Goal: Information Seeking & Learning: Find specific fact

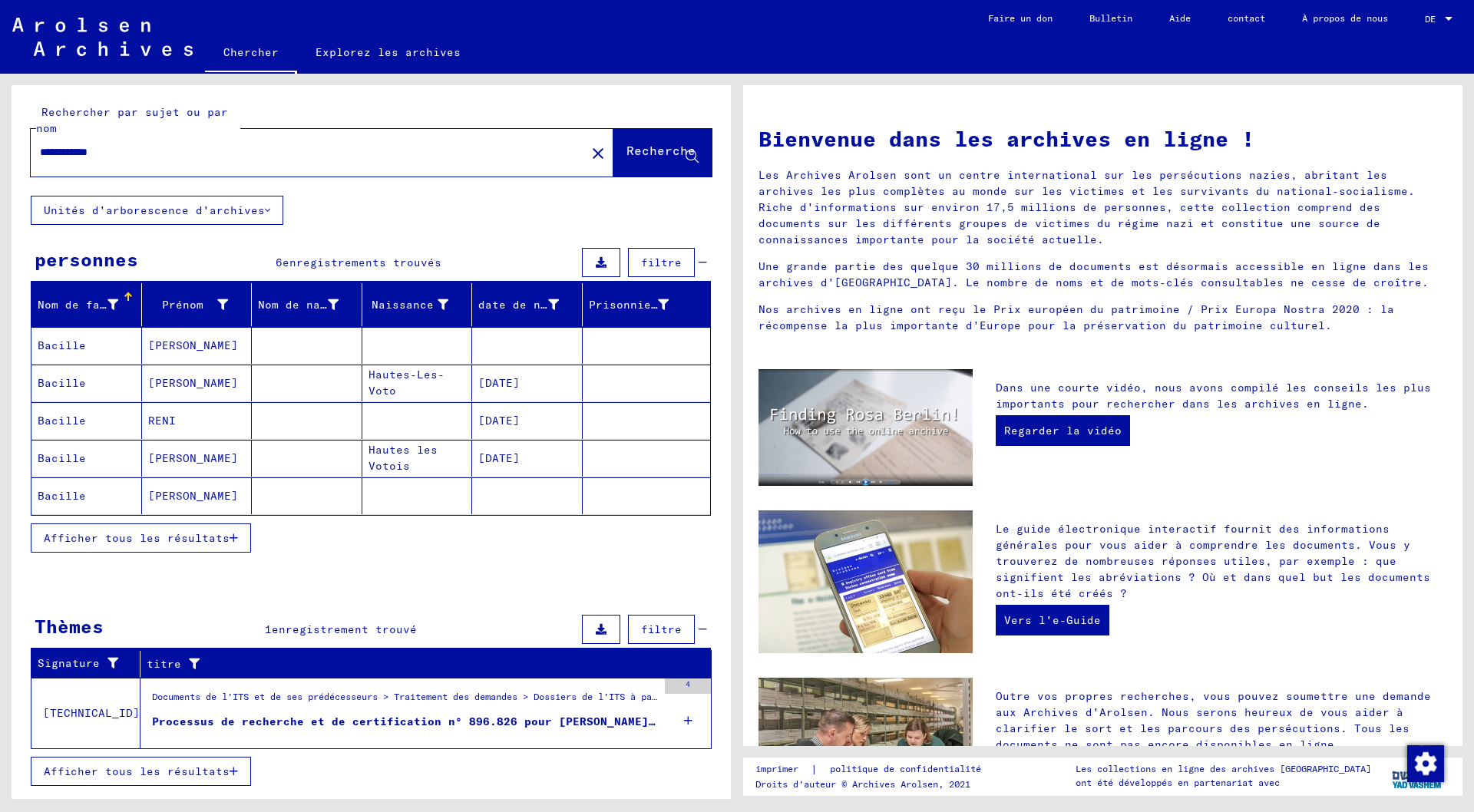
click at [686, 720] on icon at bounding box center [688, 720] width 9 height 54
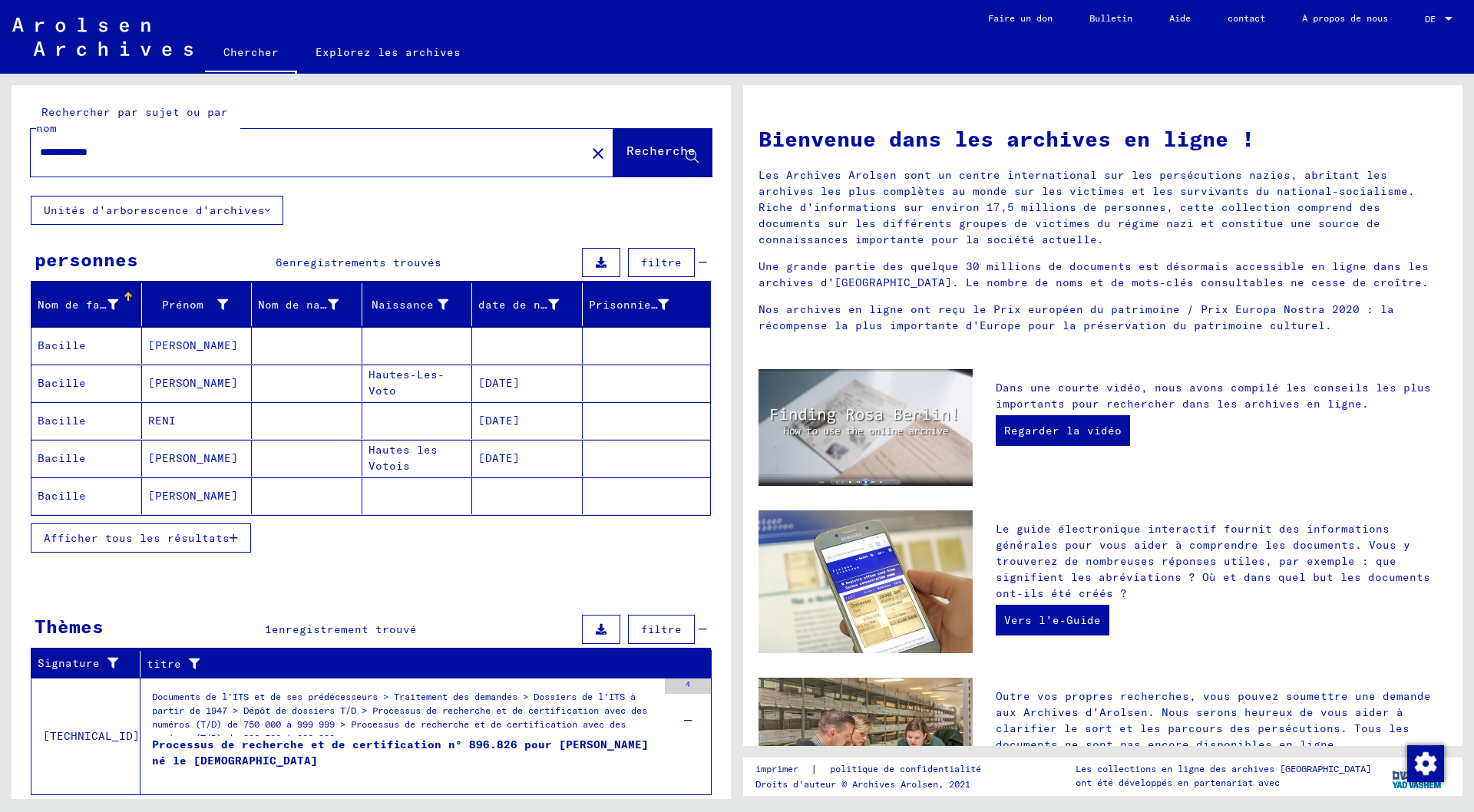
click at [73, 345] on font "Bacille" at bounding box center [62, 346] width 49 height 14
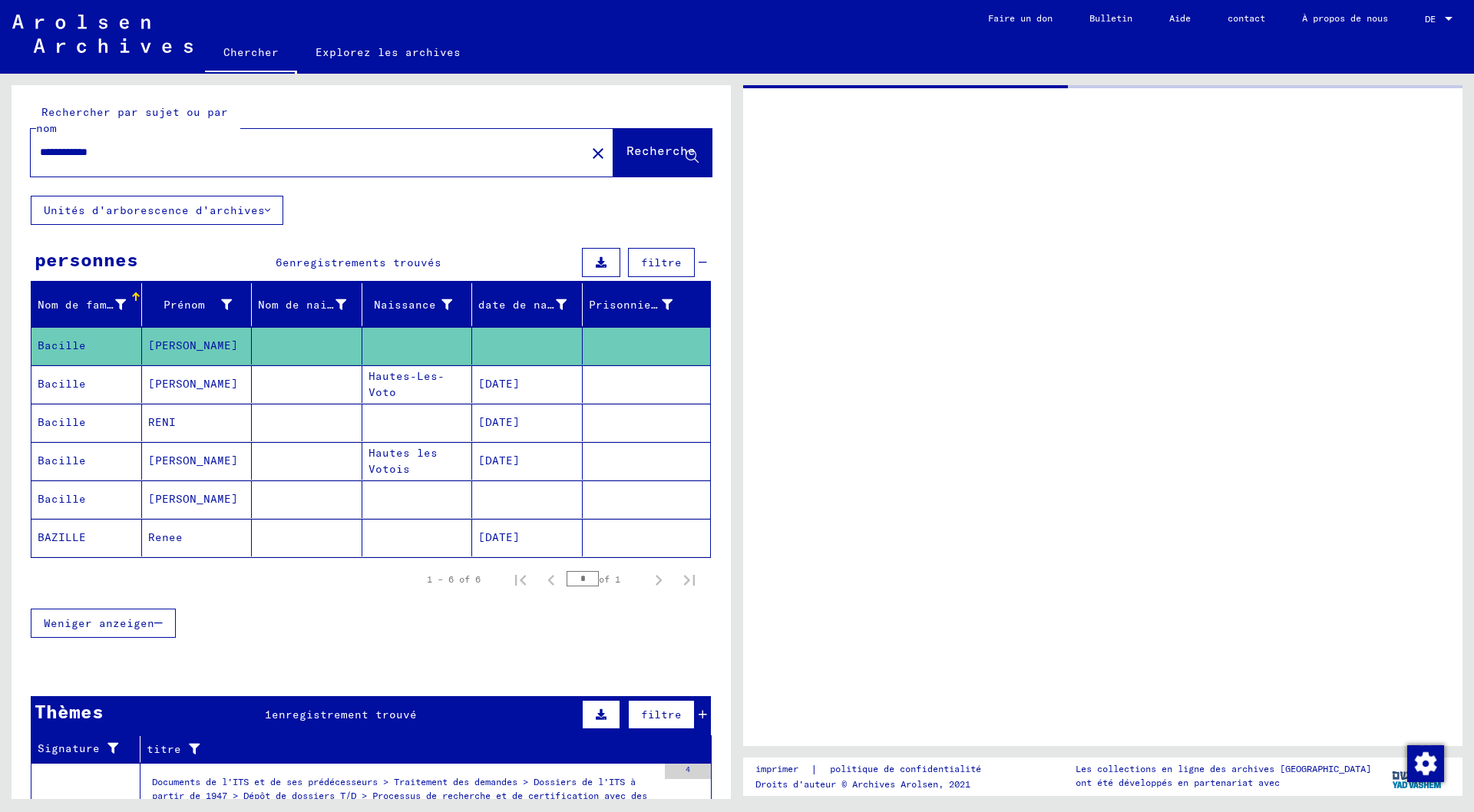
click at [73, 345] on font "Bacille" at bounding box center [62, 346] width 49 height 14
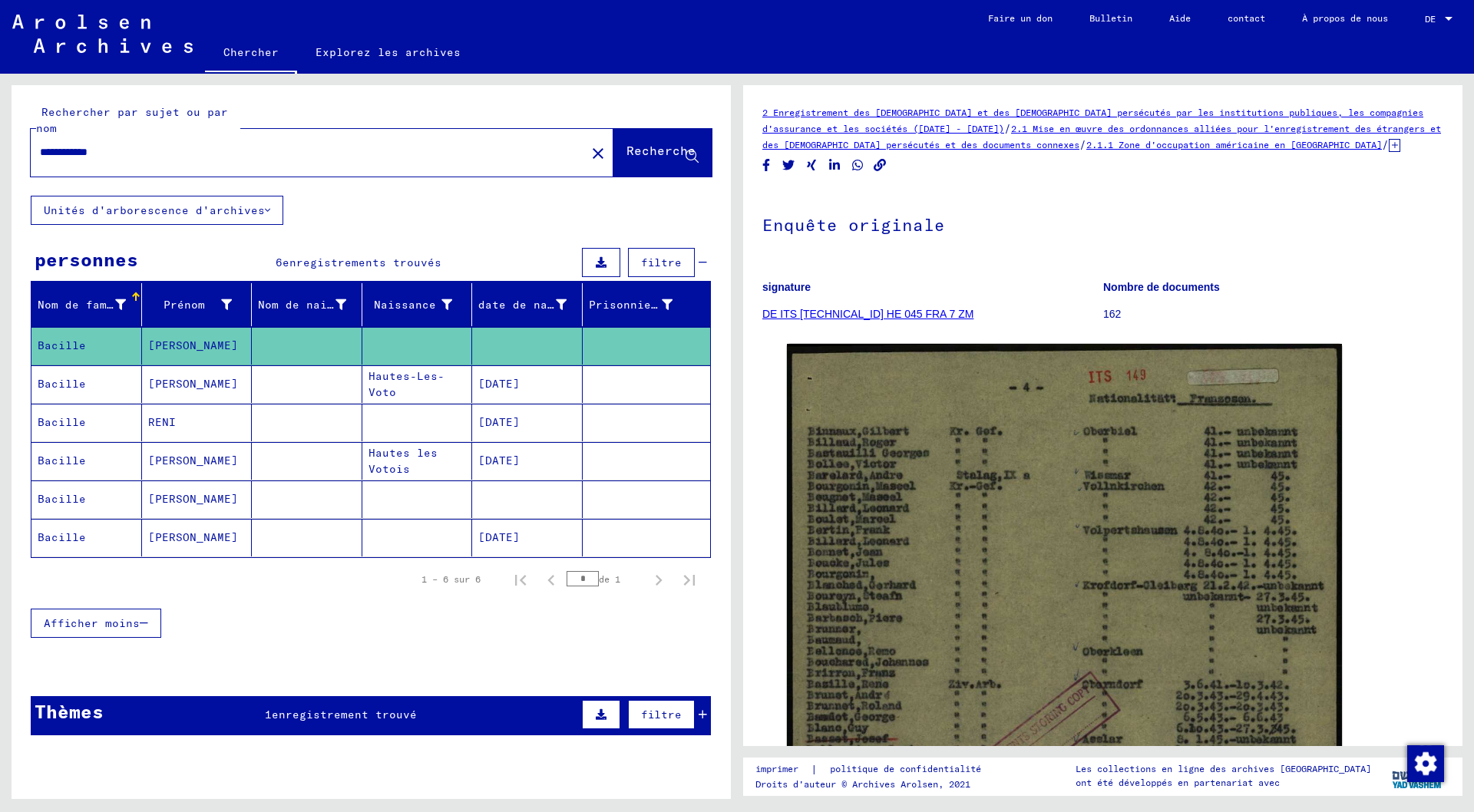
click at [166, 386] on font "[PERSON_NAME]" at bounding box center [193, 384] width 90 height 14
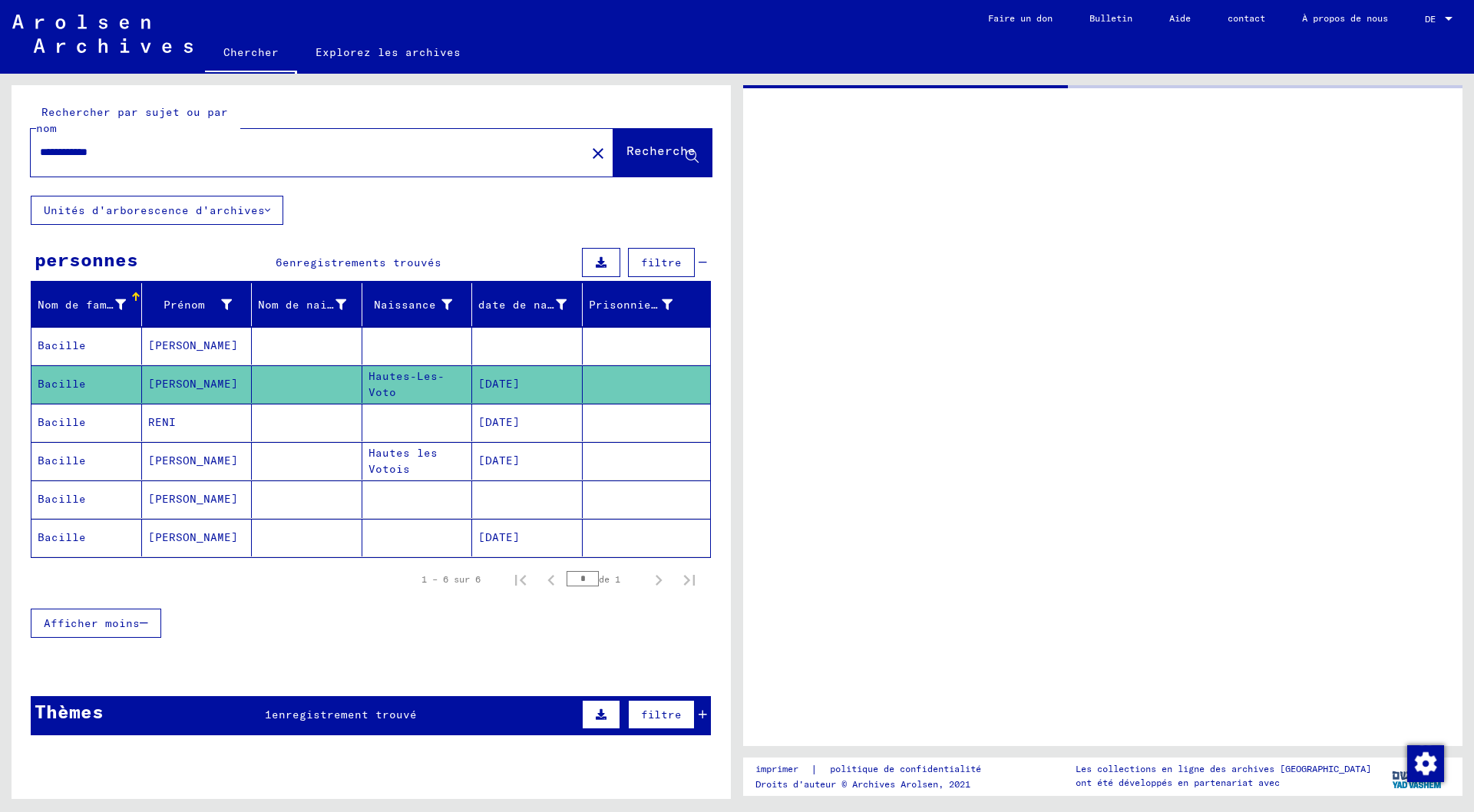
click at [166, 386] on font "[PERSON_NAME]" at bounding box center [193, 384] width 90 height 14
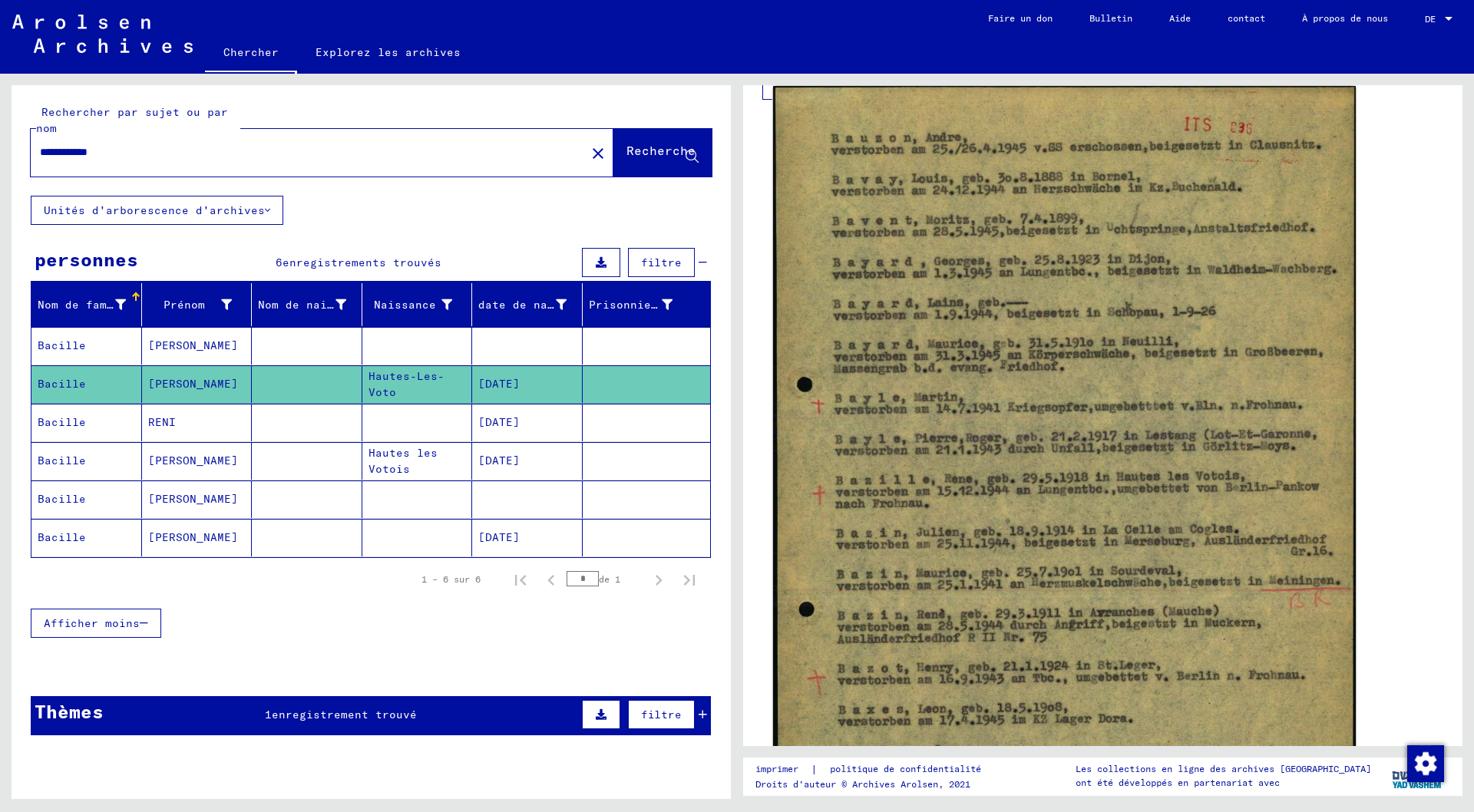
scroll to position [461, 0]
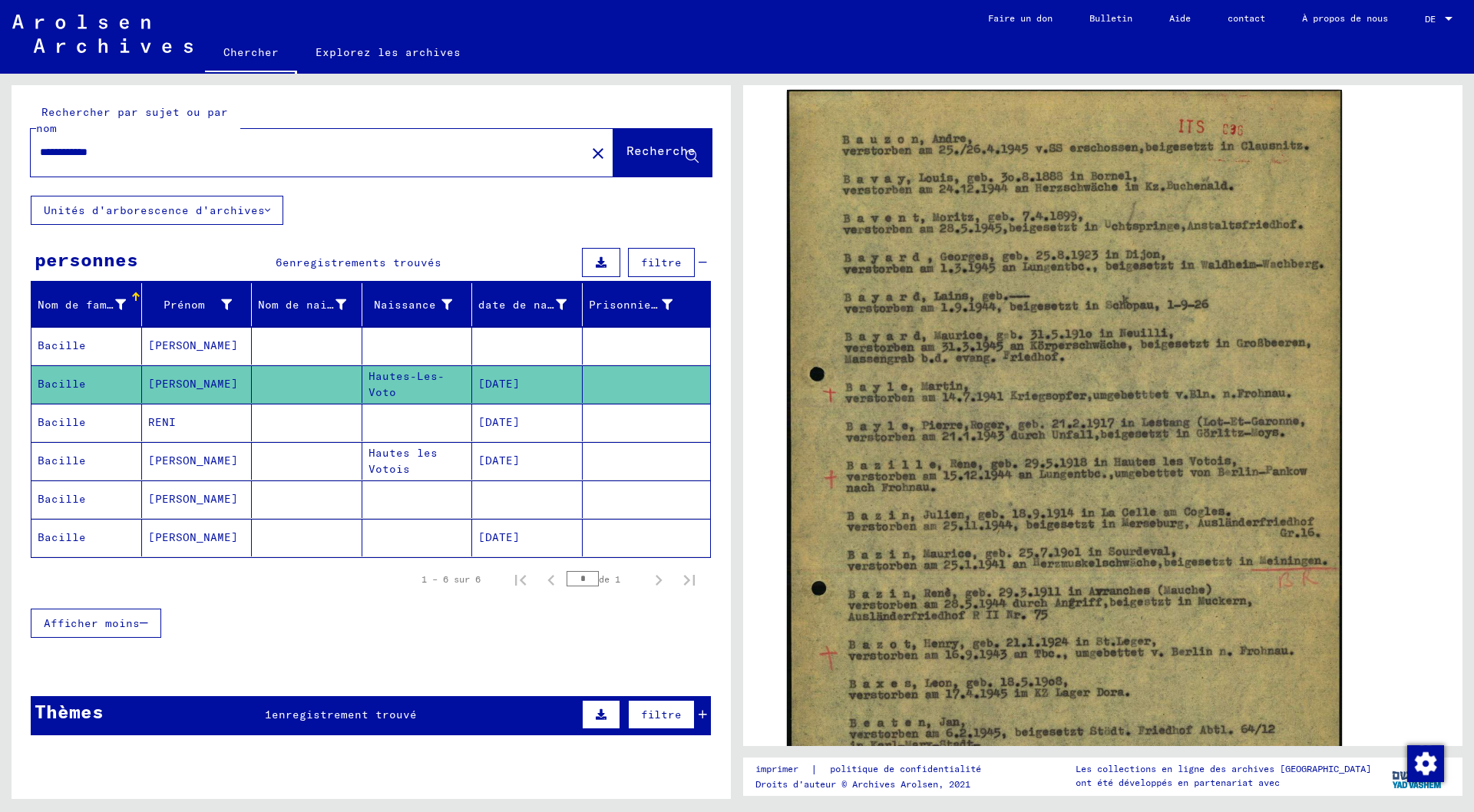
click at [155, 423] on font "RENI" at bounding box center [162, 423] width 27 height 14
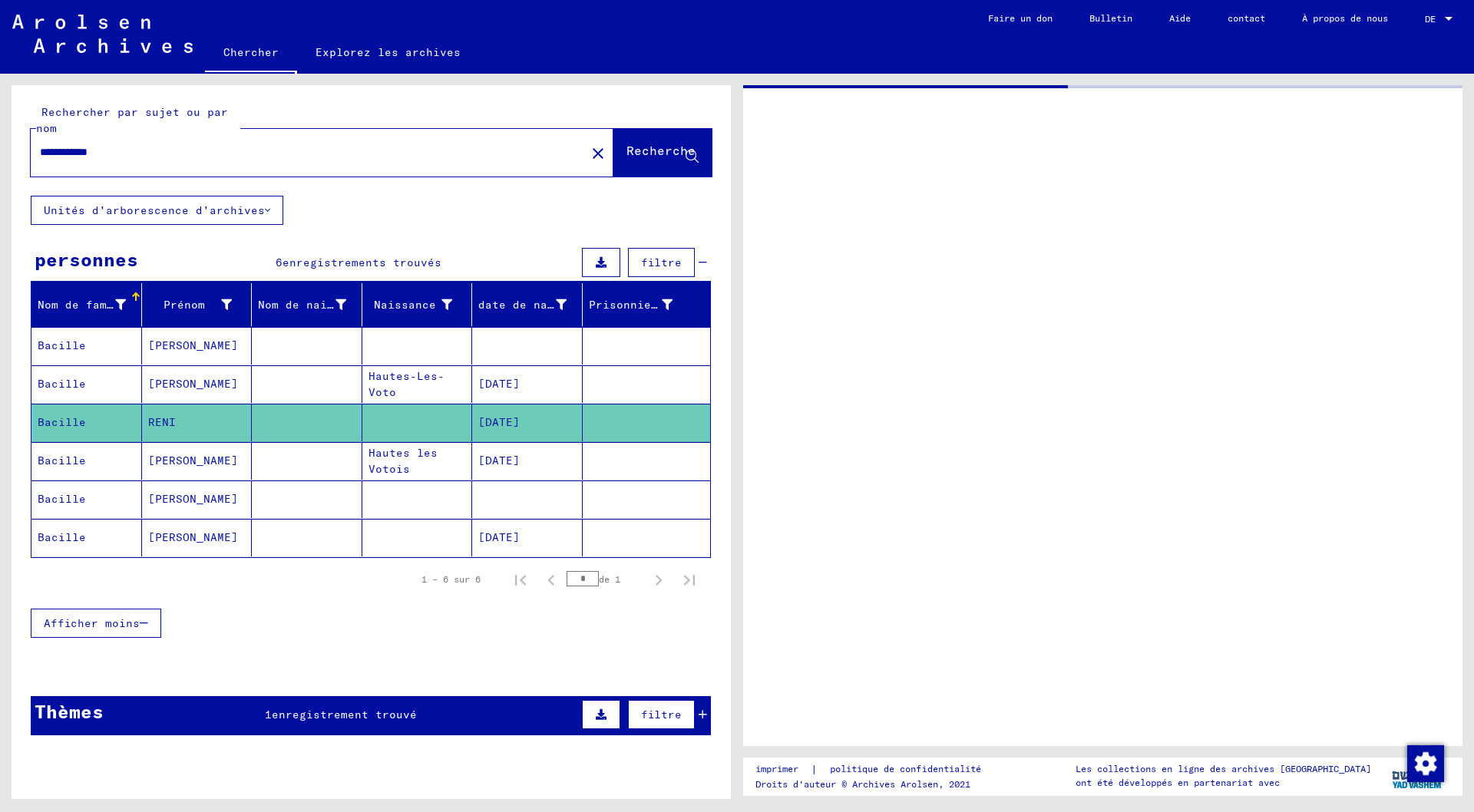
click at [155, 423] on font "RENI" at bounding box center [162, 423] width 27 height 14
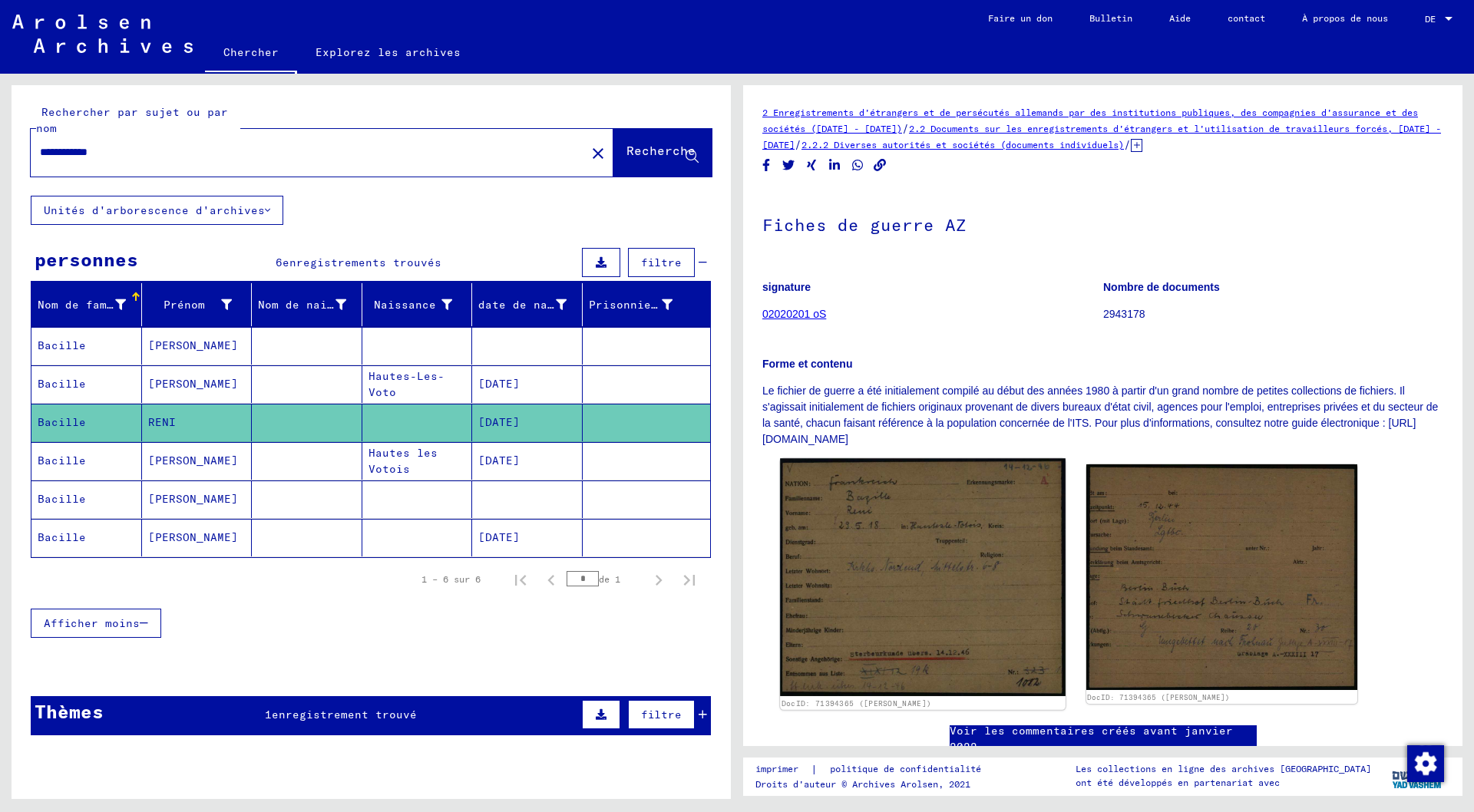
click at [956, 561] on img at bounding box center [922, 577] width 285 height 238
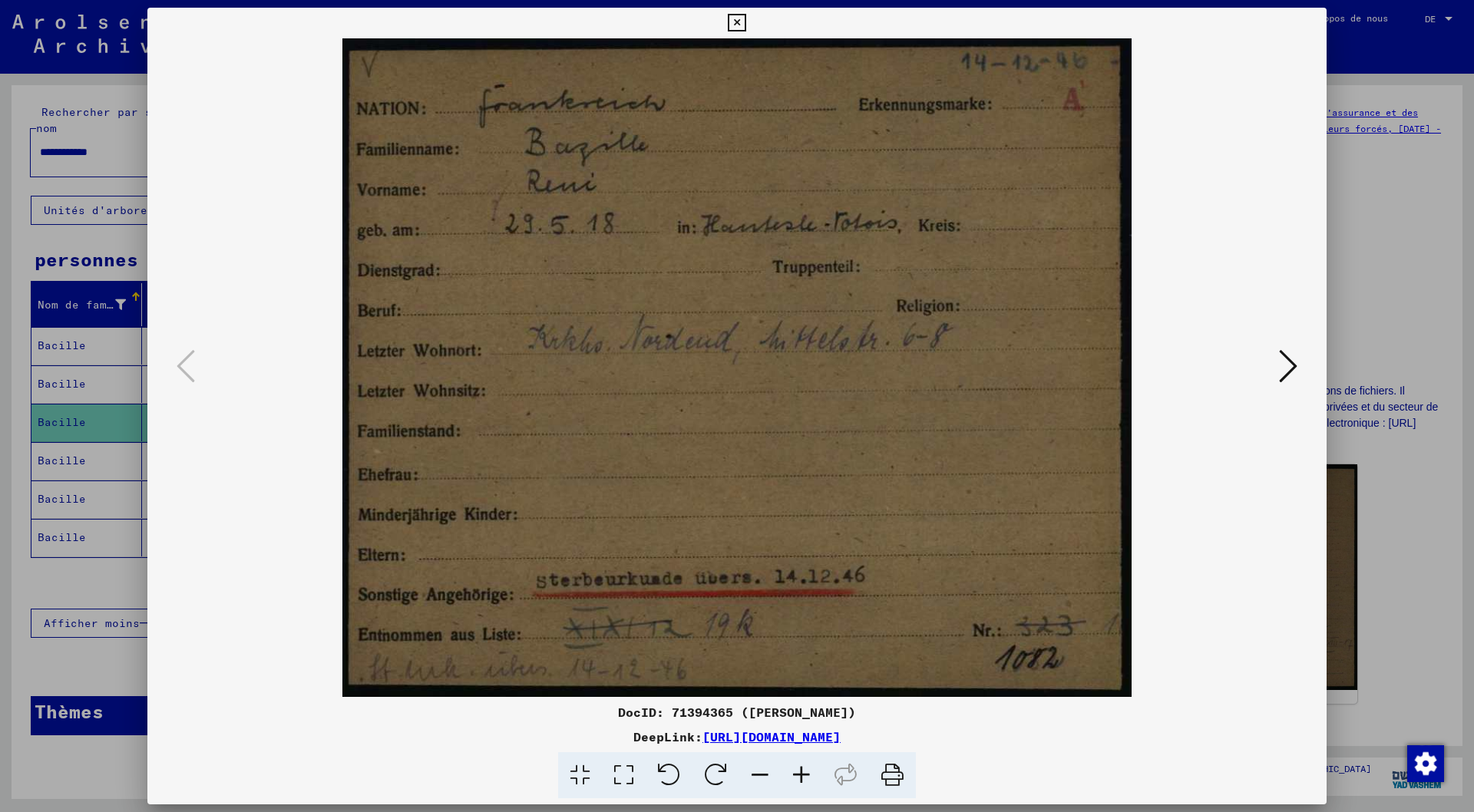
click at [956, 561] on img at bounding box center [737, 367] width 1075 height 659
click at [1292, 365] on icon at bounding box center [1288, 366] width 18 height 37
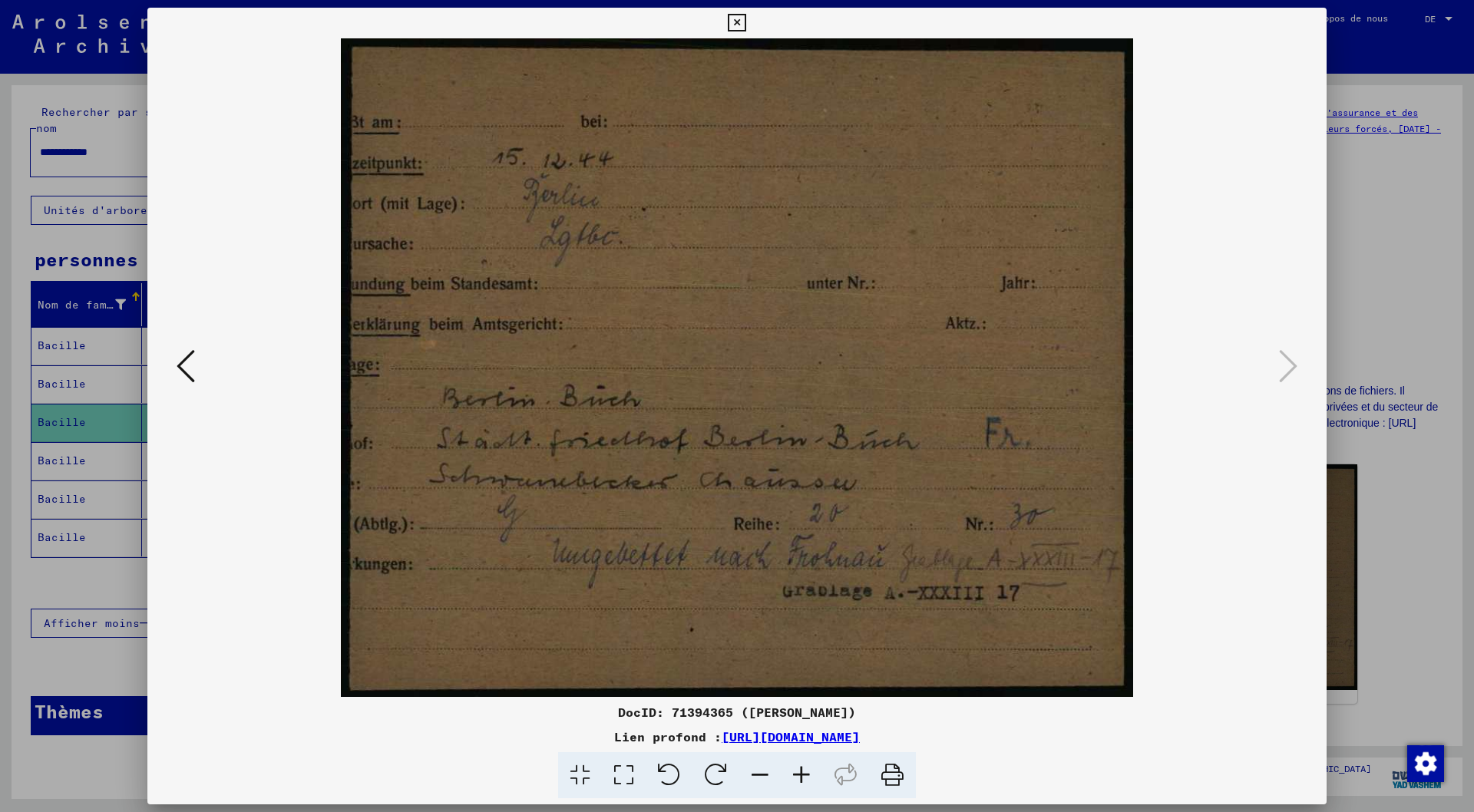
click at [738, 20] on icon at bounding box center [737, 22] width 18 height 18
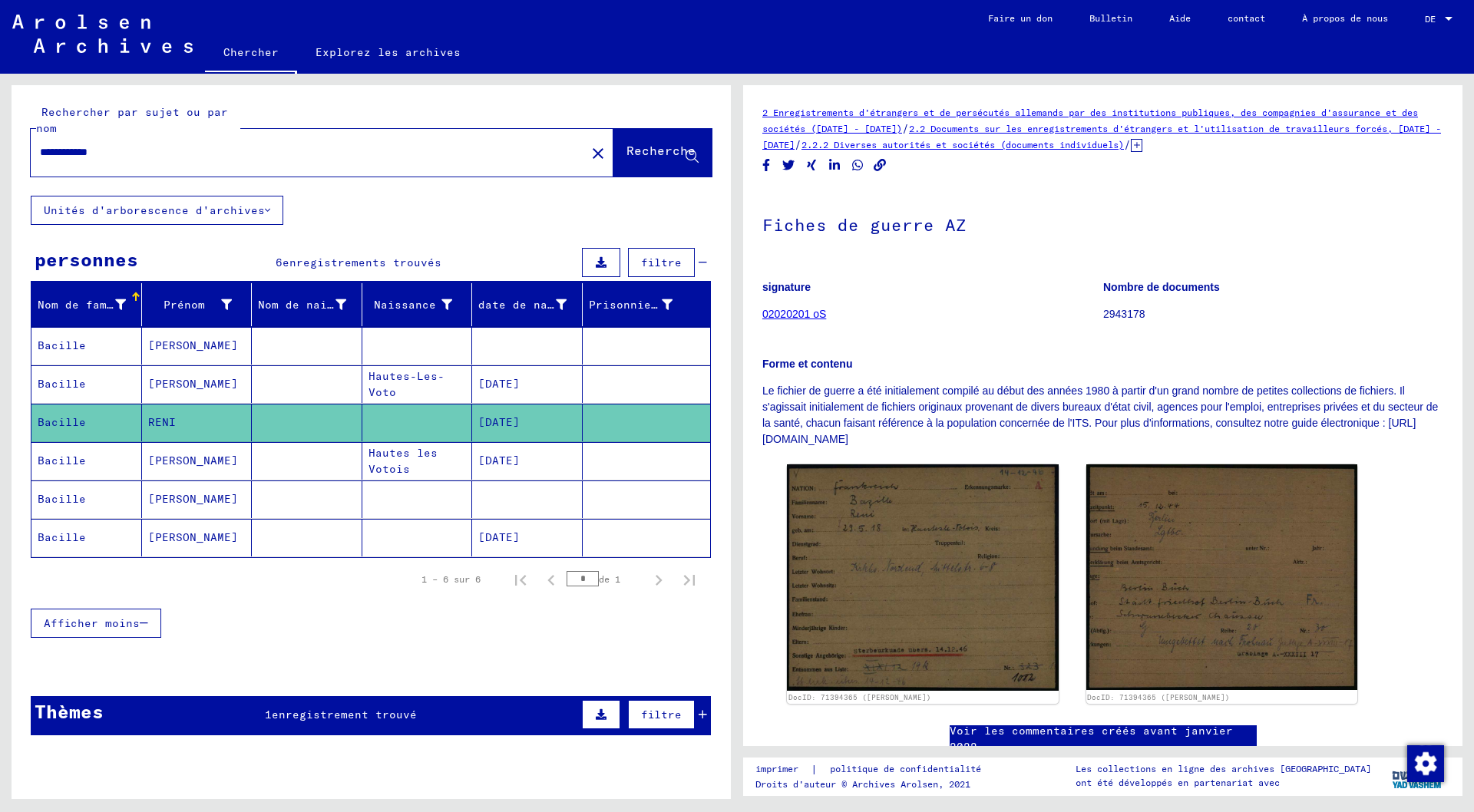
click at [406, 456] on font "Hautes les Votois" at bounding box center [403, 461] width 69 height 30
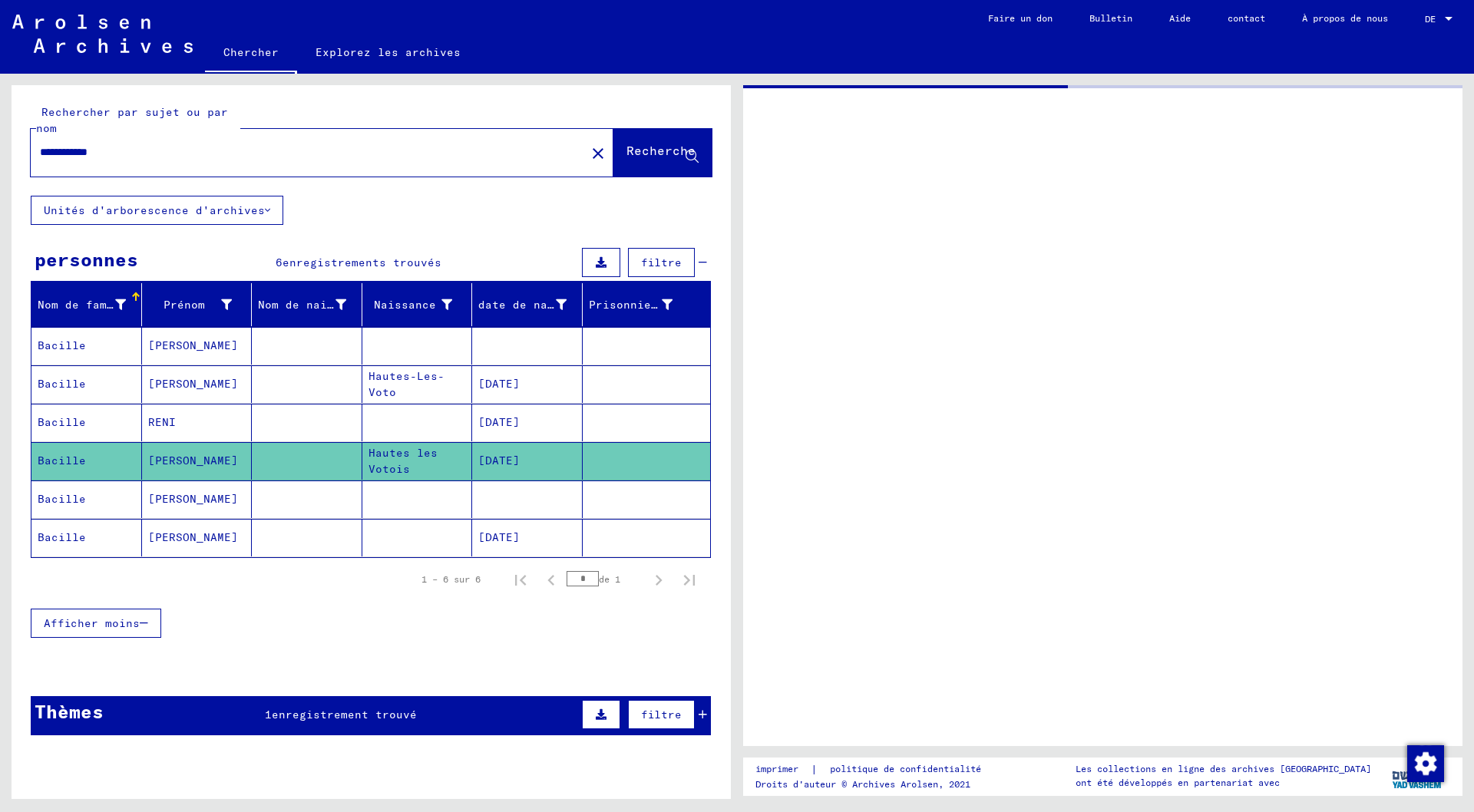
click at [406, 456] on font "Hautes les Votois" at bounding box center [403, 461] width 69 height 30
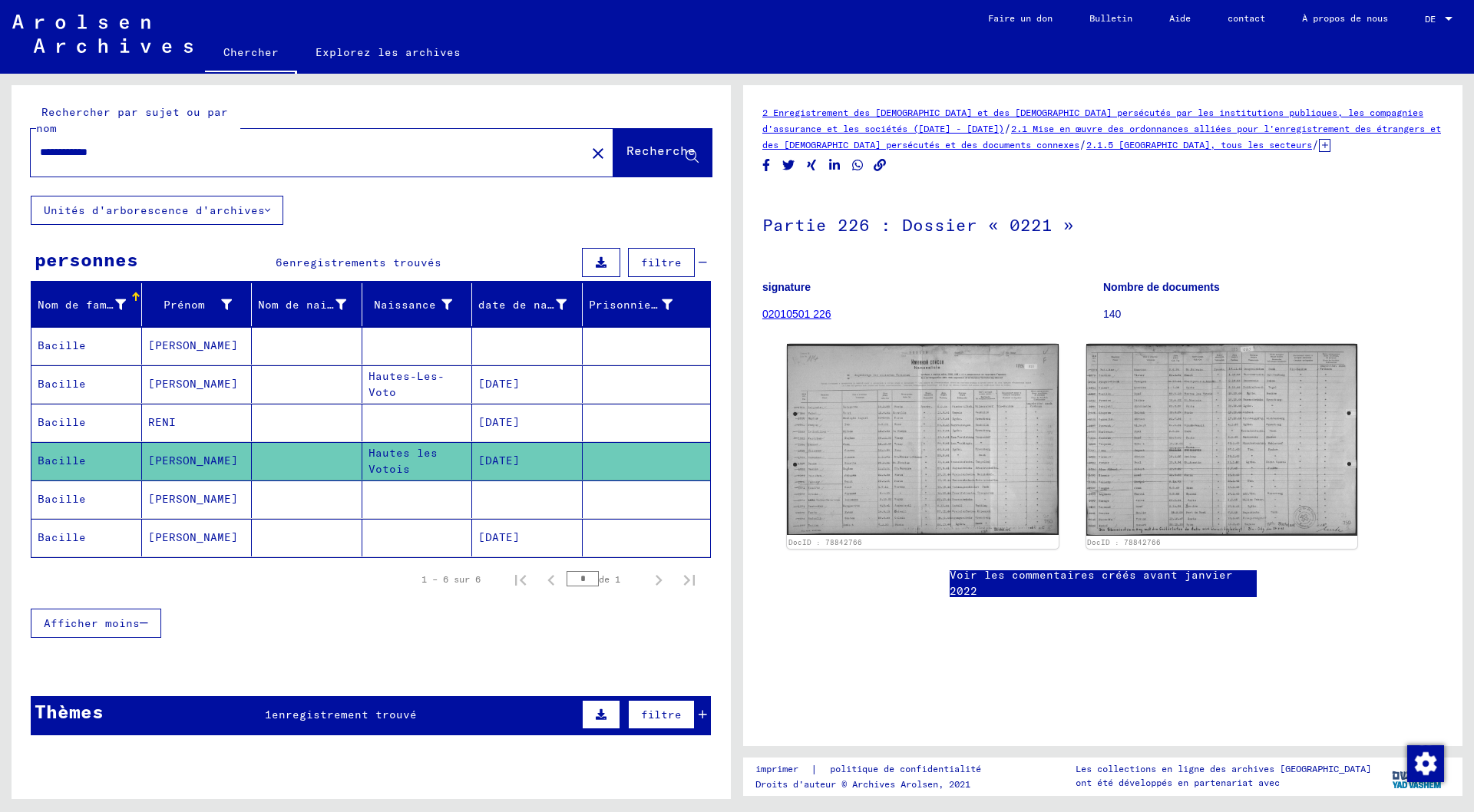
click at [362, 499] on mat-cell at bounding box center [418, 499] width 111 height 38
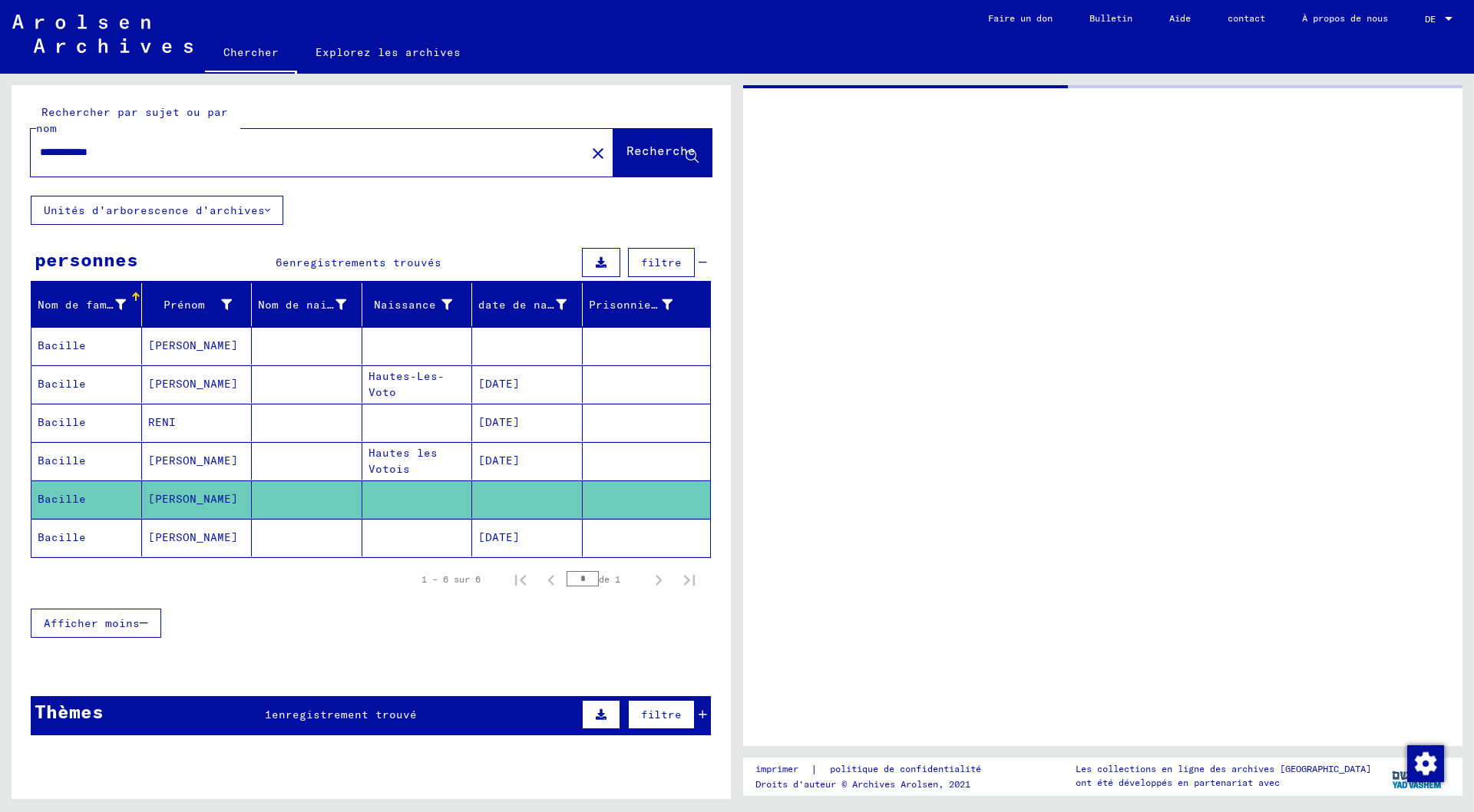
click at [362, 499] on mat-cell at bounding box center [418, 499] width 111 height 38
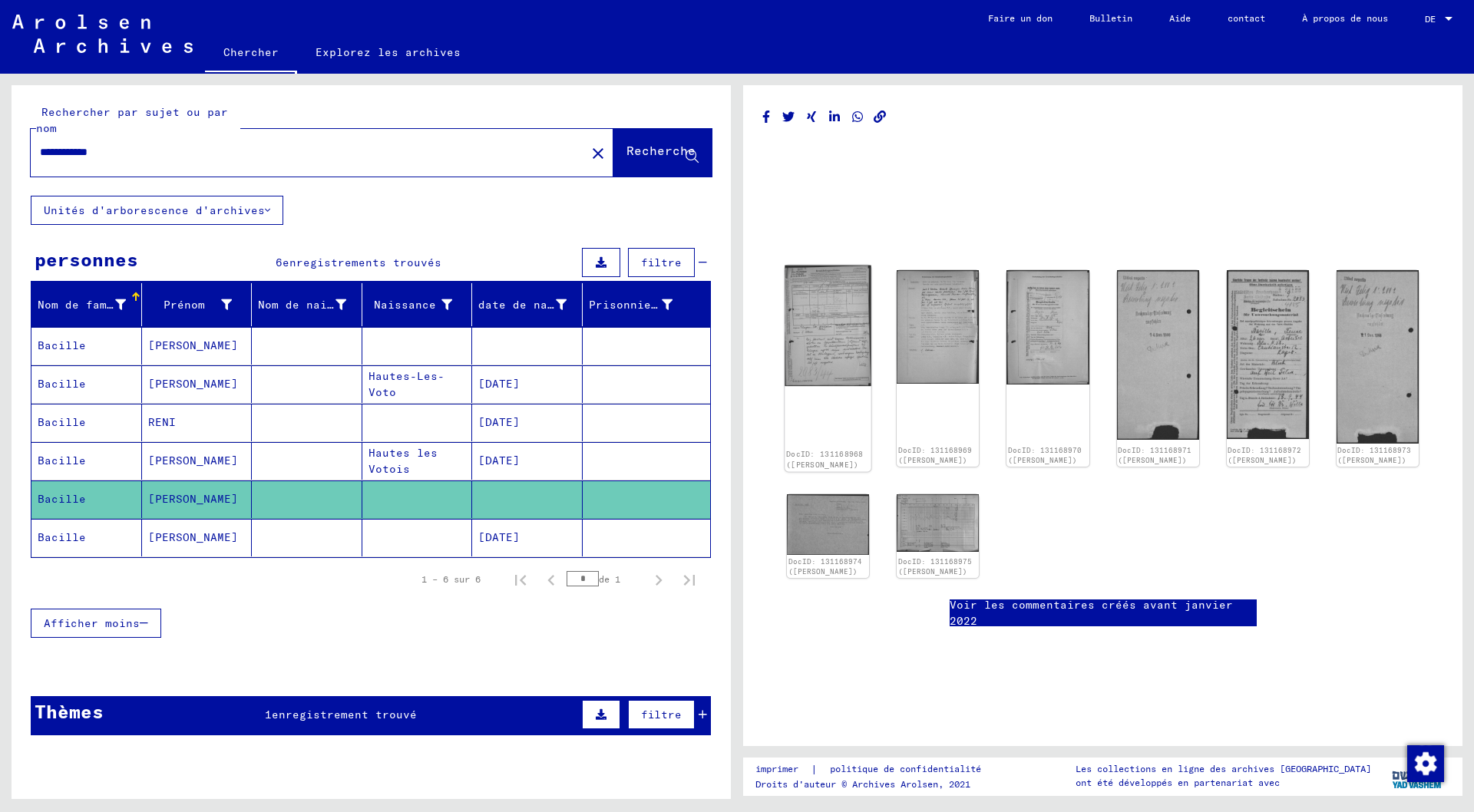
click at [829, 318] on img at bounding box center [828, 326] width 87 height 121
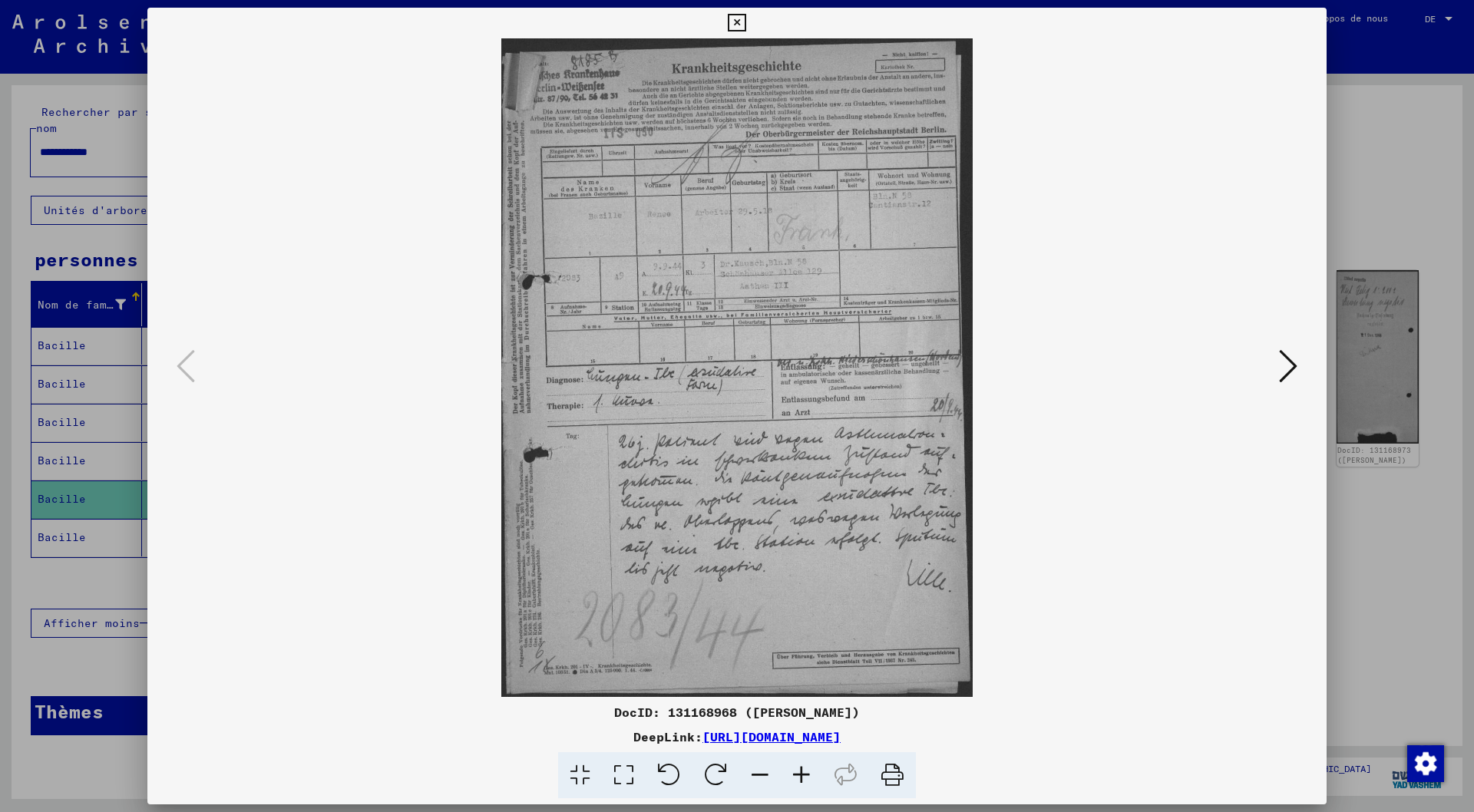
click at [829, 318] on img at bounding box center [737, 367] width 1075 height 659
click at [1295, 365] on icon at bounding box center [1288, 366] width 18 height 37
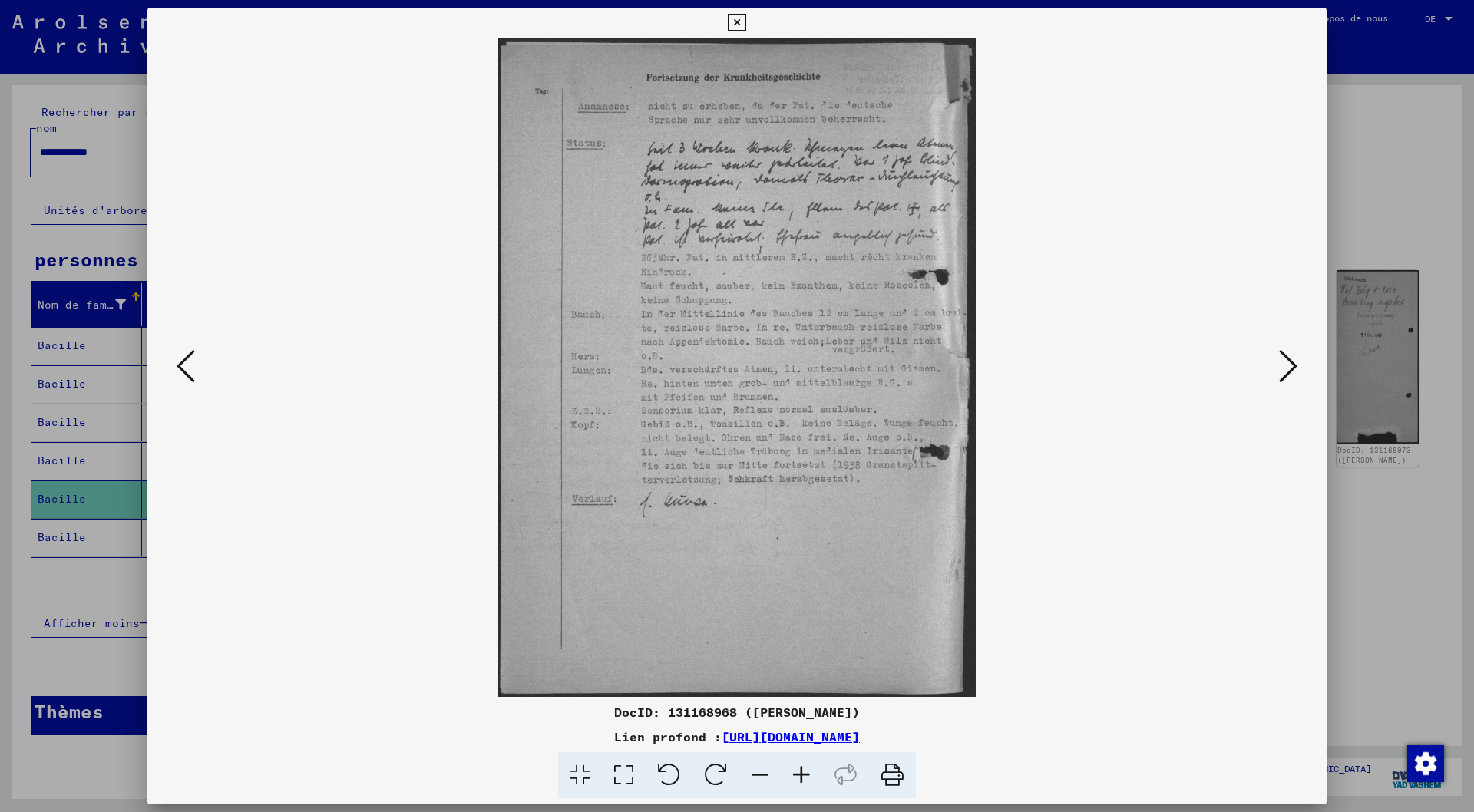
click at [180, 367] on icon at bounding box center [185, 366] width 18 height 37
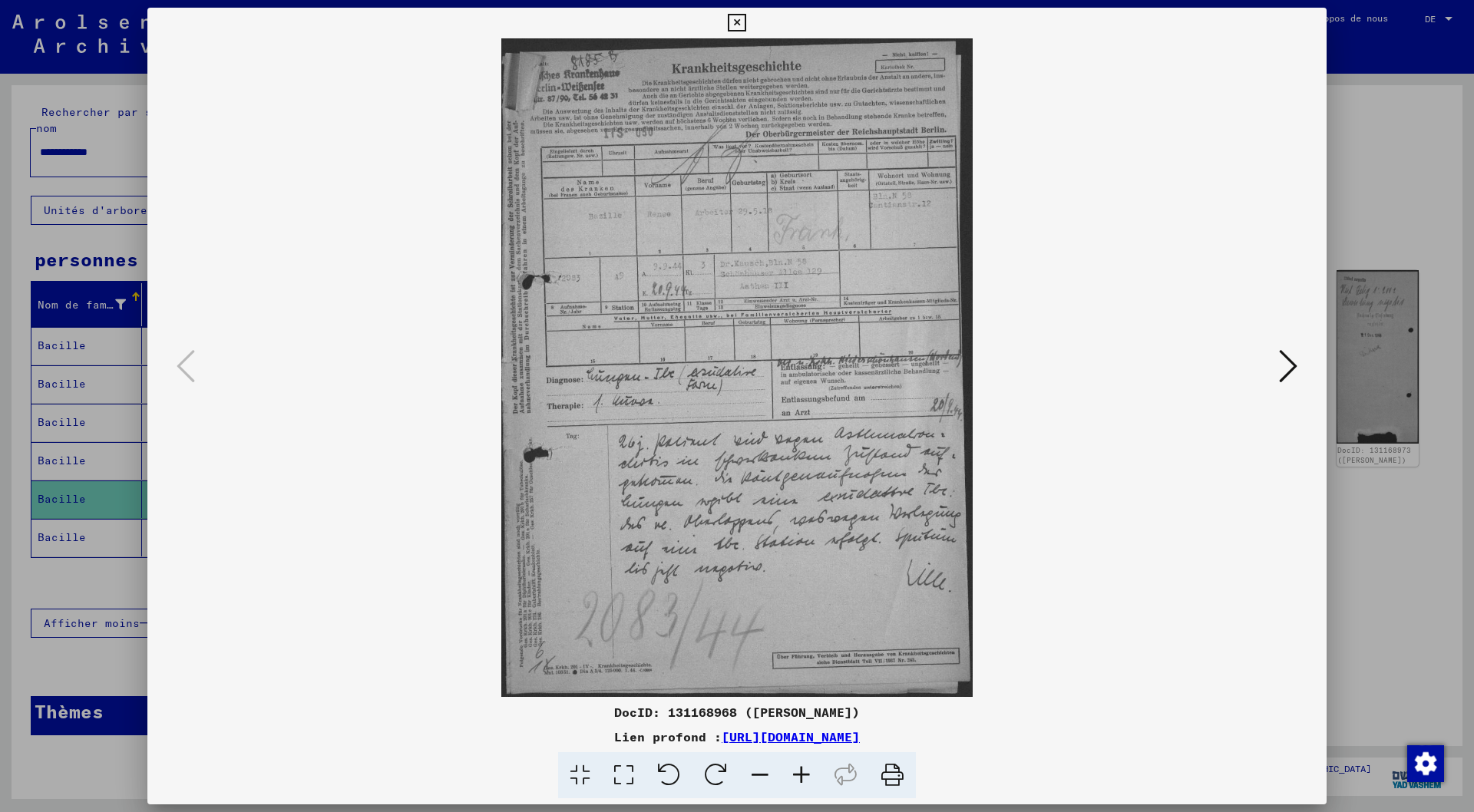
click at [1295, 369] on icon at bounding box center [1288, 366] width 18 height 37
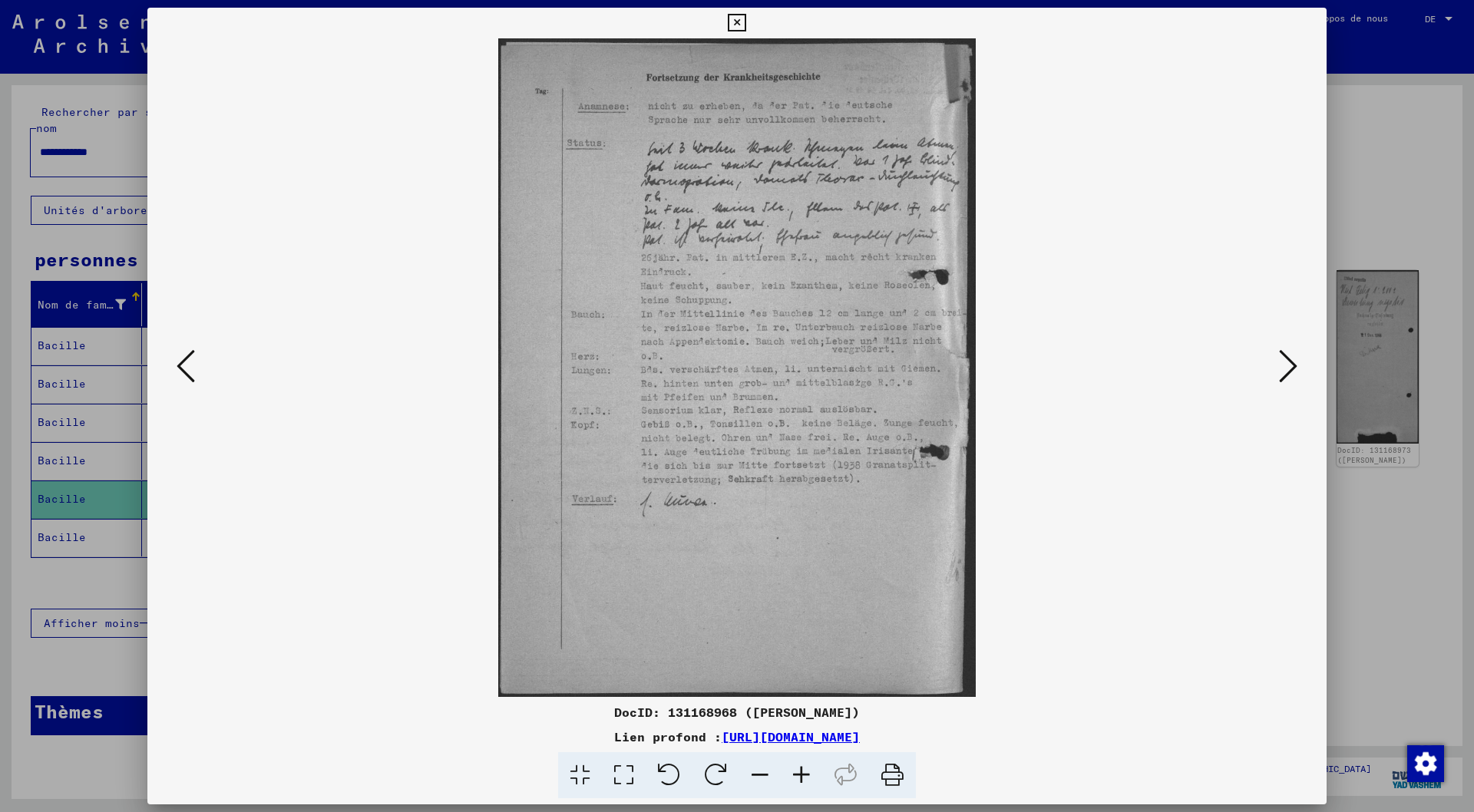
click at [1295, 369] on icon at bounding box center [1288, 366] width 18 height 37
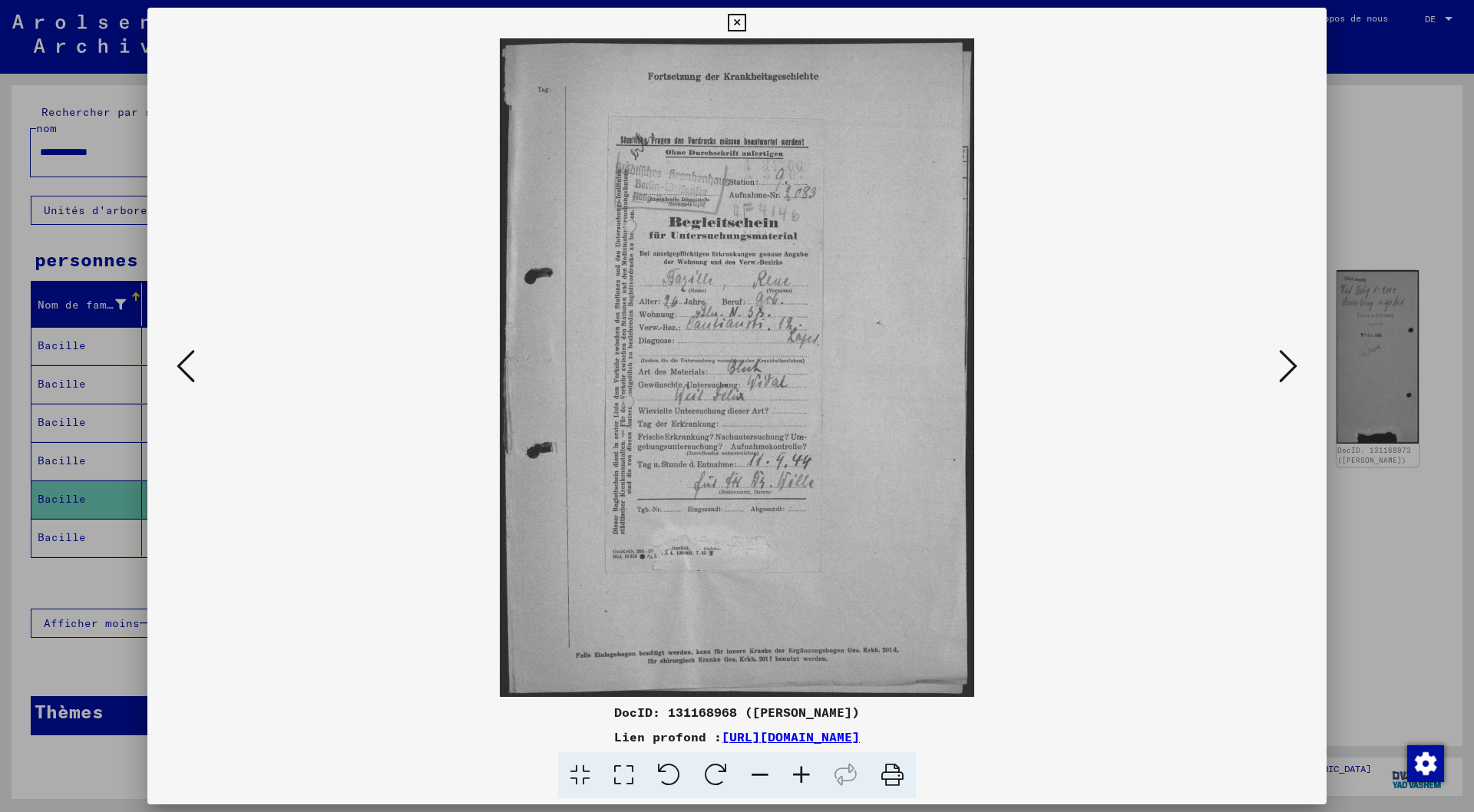
click at [1295, 369] on icon at bounding box center [1288, 366] width 18 height 37
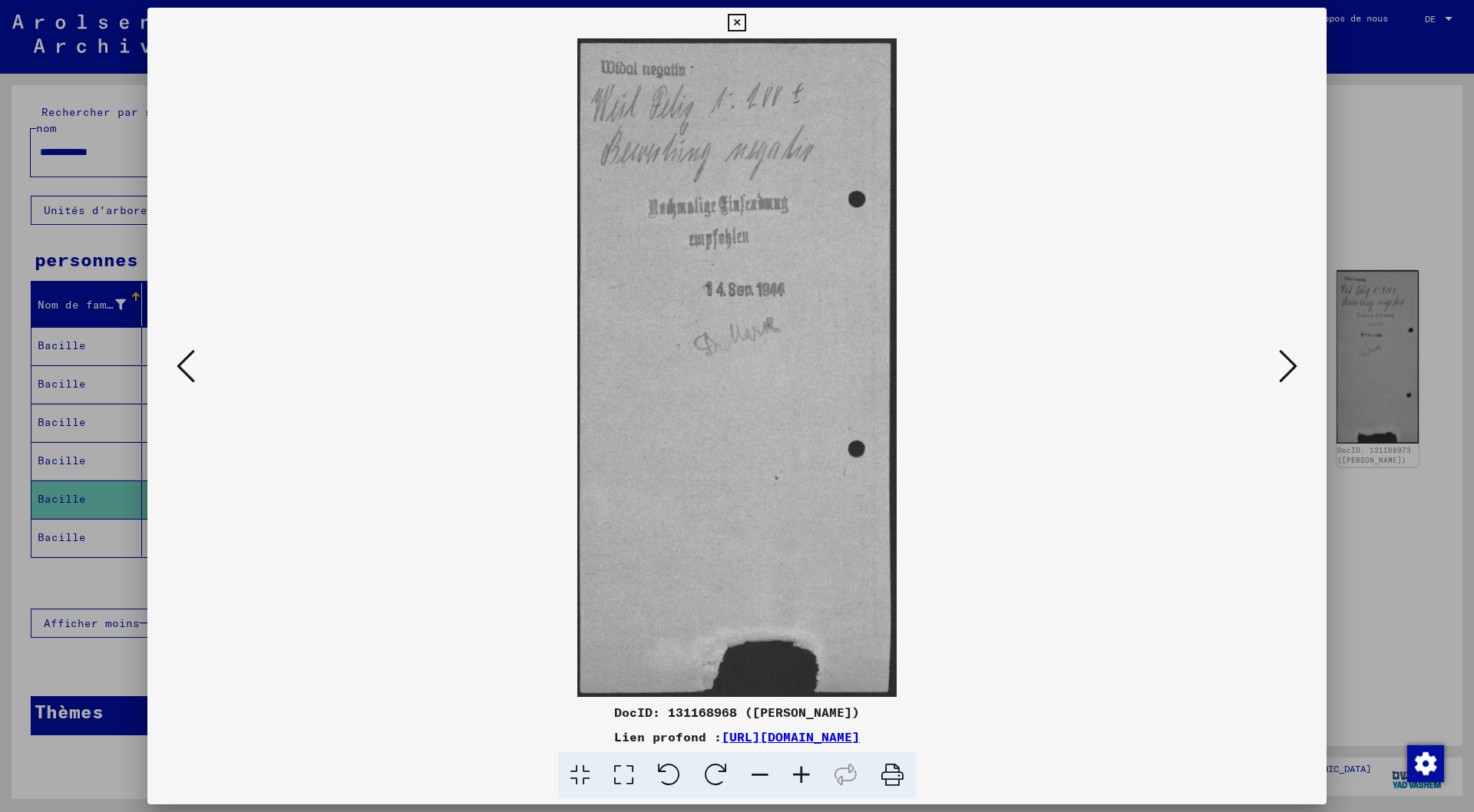
click at [1295, 369] on icon at bounding box center [1288, 366] width 18 height 37
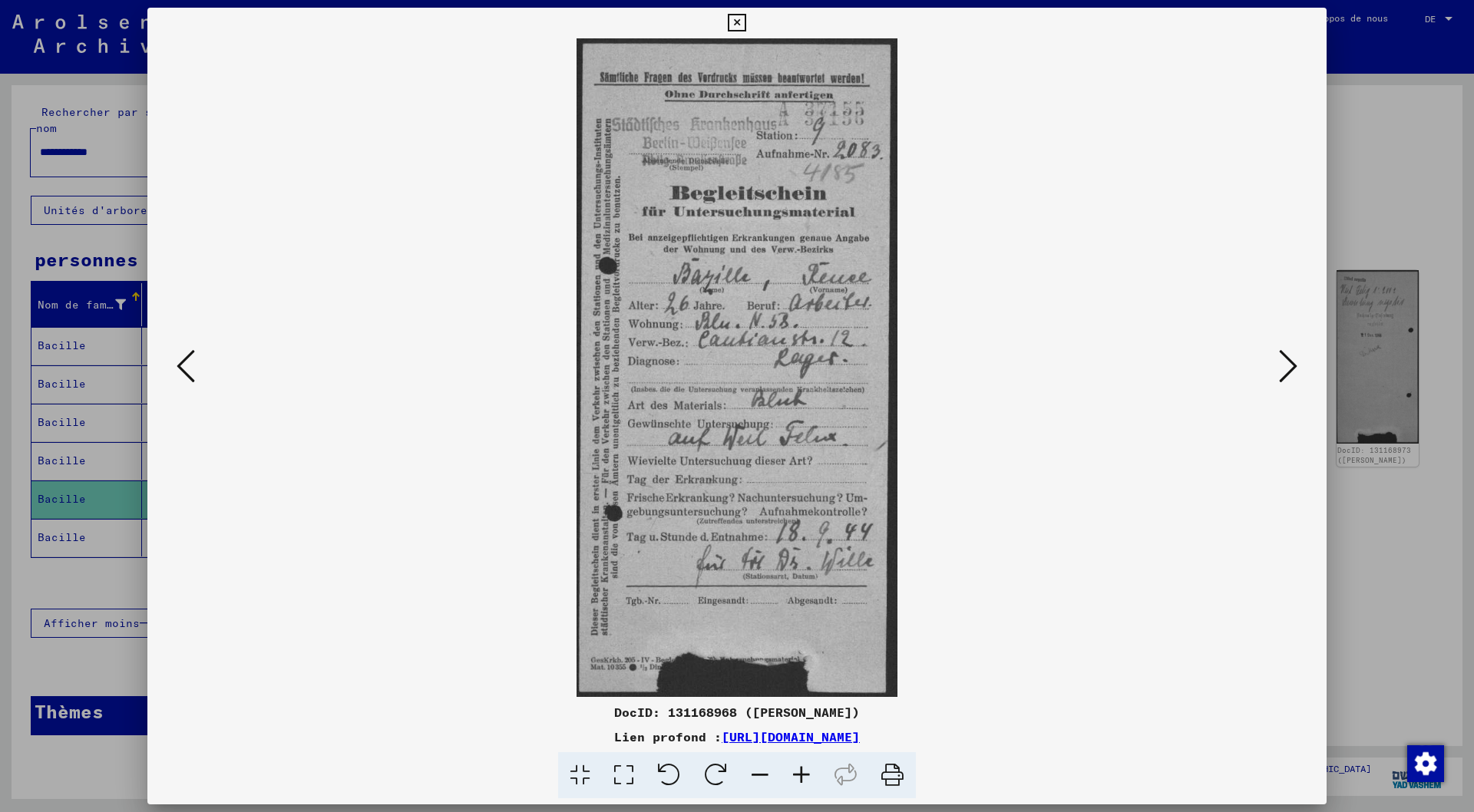
click at [1294, 361] on icon at bounding box center [1288, 366] width 18 height 37
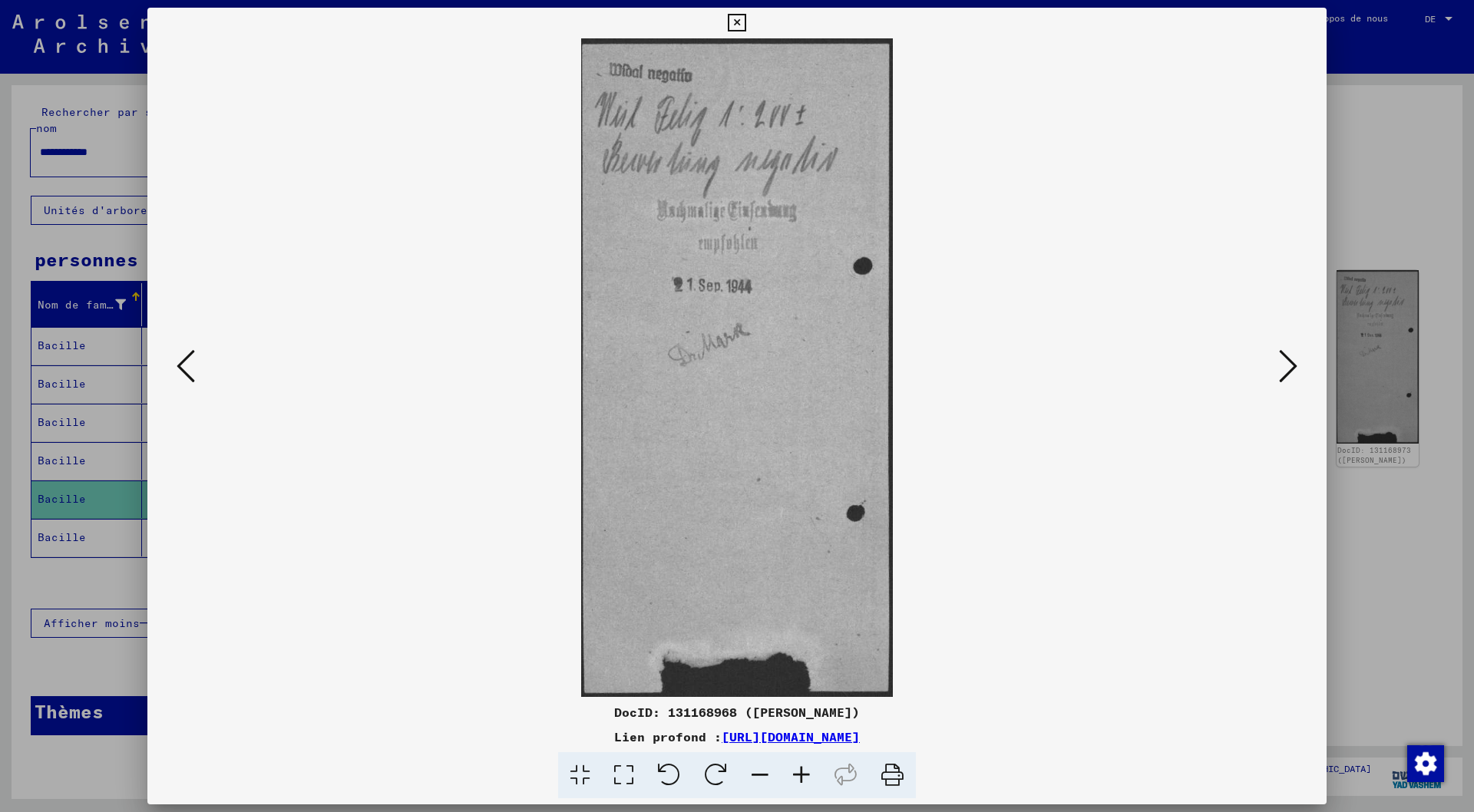
click at [1294, 361] on icon at bounding box center [1288, 366] width 18 height 37
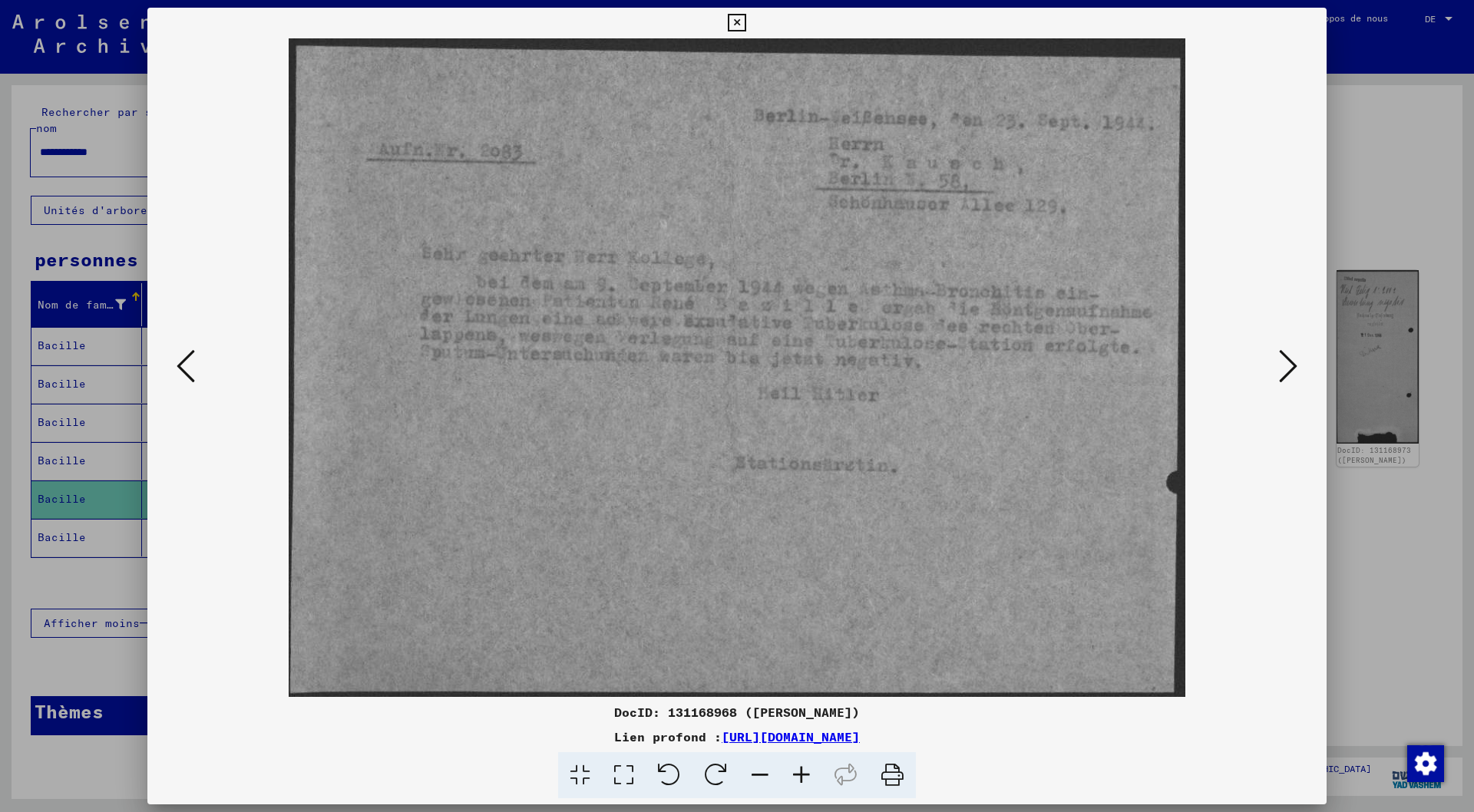
click at [1291, 365] on icon at bounding box center [1288, 366] width 18 height 37
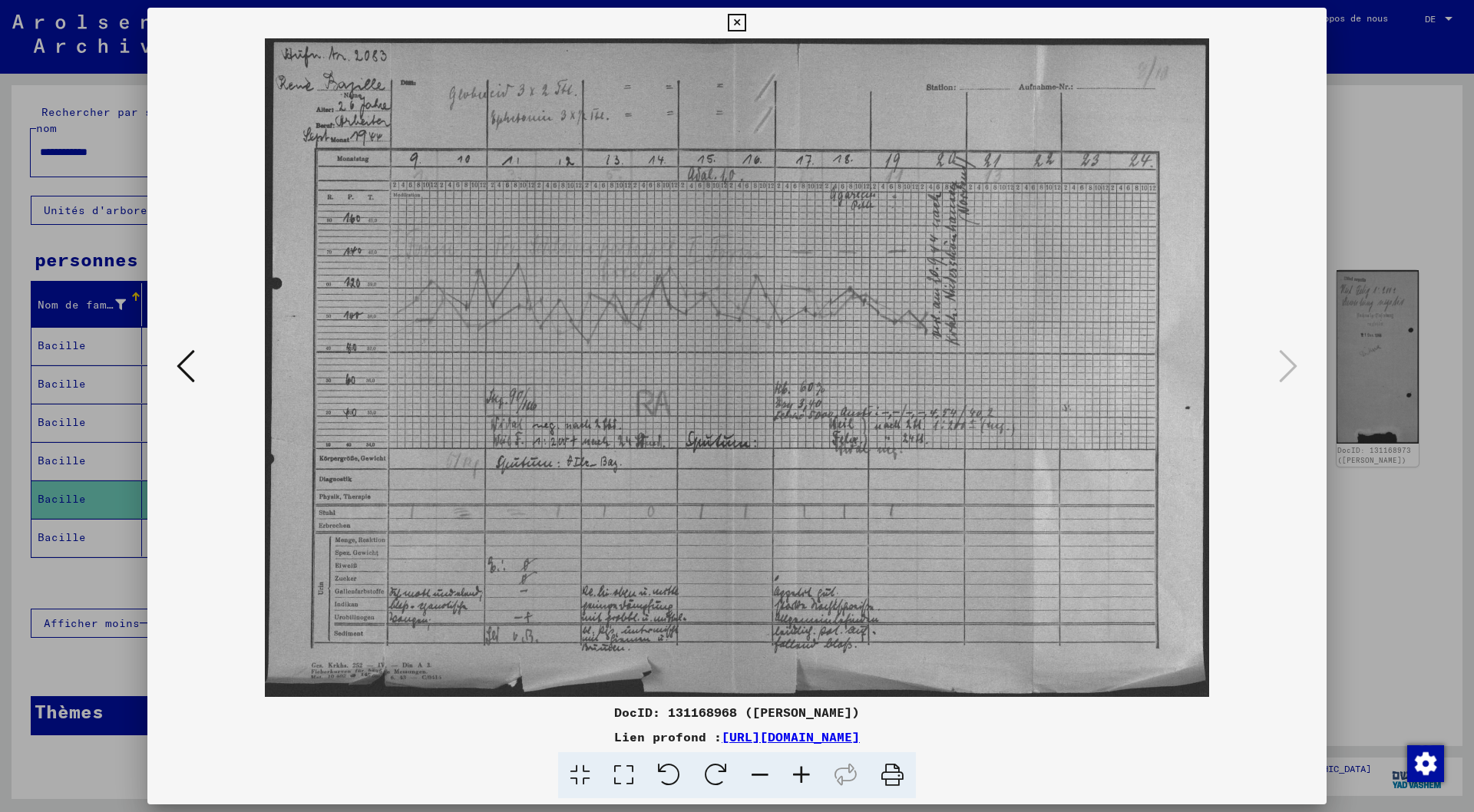
click at [184, 372] on icon at bounding box center [185, 366] width 18 height 37
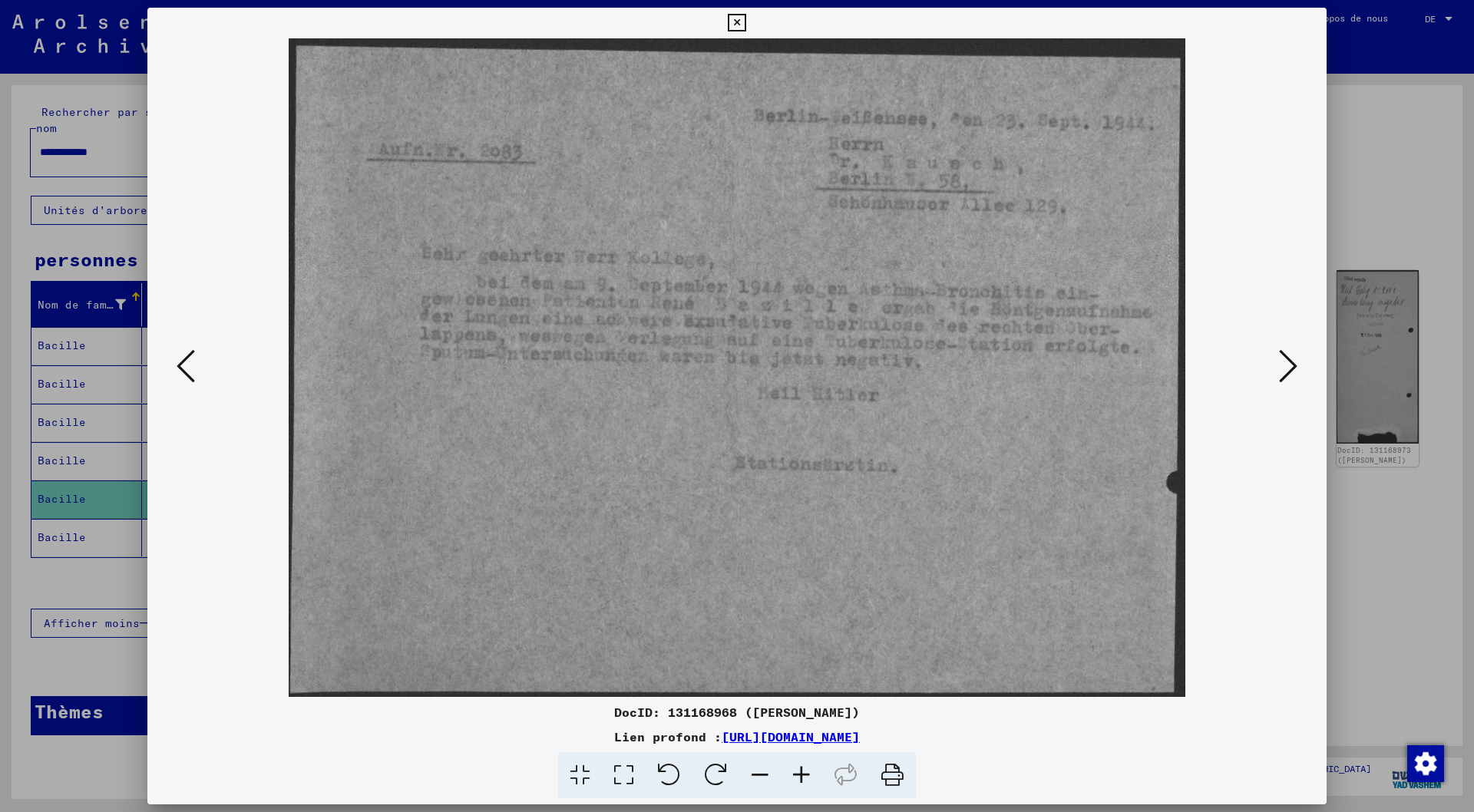
click at [743, 22] on icon at bounding box center [737, 22] width 18 height 18
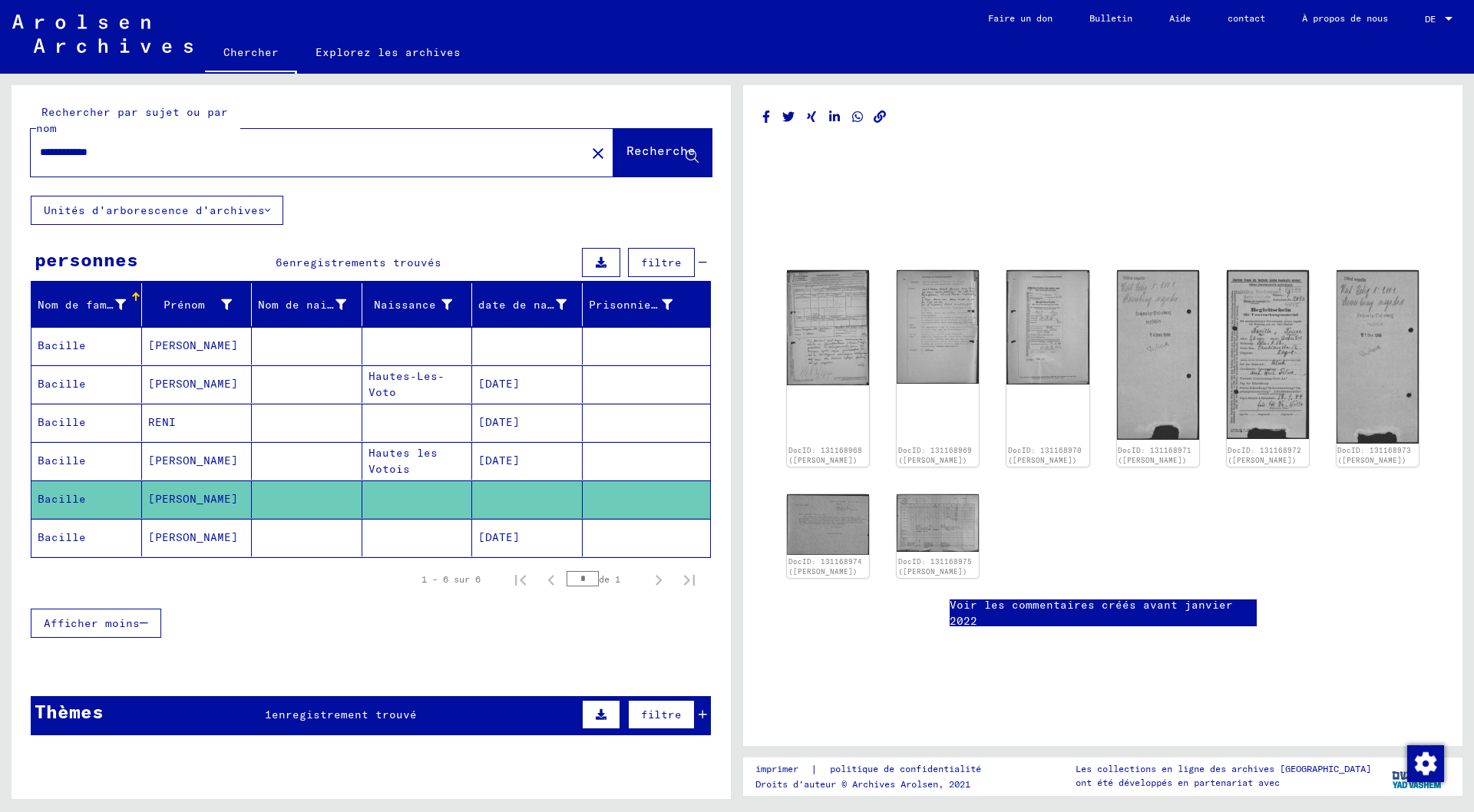
click at [383, 454] on font "Hautes les Votois" at bounding box center [403, 461] width 69 height 30
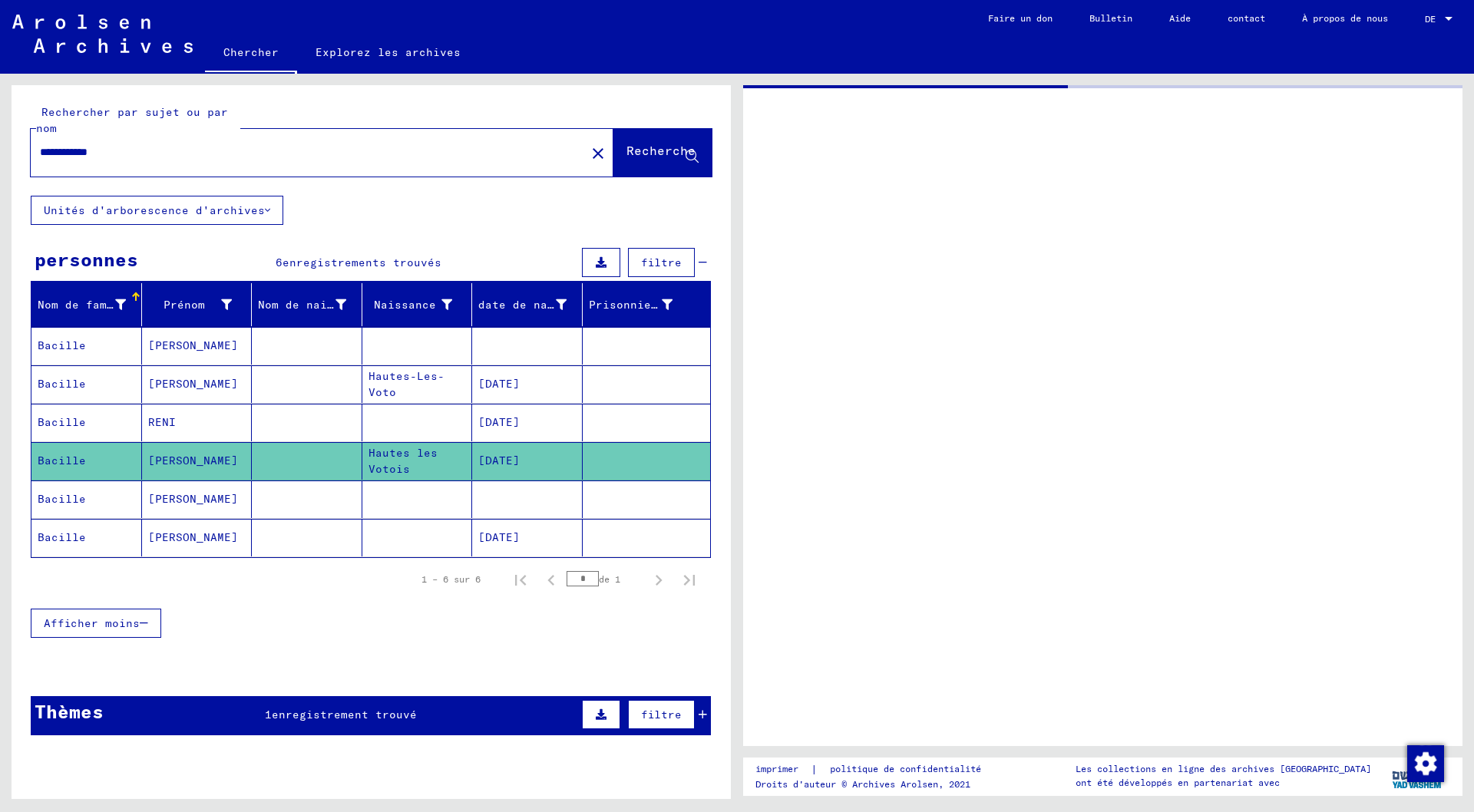
click at [383, 454] on font "Hautes les Votois" at bounding box center [403, 461] width 69 height 30
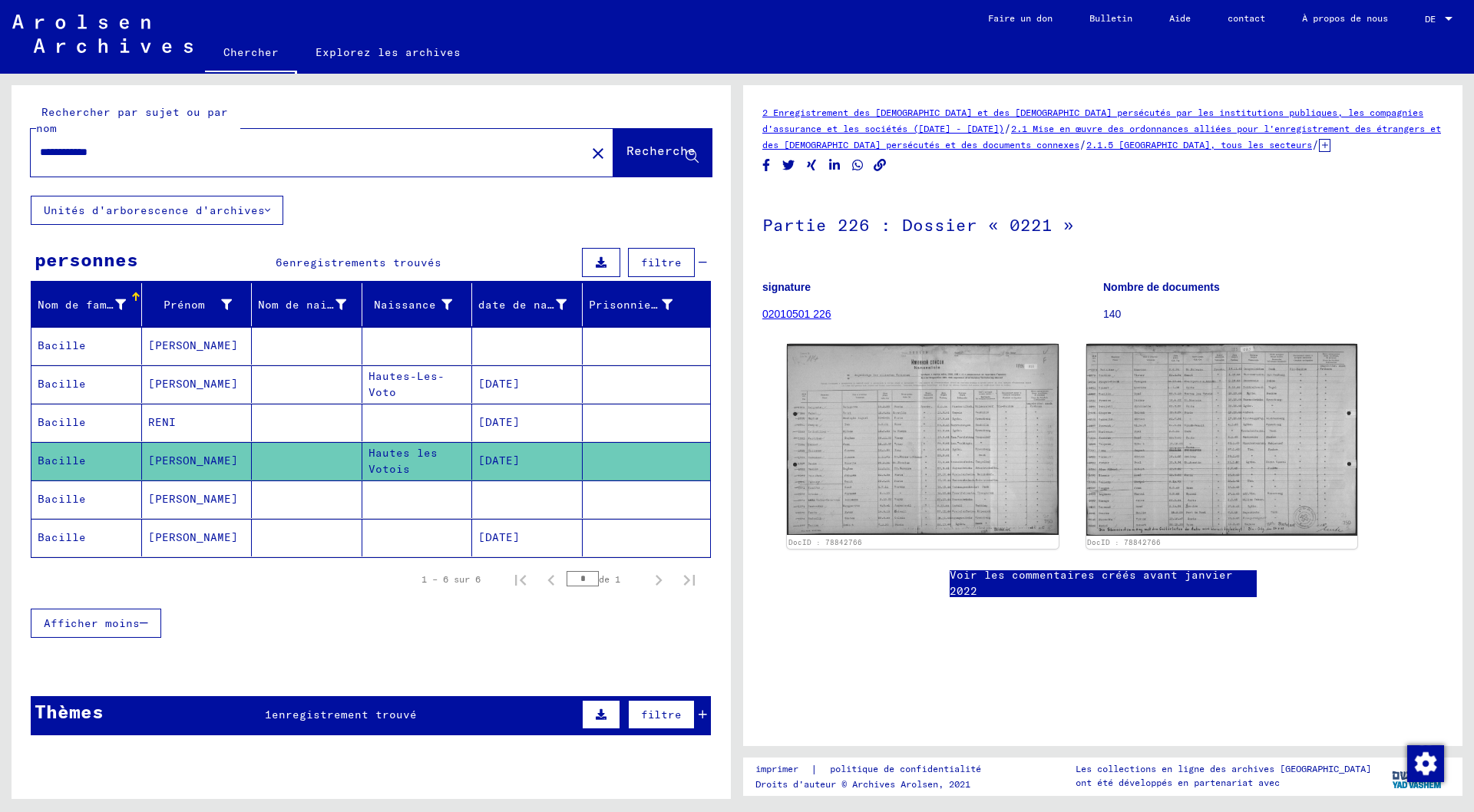
click at [380, 419] on mat-cell at bounding box center [418, 423] width 111 height 38
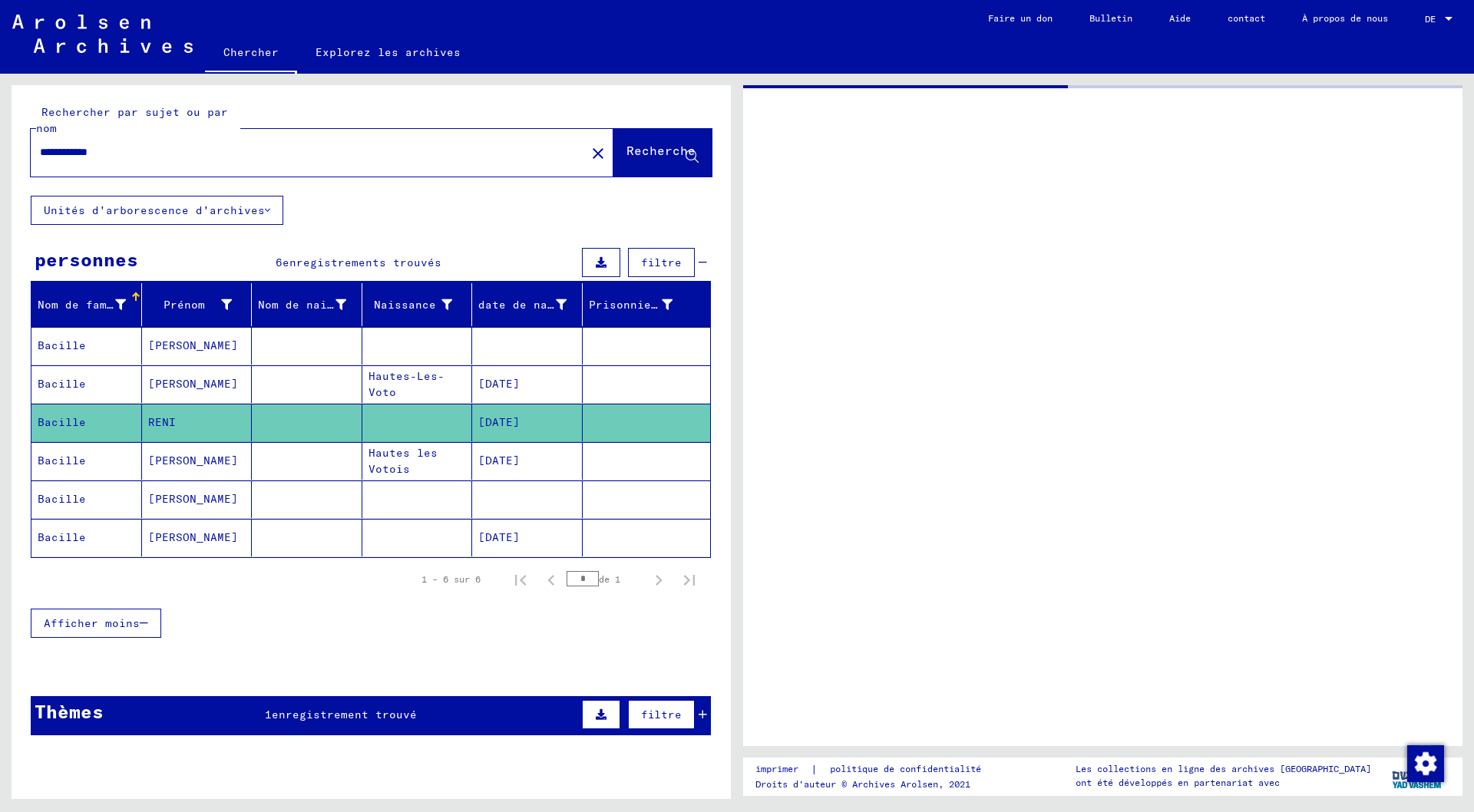
click at [380, 419] on mat-cell at bounding box center [418, 423] width 111 height 38
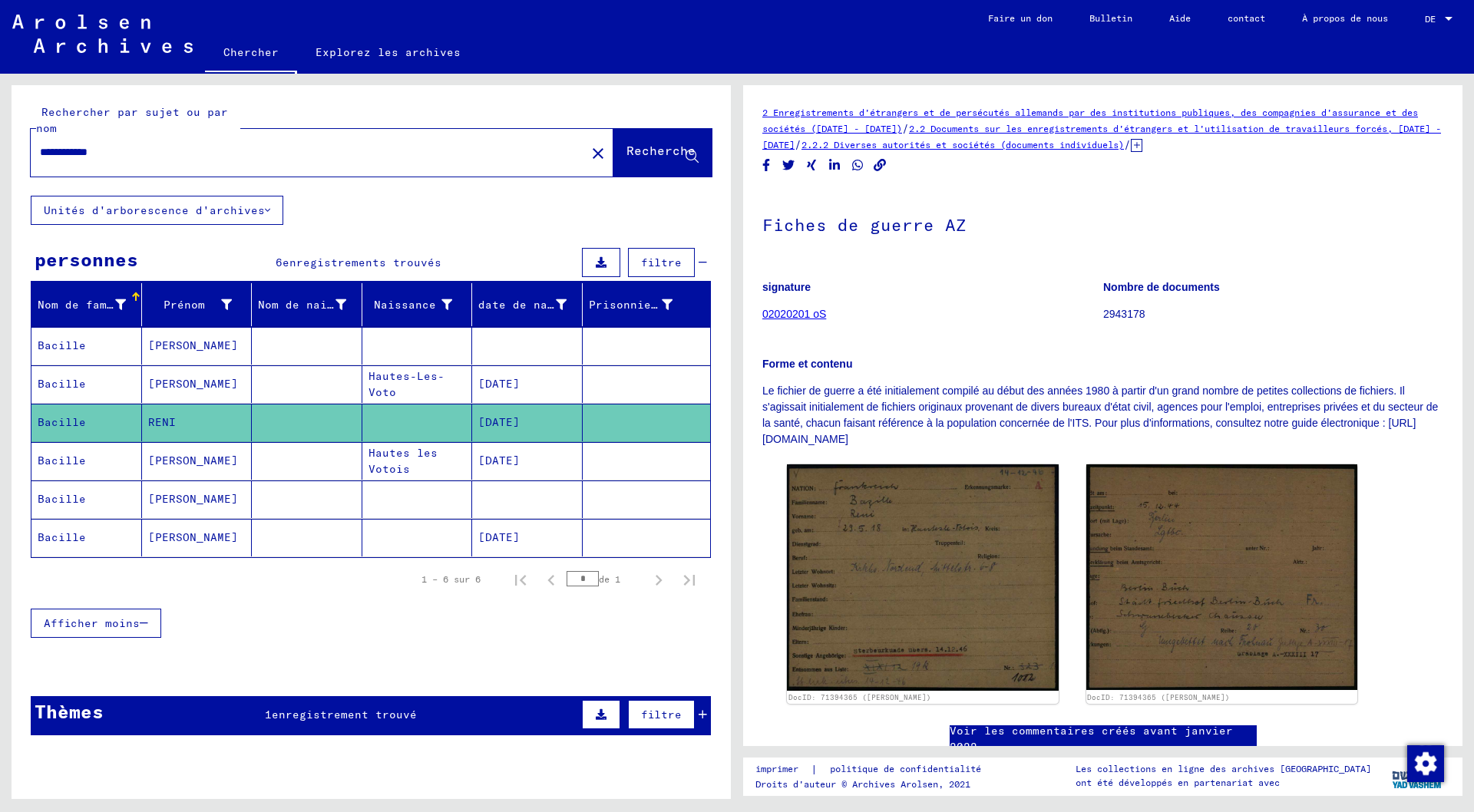
click at [347, 375] on mat-cell at bounding box center [308, 384] width 111 height 38
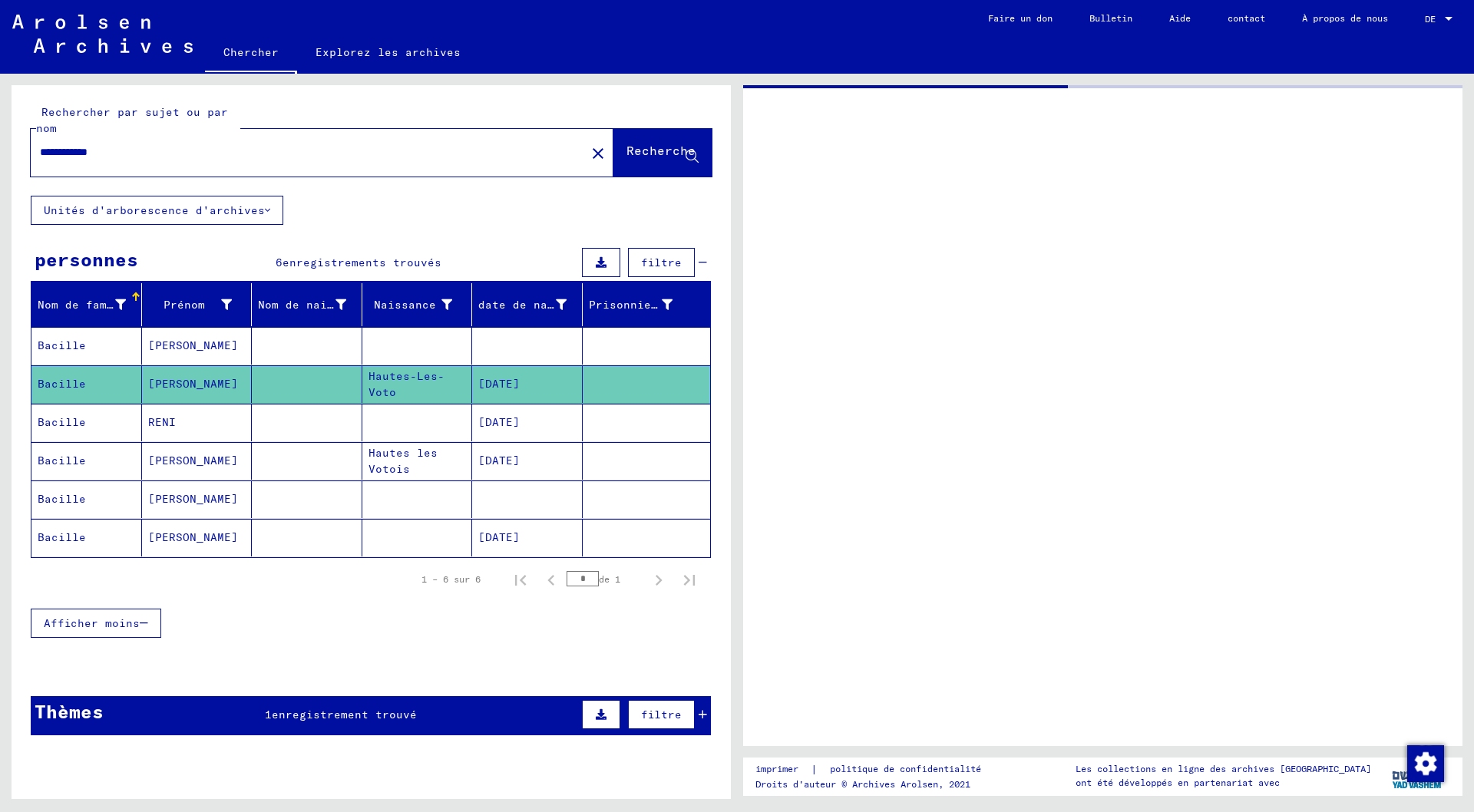
click at [347, 375] on mat-cell at bounding box center [308, 384] width 111 height 38
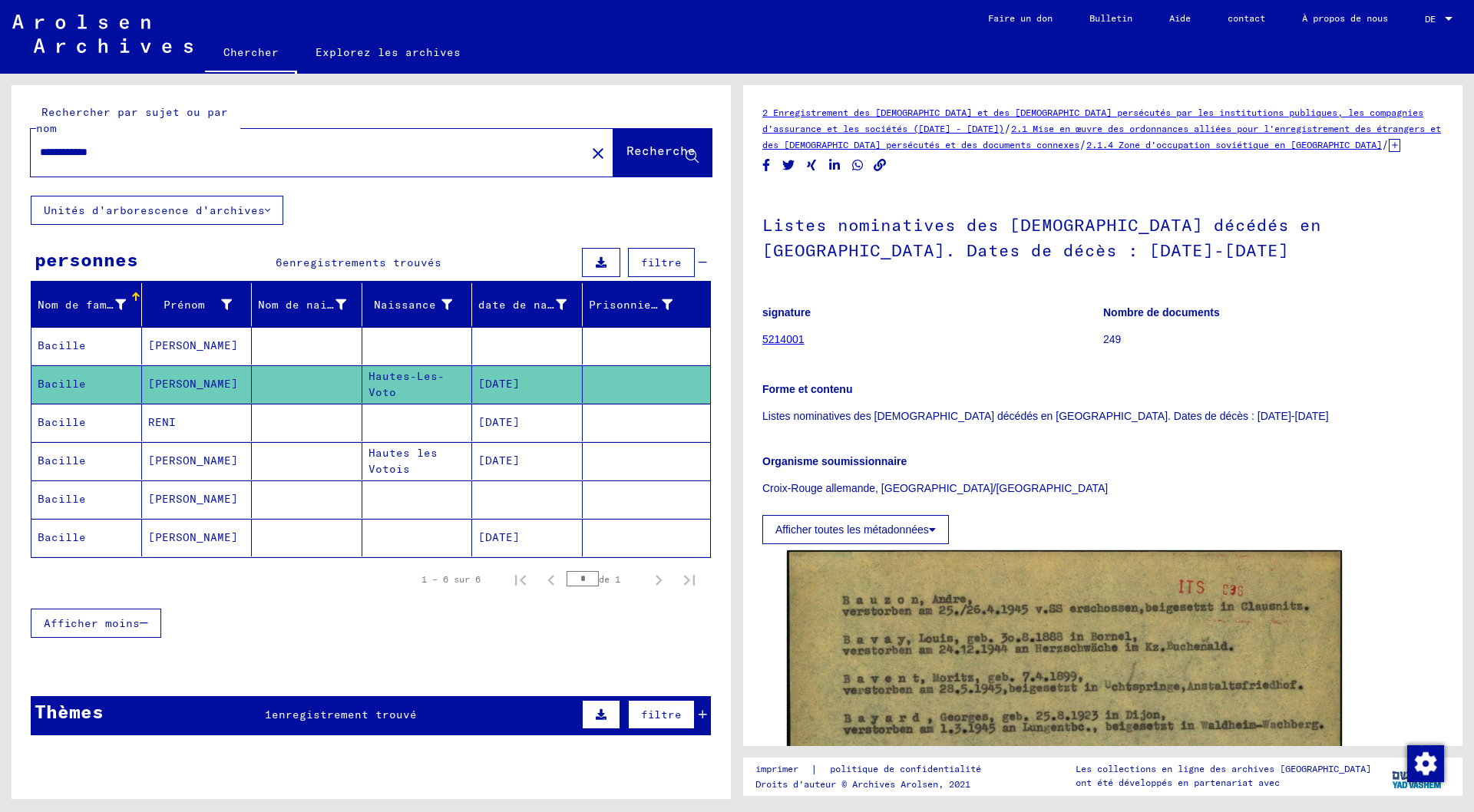
click at [208, 535] on mat-cell "[PERSON_NAME]" at bounding box center [198, 537] width 111 height 38
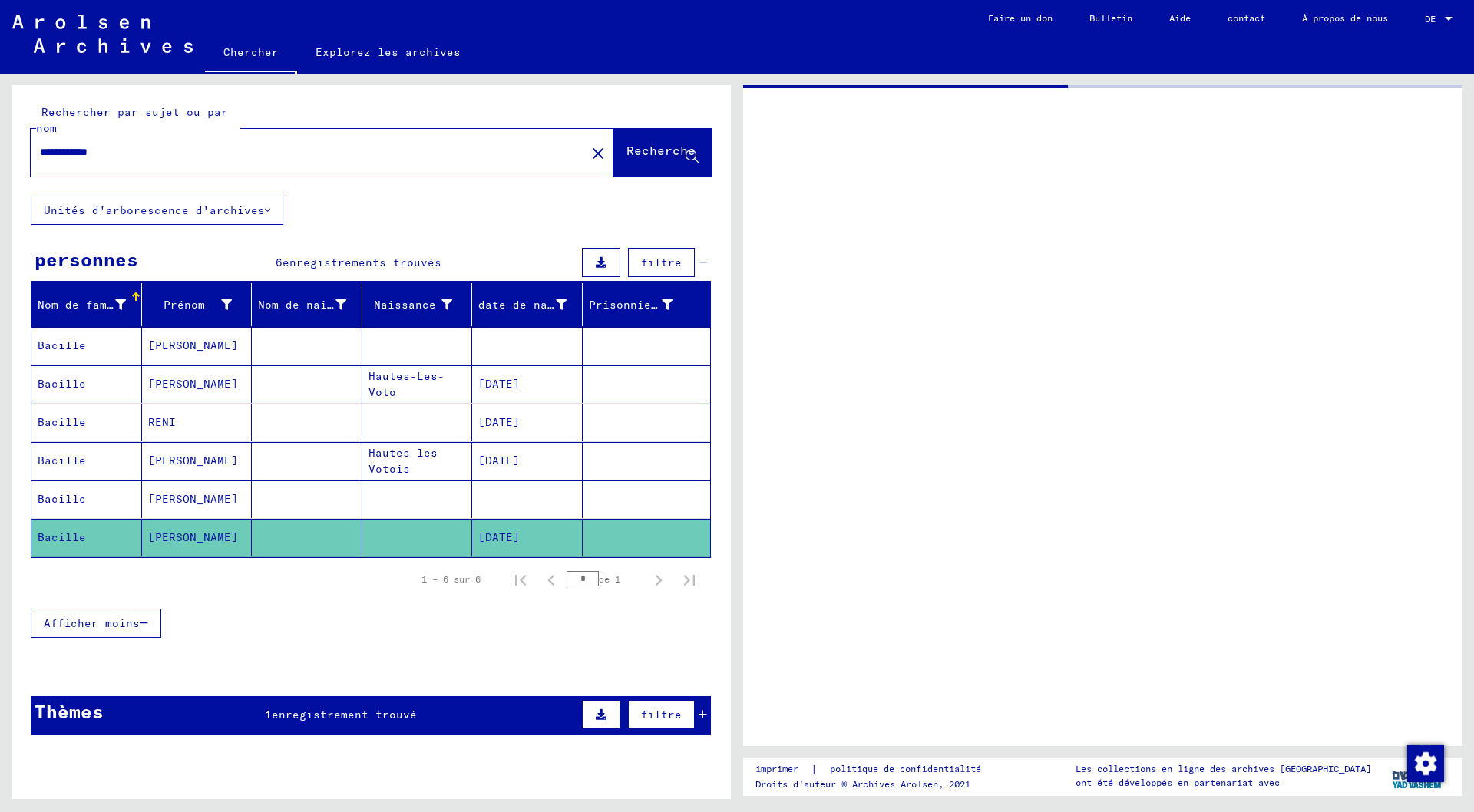
click at [208, 535] on mat-cell "[PERSON_NAME]" at bounding box center [198, 537] width 111 height 38
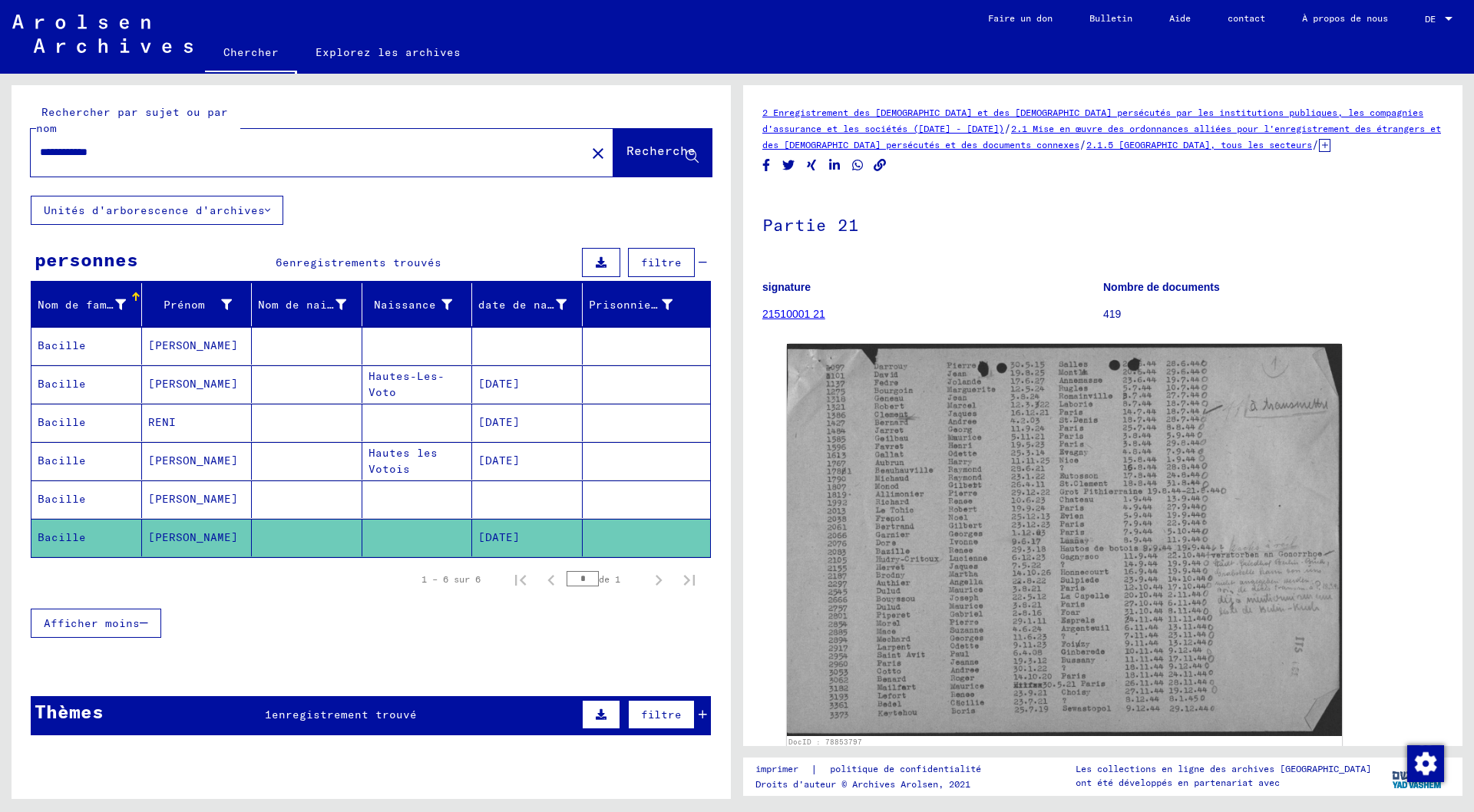
click at [198, 499] on mat-cell "[PERSON_NAME]" at bounding box center [198, 499] width 111 height 38
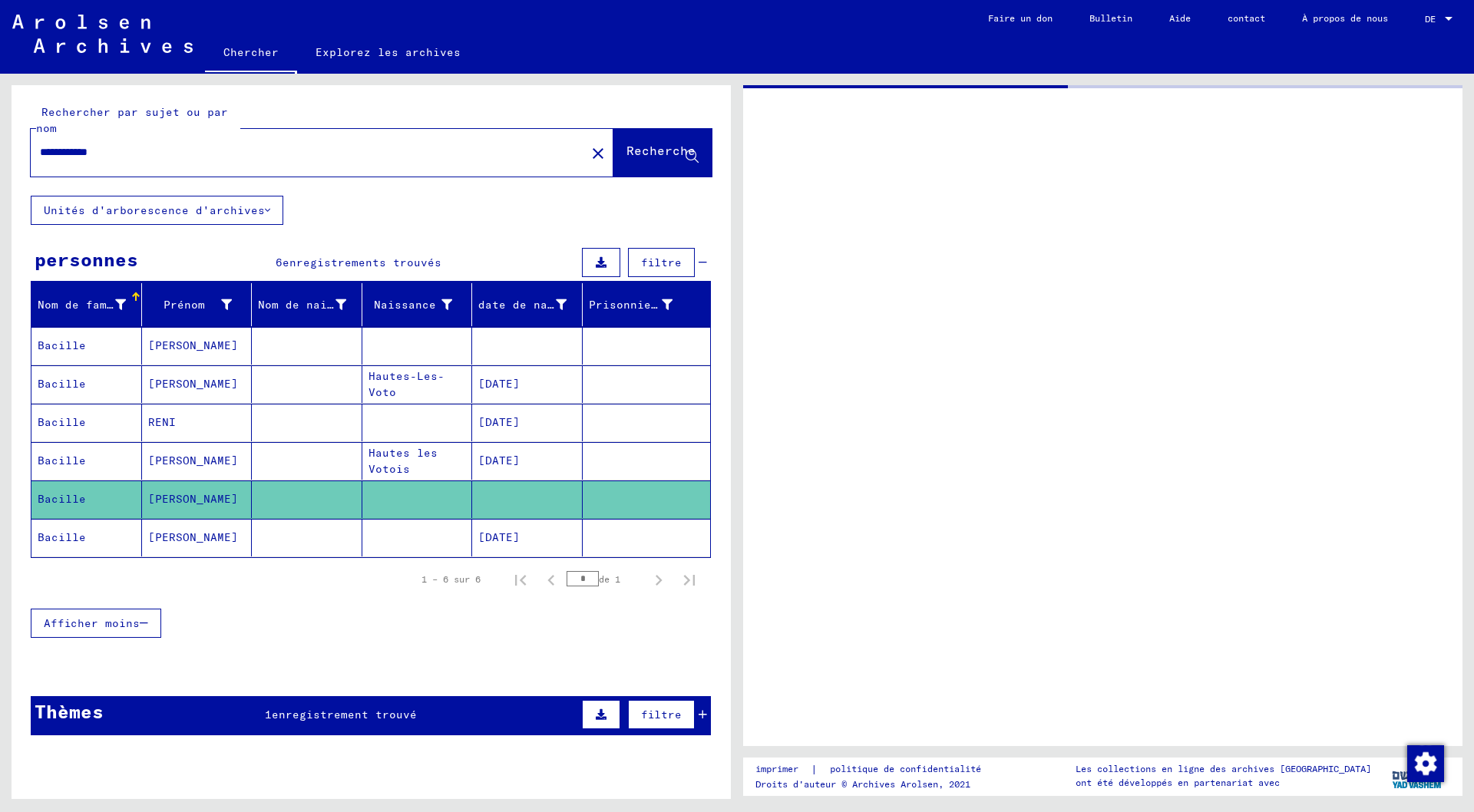
click at [198, 499] on mat-cell "[PERSON_NAME]" at bounding box center [198, 499] width 111 height 38
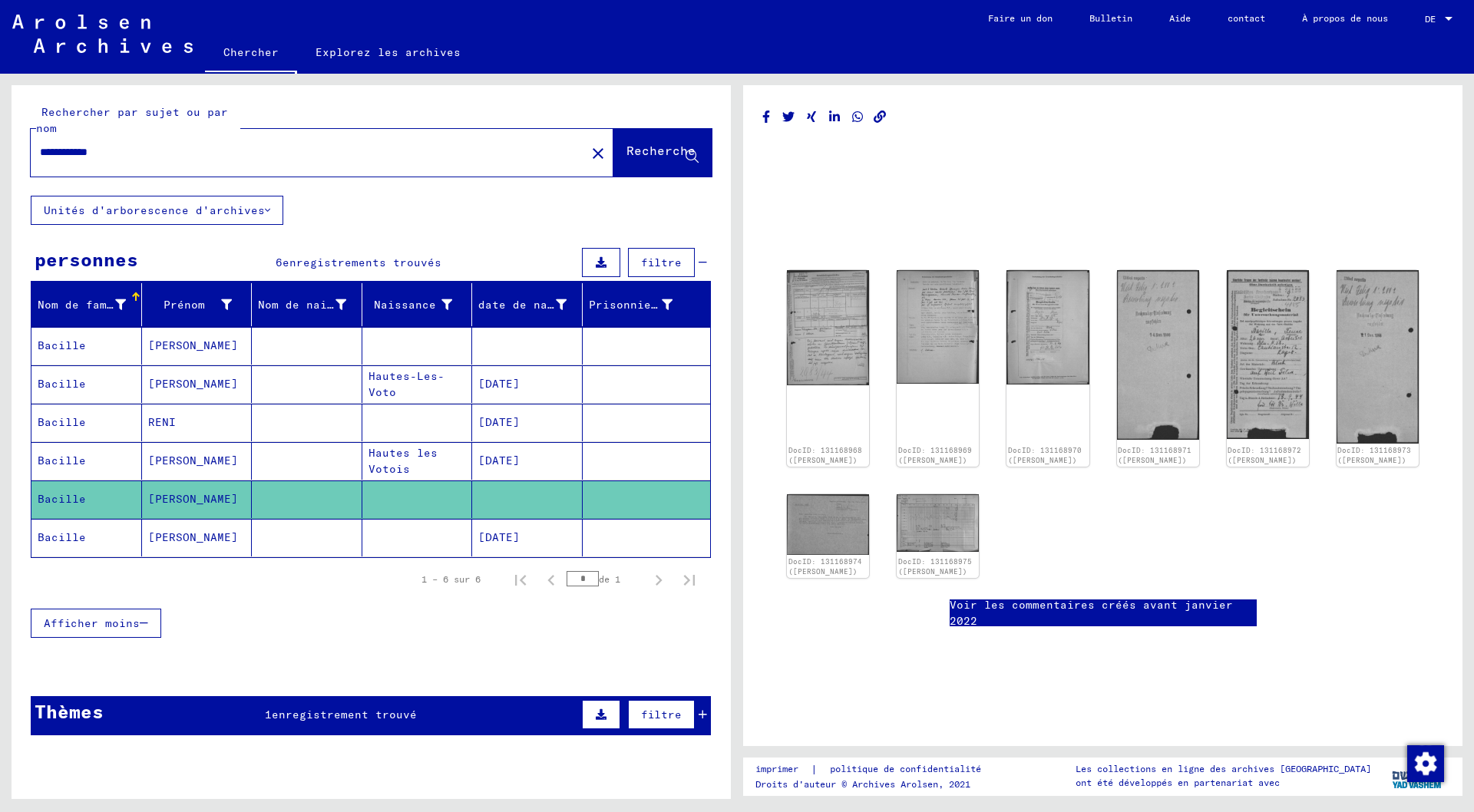
click at [166, 343] on font "[PERSON_NAME]" at bounding box center [193, 346] width 90 height 14
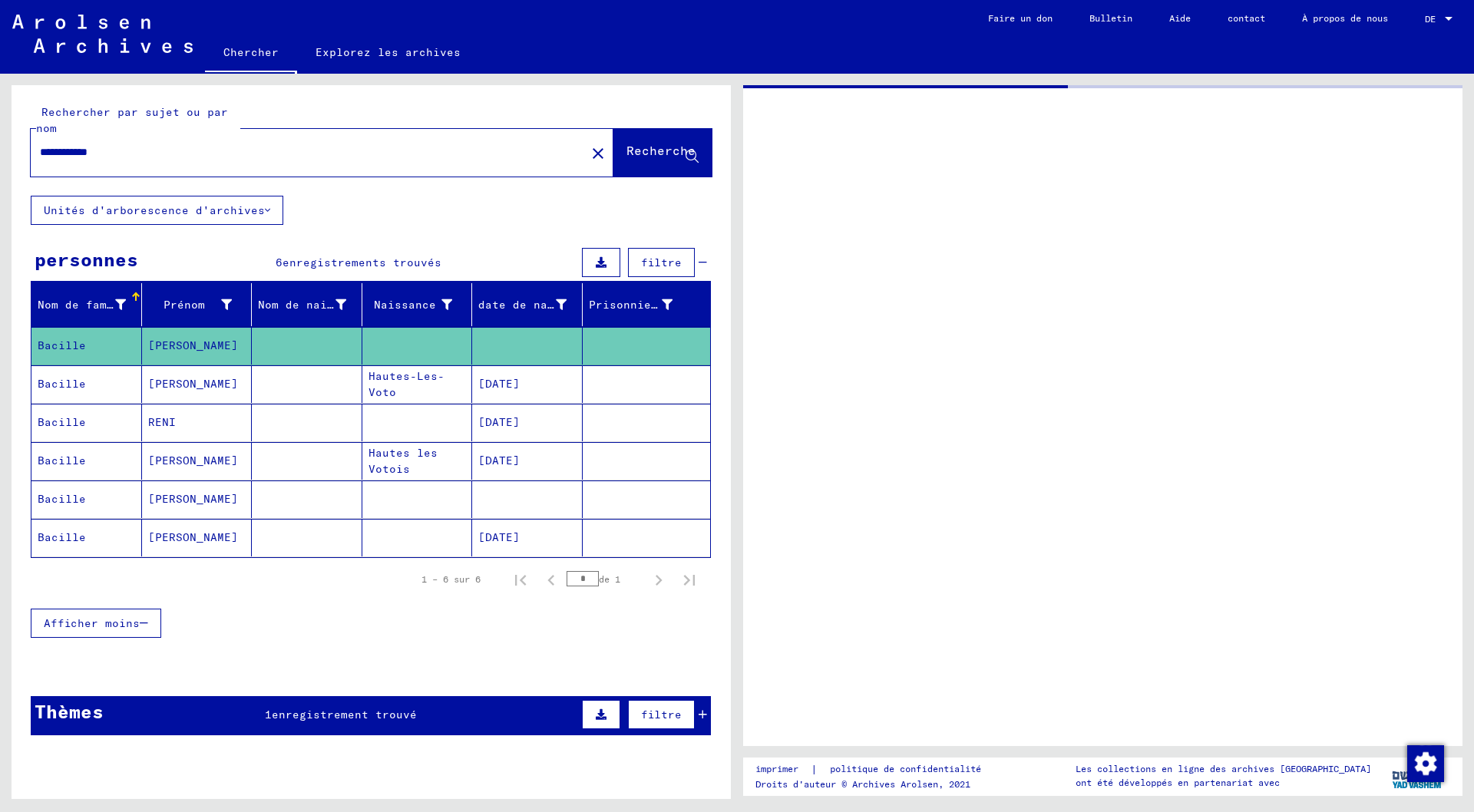
click at [166, 343] on font "[PERSON_NAME]" at bounding box center [193, 346] width 90 height 14
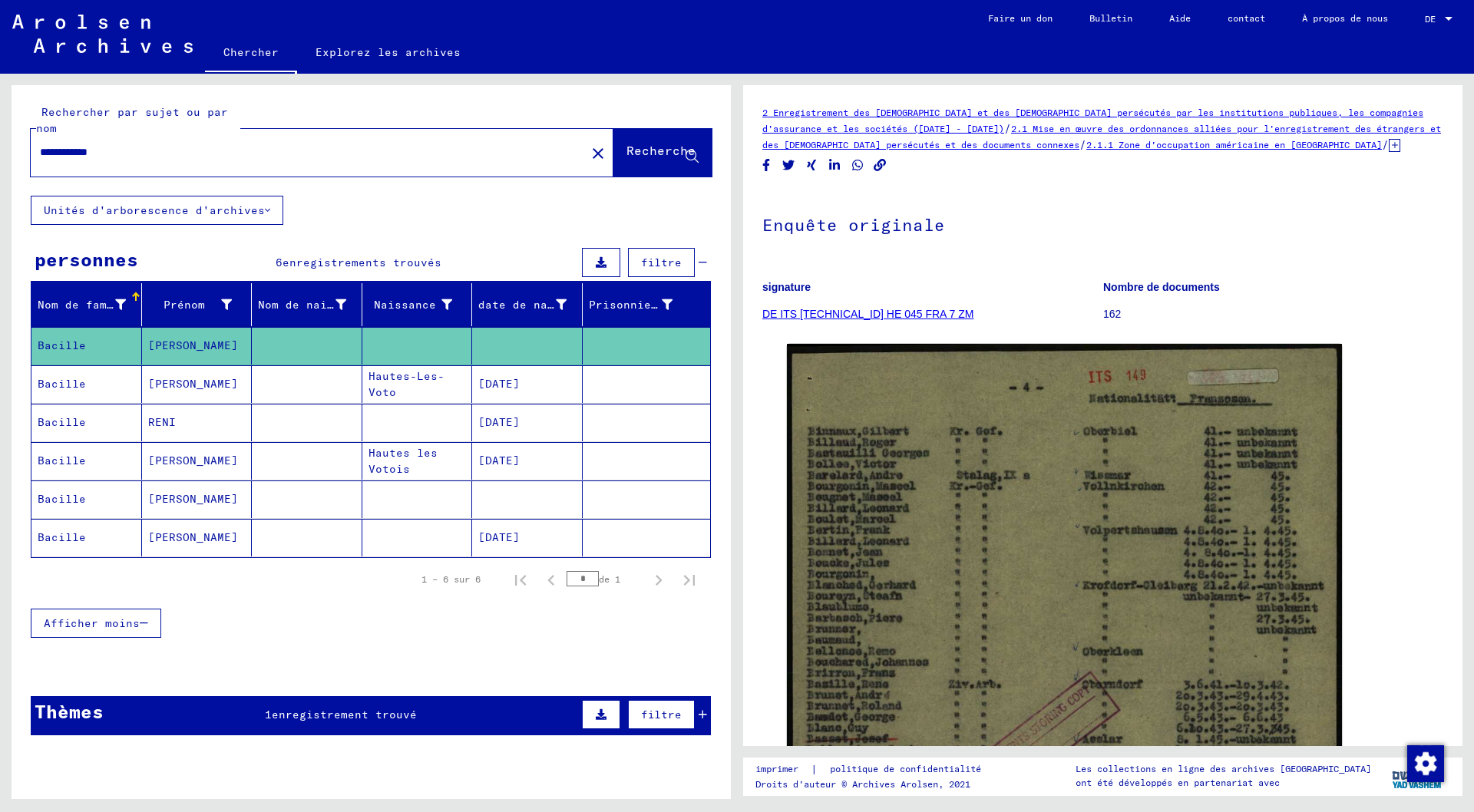
click at [509, 386] on font "[DATE]" at bounding box center [498, 384] width 42 height 14
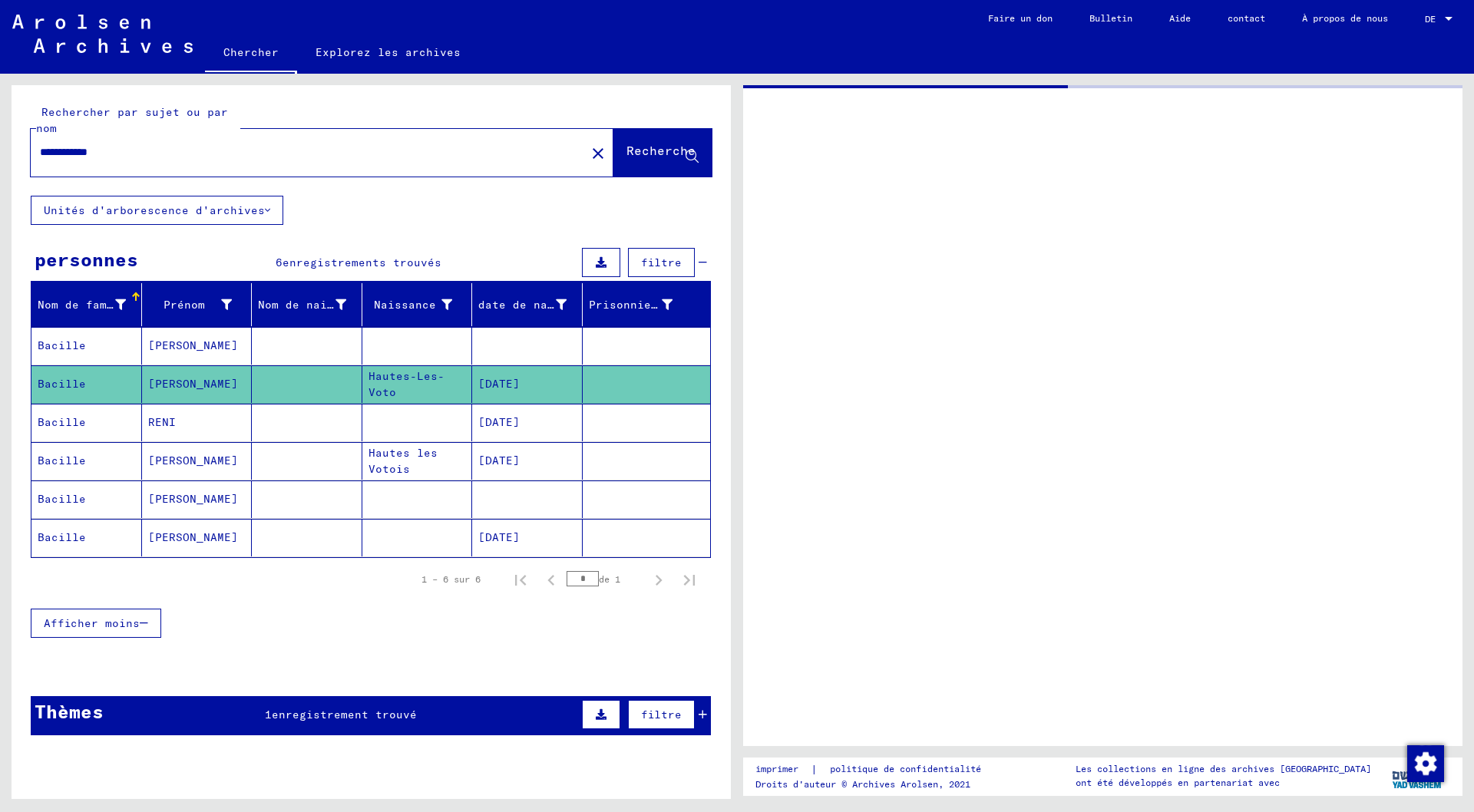
click at [509, 386] on font "[DATE]" at bounding box center [498, 384] width 42 height 14
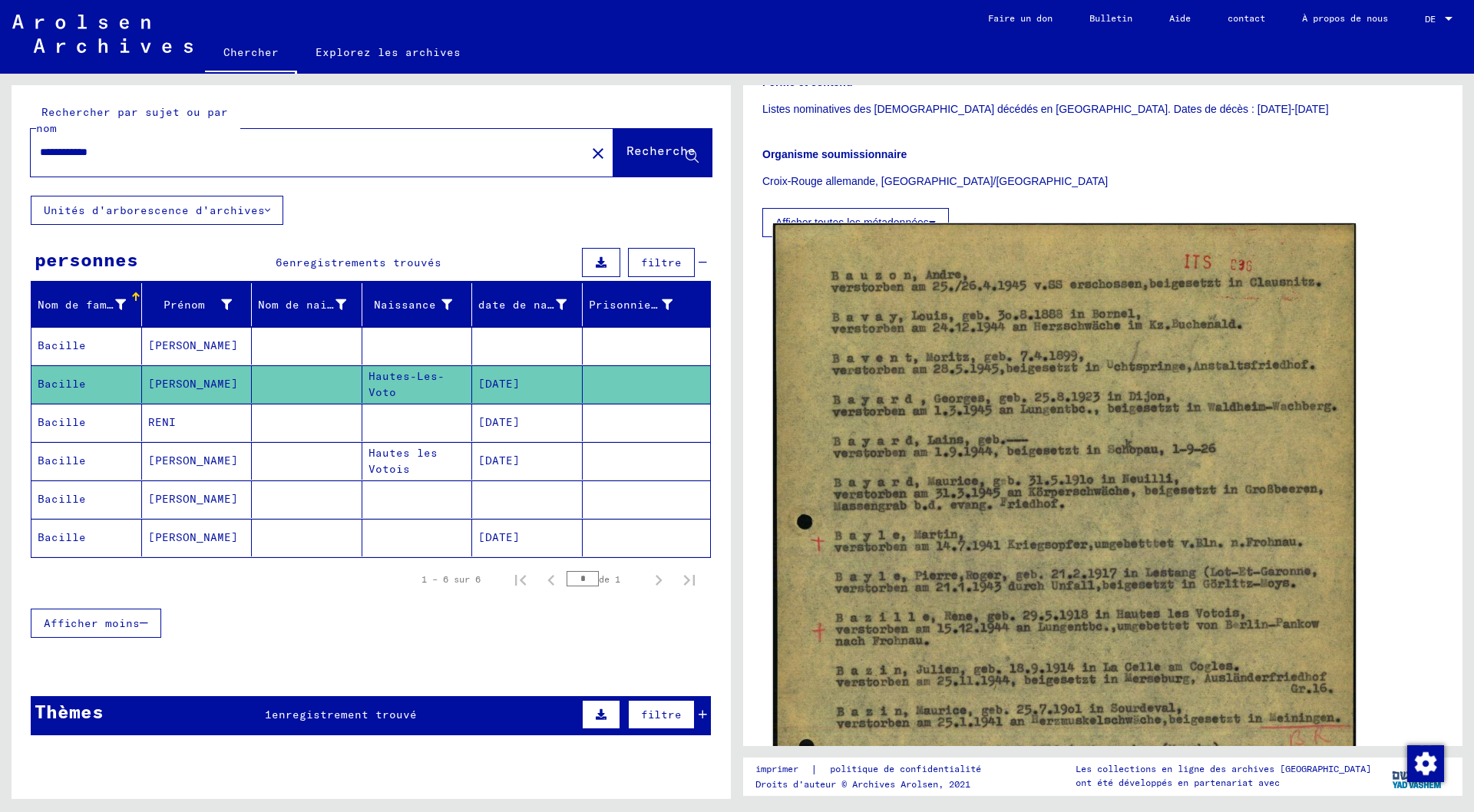
scroll to position [384, 0]
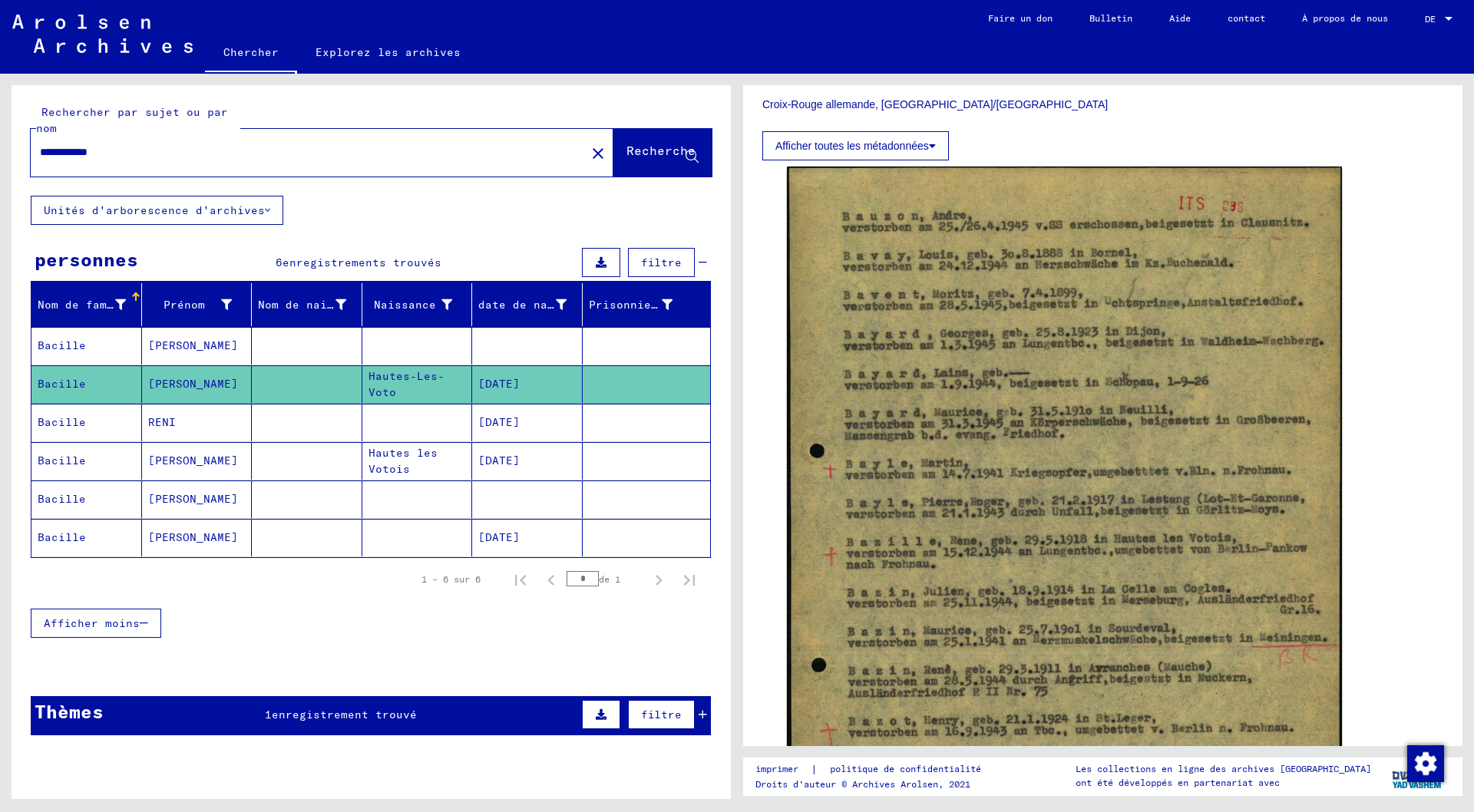
click at [167, 344] on font "[PERSON_NAME]" at bounding box center [193, 346] width 90 height 14
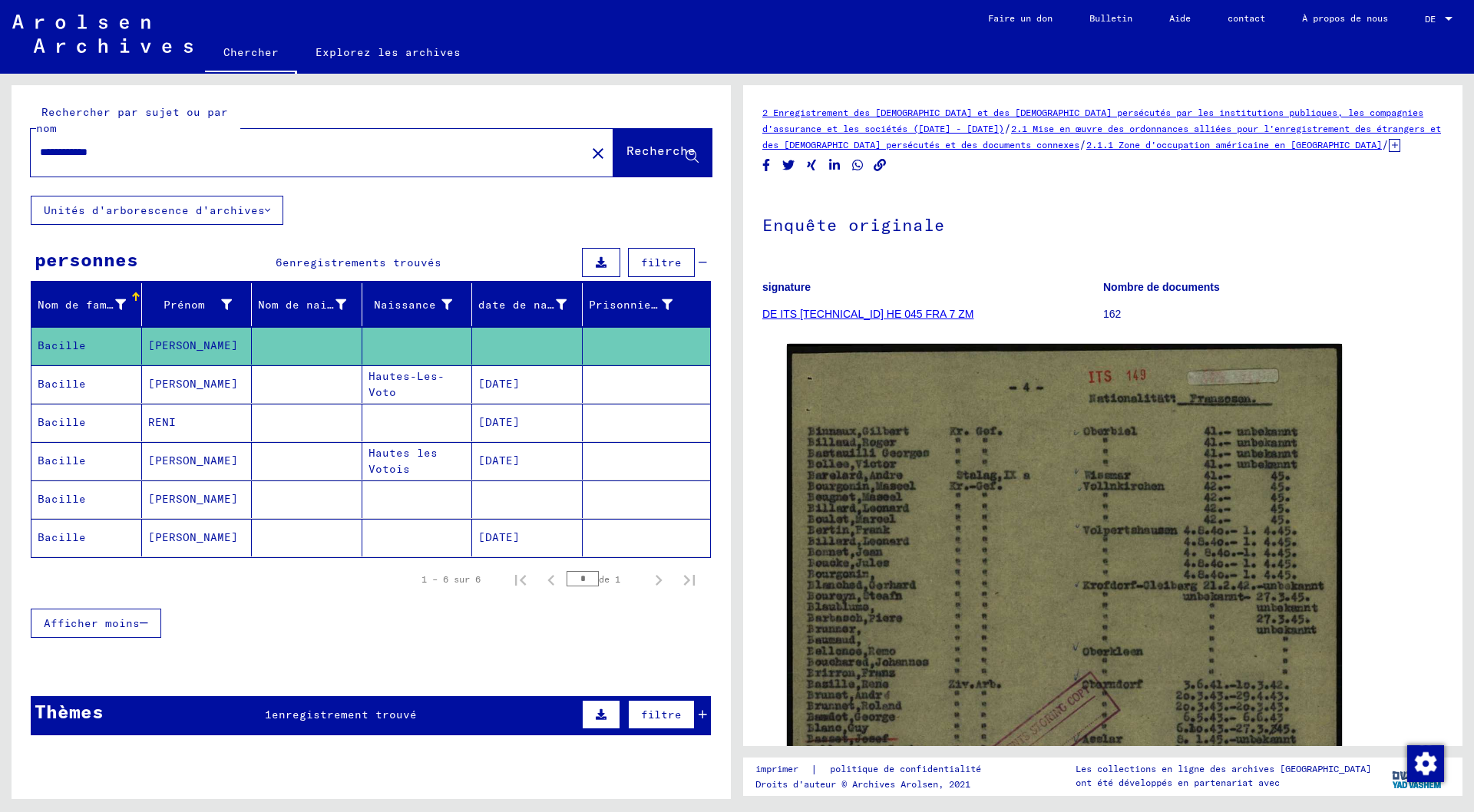
click at [164, 423] on font "RENI" at bounding box center [162, 423] width 27 height 14
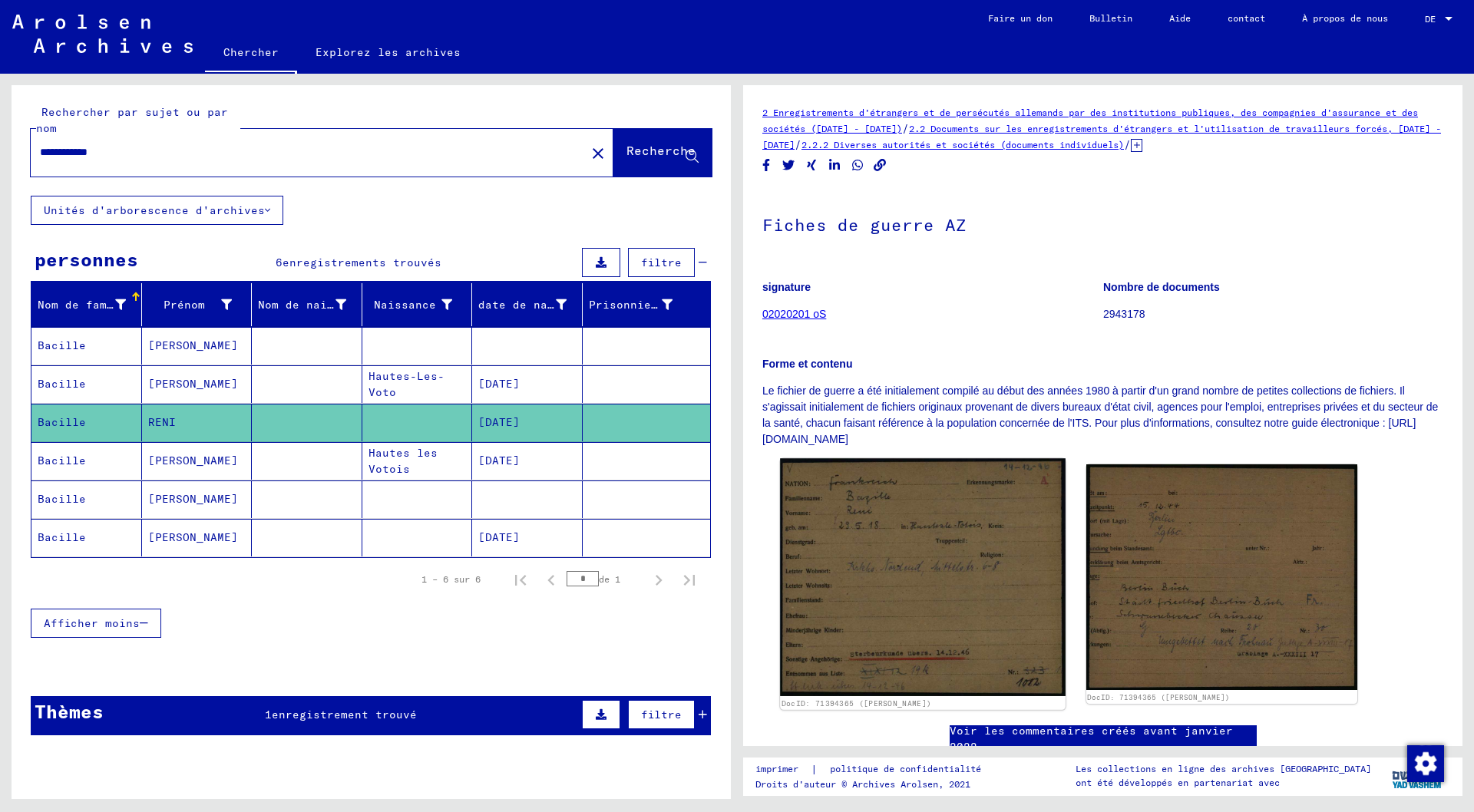
click at [924, 542] on img at bounding box center [922, 577] width 285 height 238
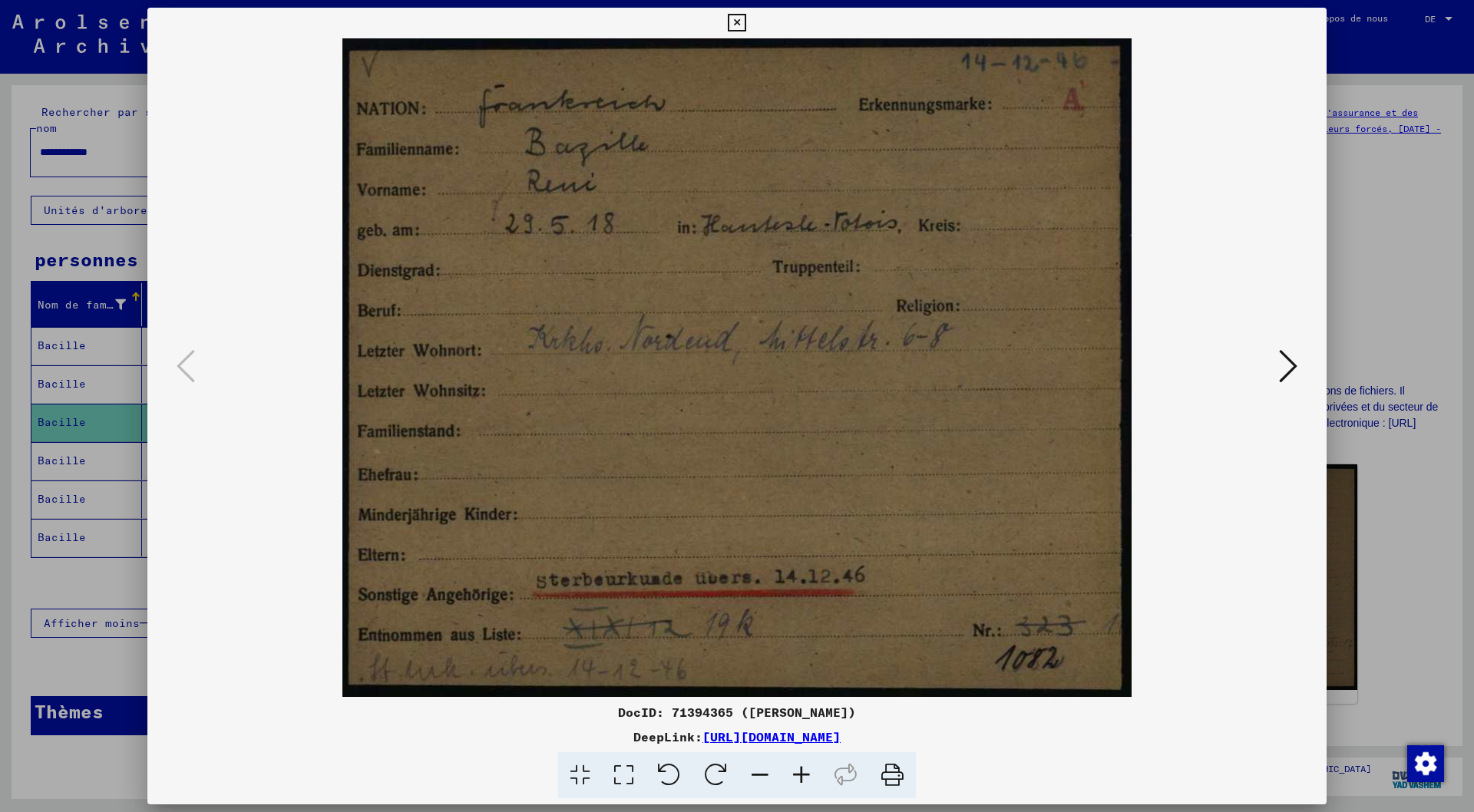
click at [924, 542] on img at bounding box center [737, 367] width 1075 height 659
click at [1291, 364] on icon at bounding box center [1288, 366] width 18 height 37
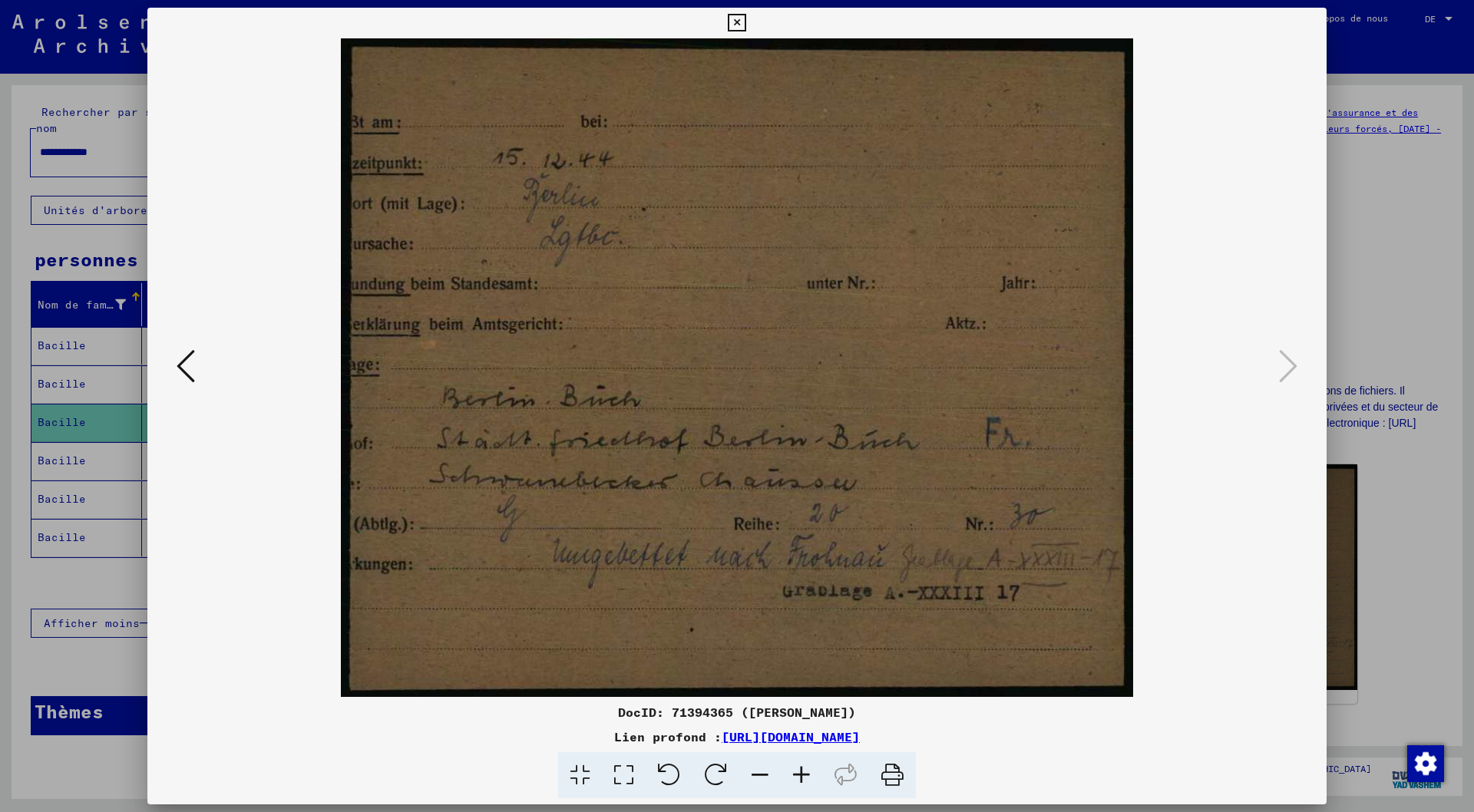
click at [182, 372] on icon at bounding box center [185, 366] width 18 height 37
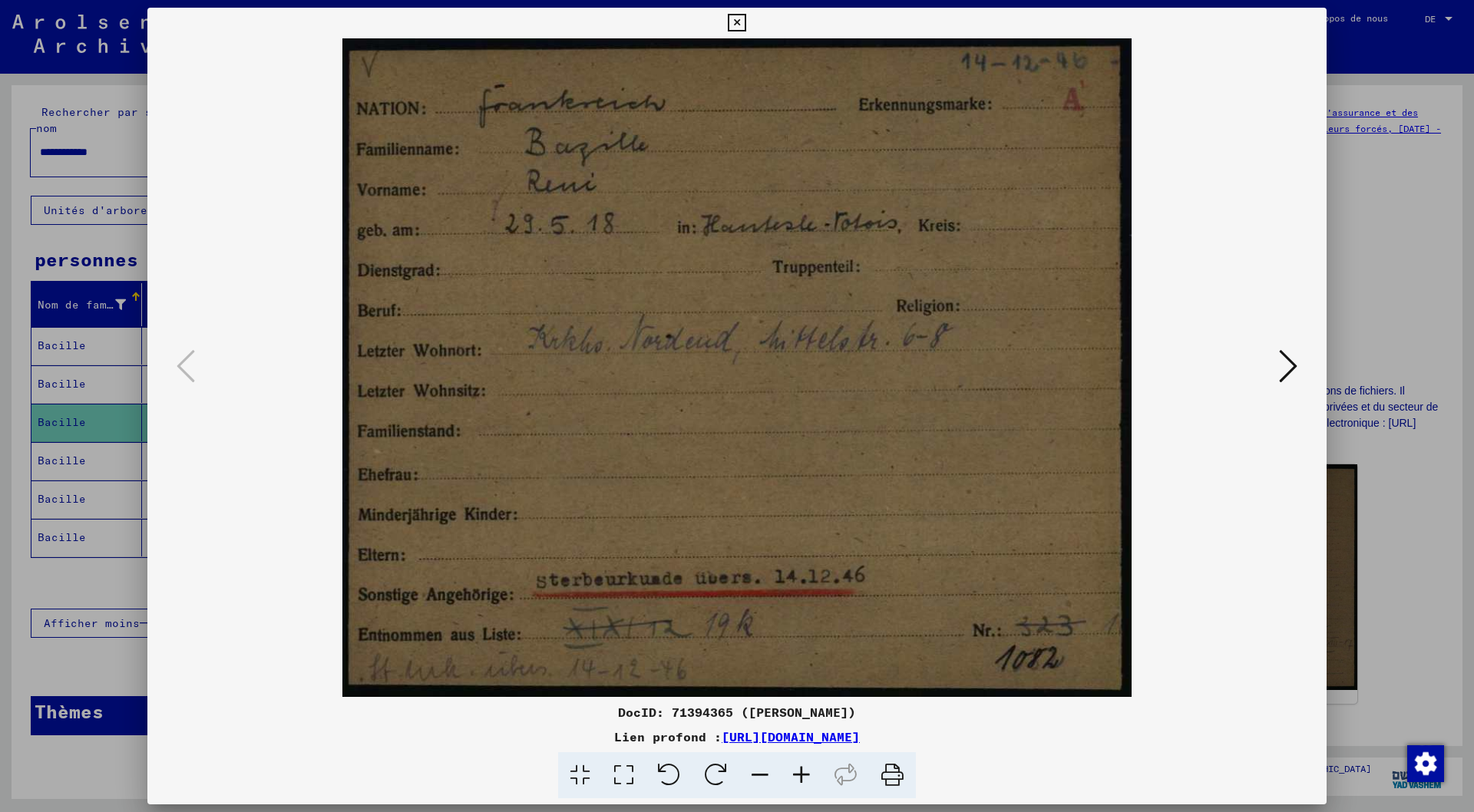
click at [1294, 364] on icon at bounding box center [1288, 366] width 18 height 37
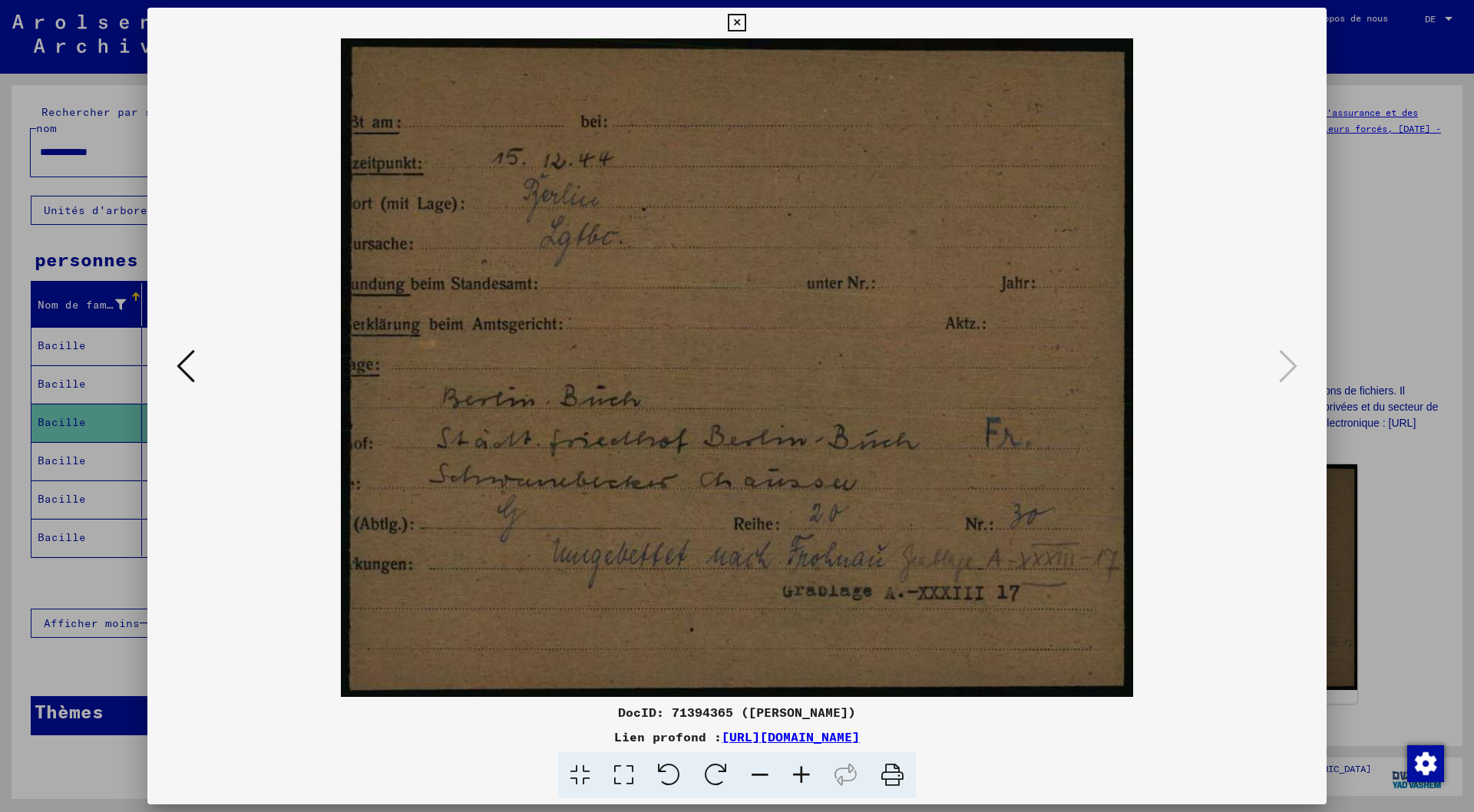
click at [182, 365] on icon at bounding box center [185, 366] width 18 height 37
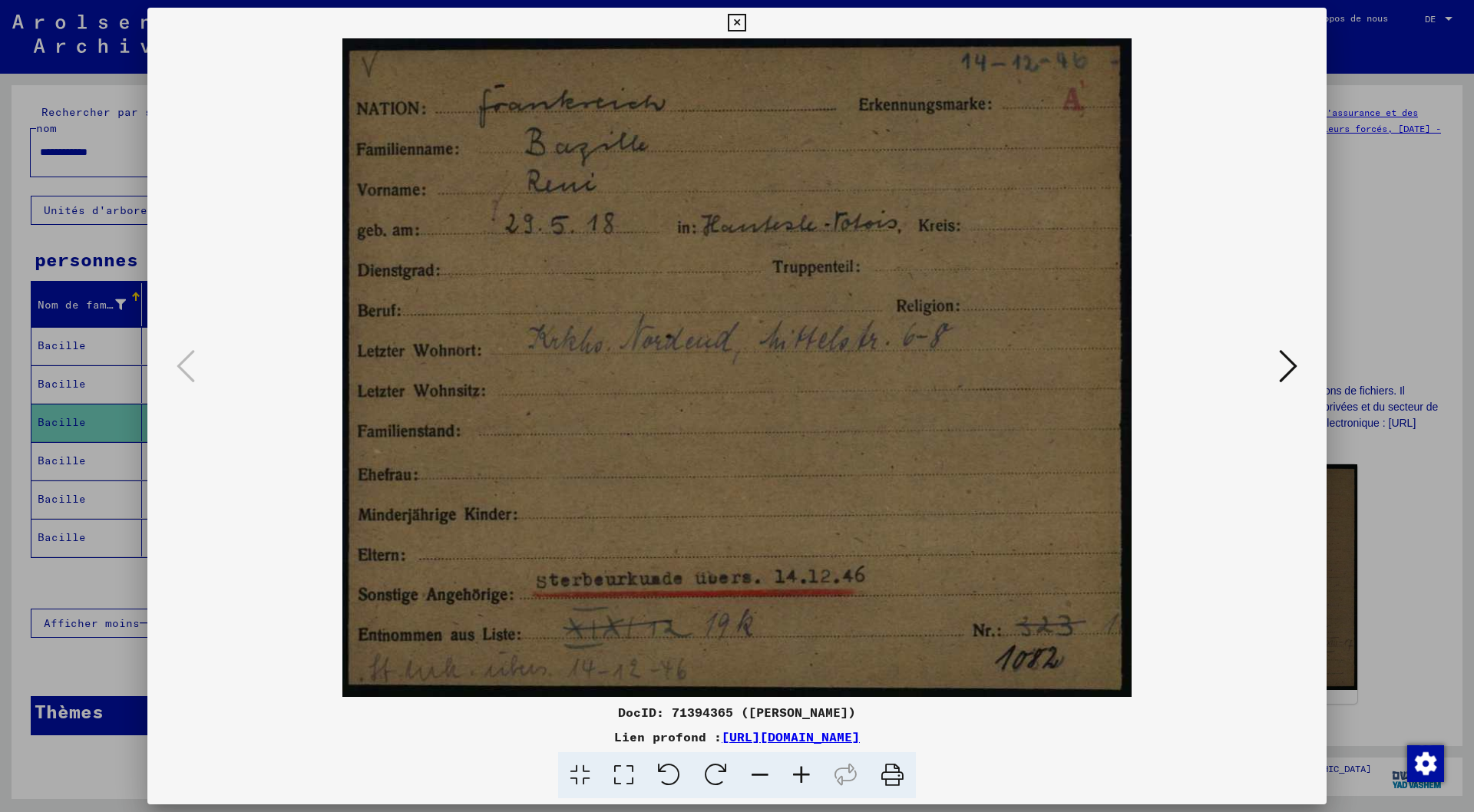
click at [737, 23] on icon at bounding box center [737, 22] width 18 height 18
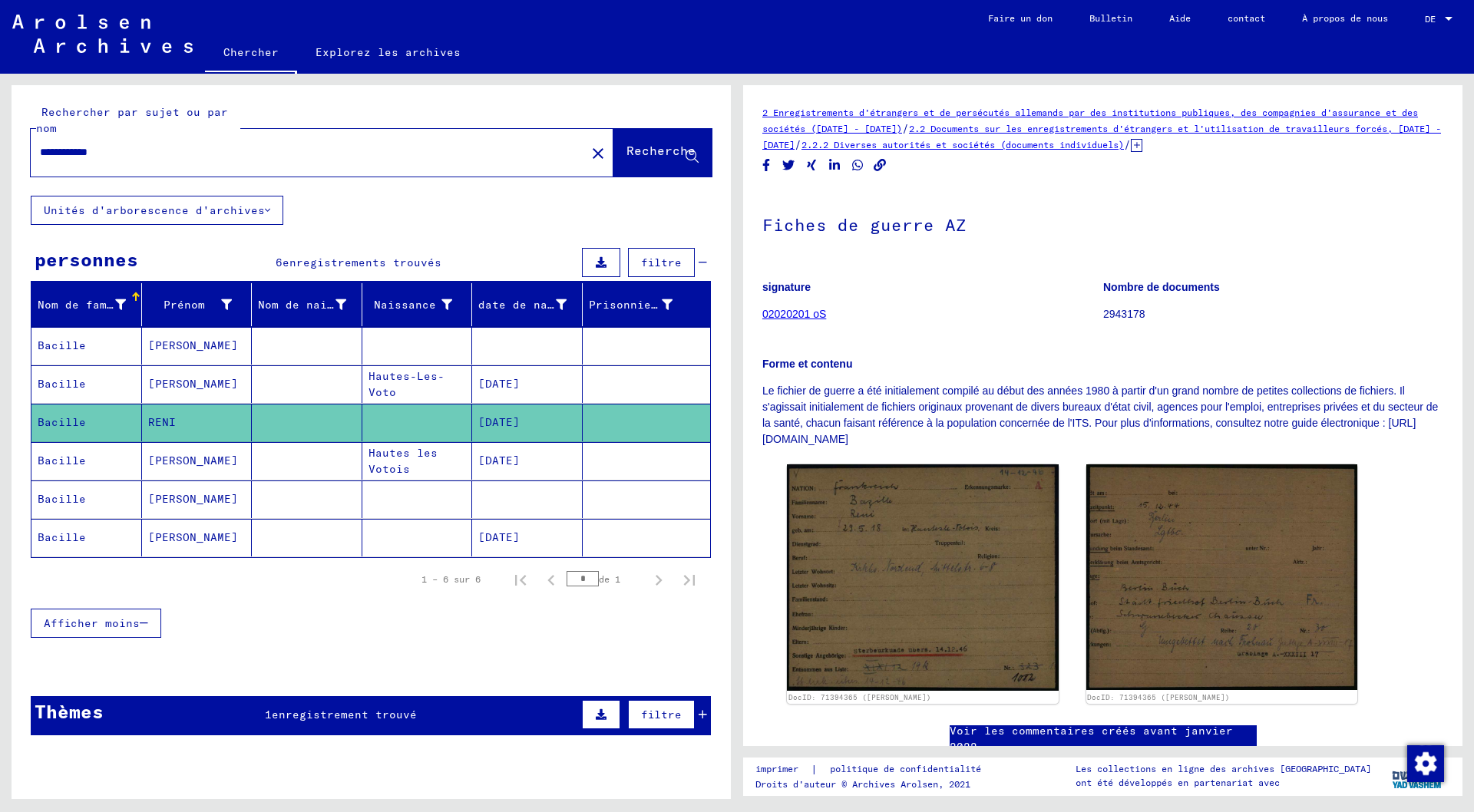
click at [195, 463] on mat-cell "[PERSON_NAME]" at bounding box center [198, 461] width 111 height 38
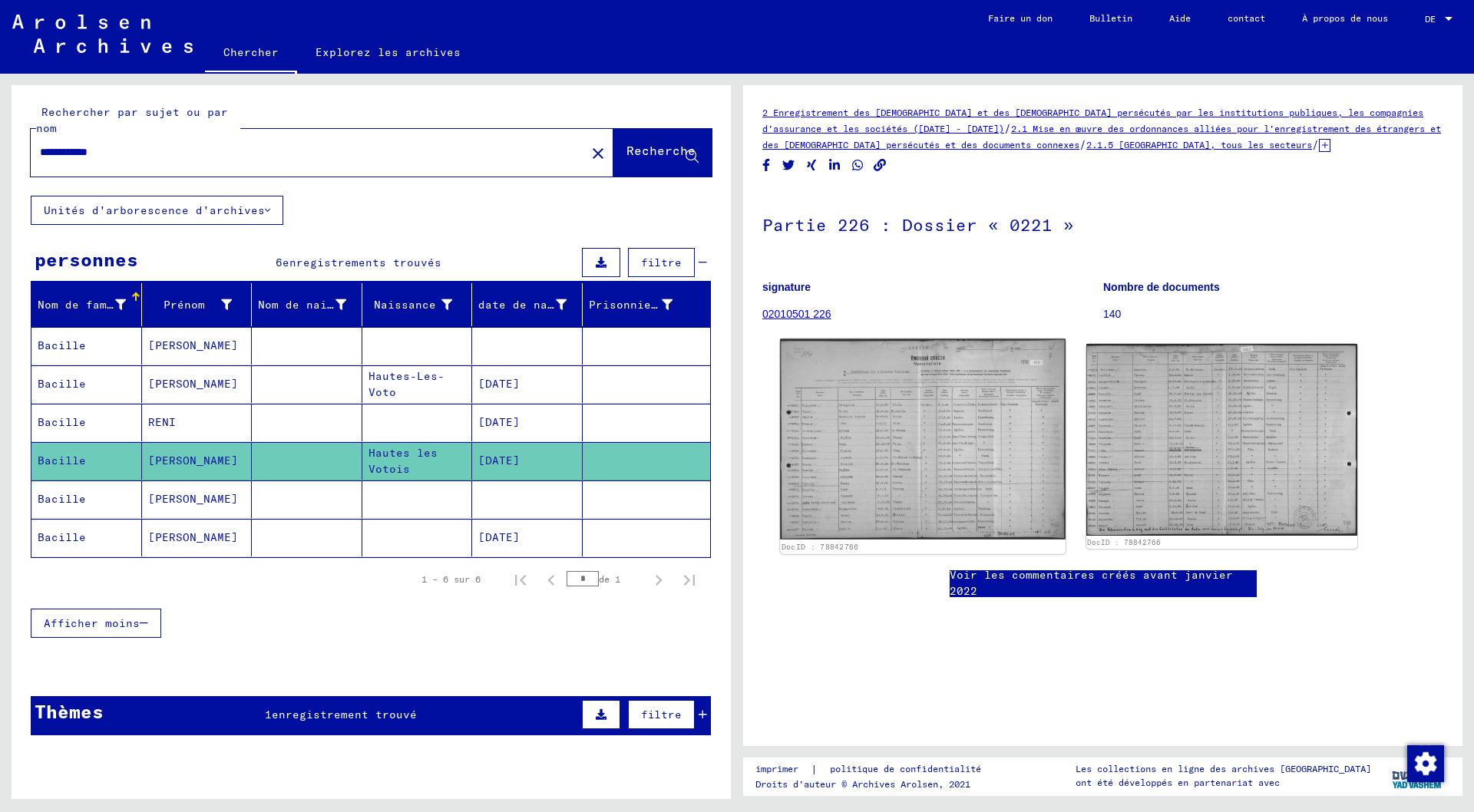
click at [901, 450] on img at bounding box center [922, 440] width 285 height 201
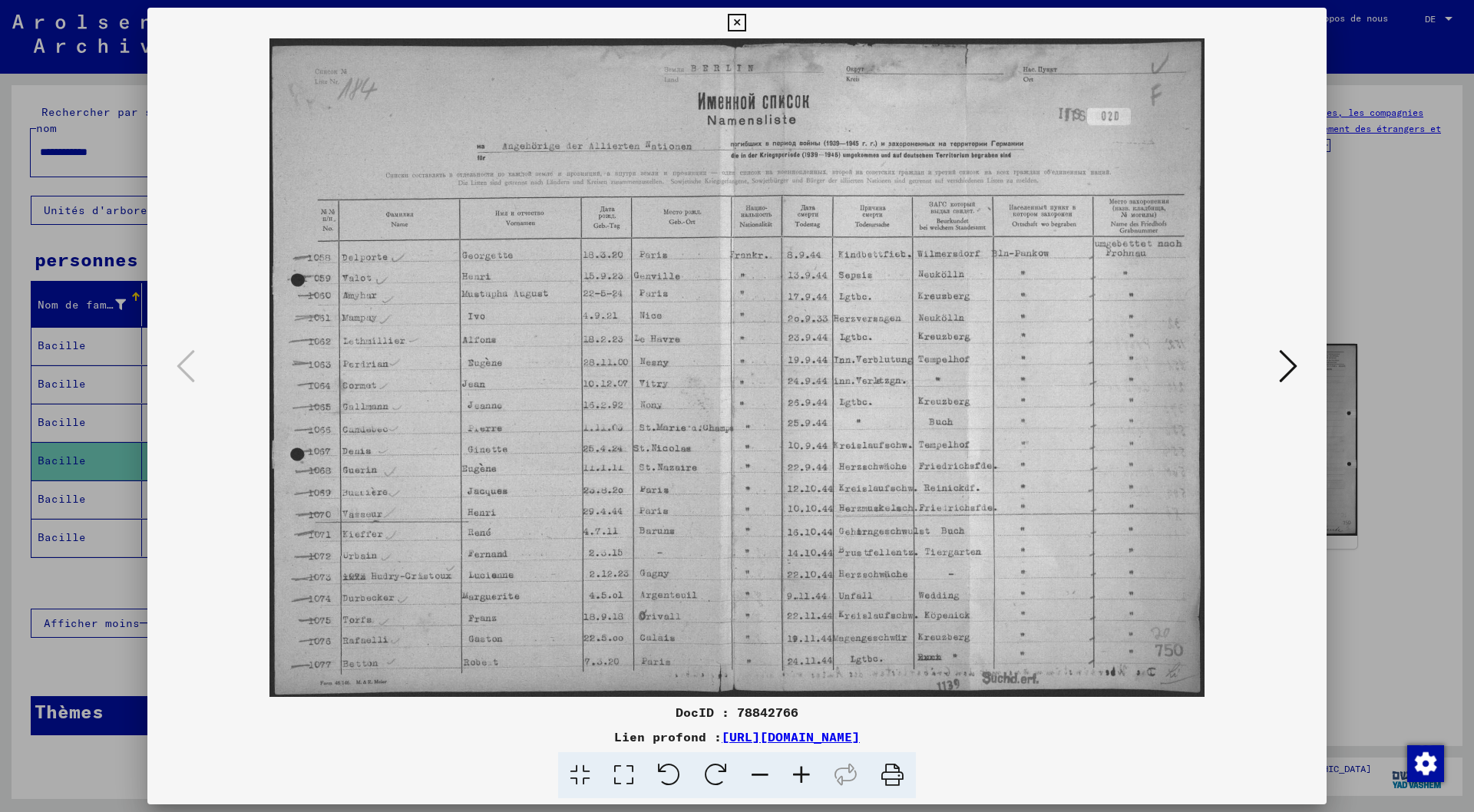
click at [1294, 363] on icon at bounding box center [1288, 366] width 18 height 37
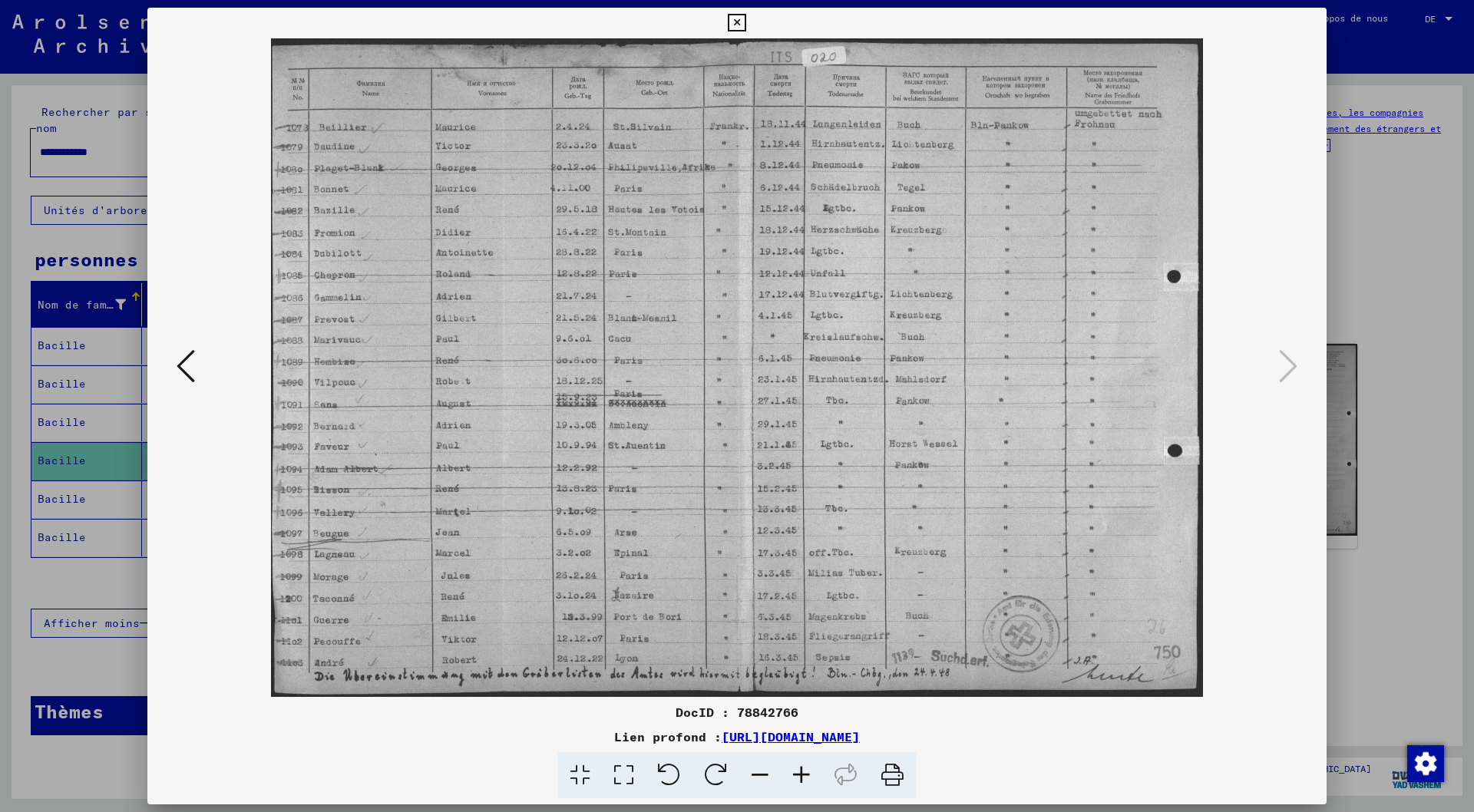
click at [742, 21] on icon at bounding box center [737, 22] width 18 height 18
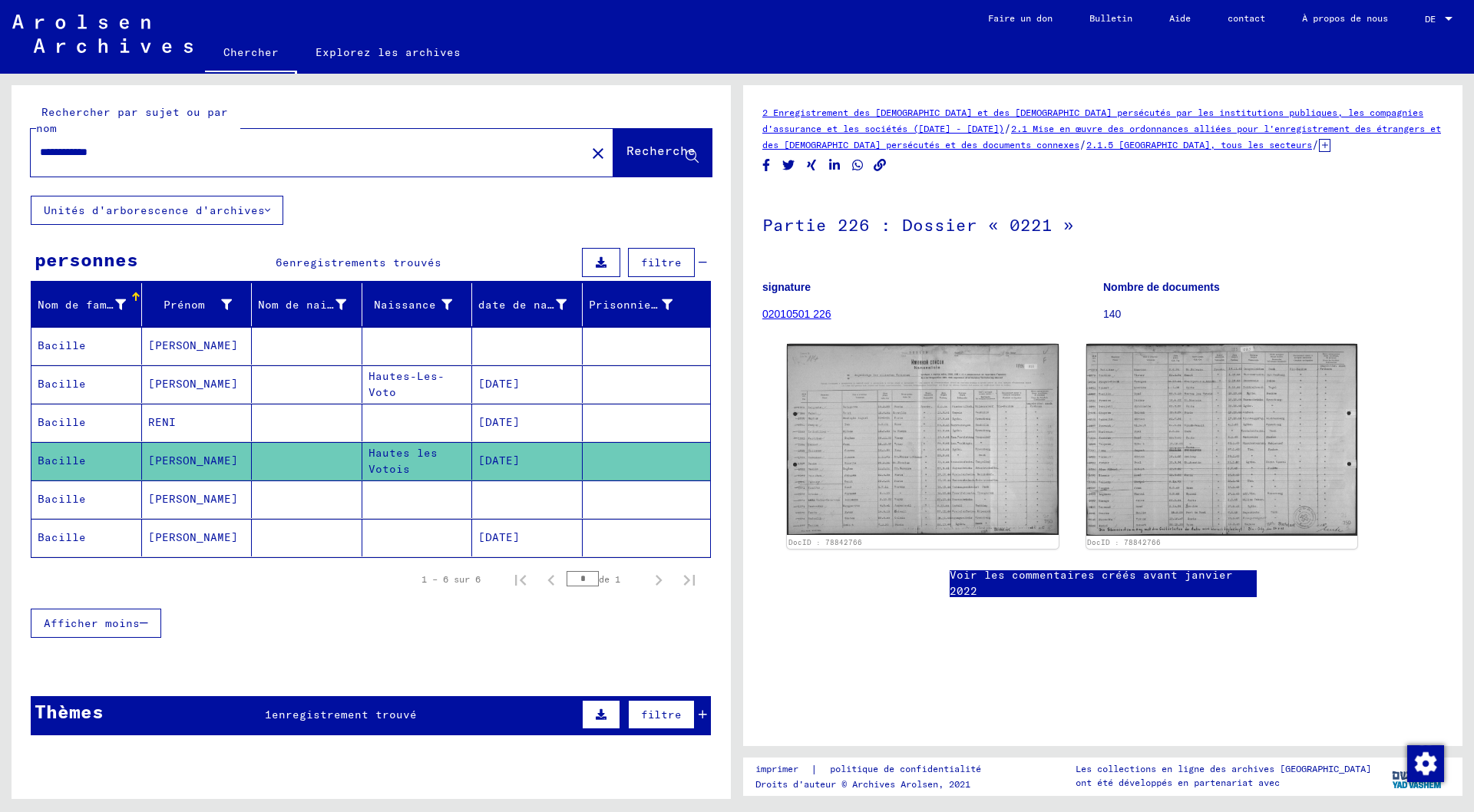
click at [133, 155] on input "**********" at bounding box center [308, 152] width 536 height 17
type input "*"
type input "******"
click at [626, 151] on font "Recherche" at bounding box center [660, 151] width 69 height 16
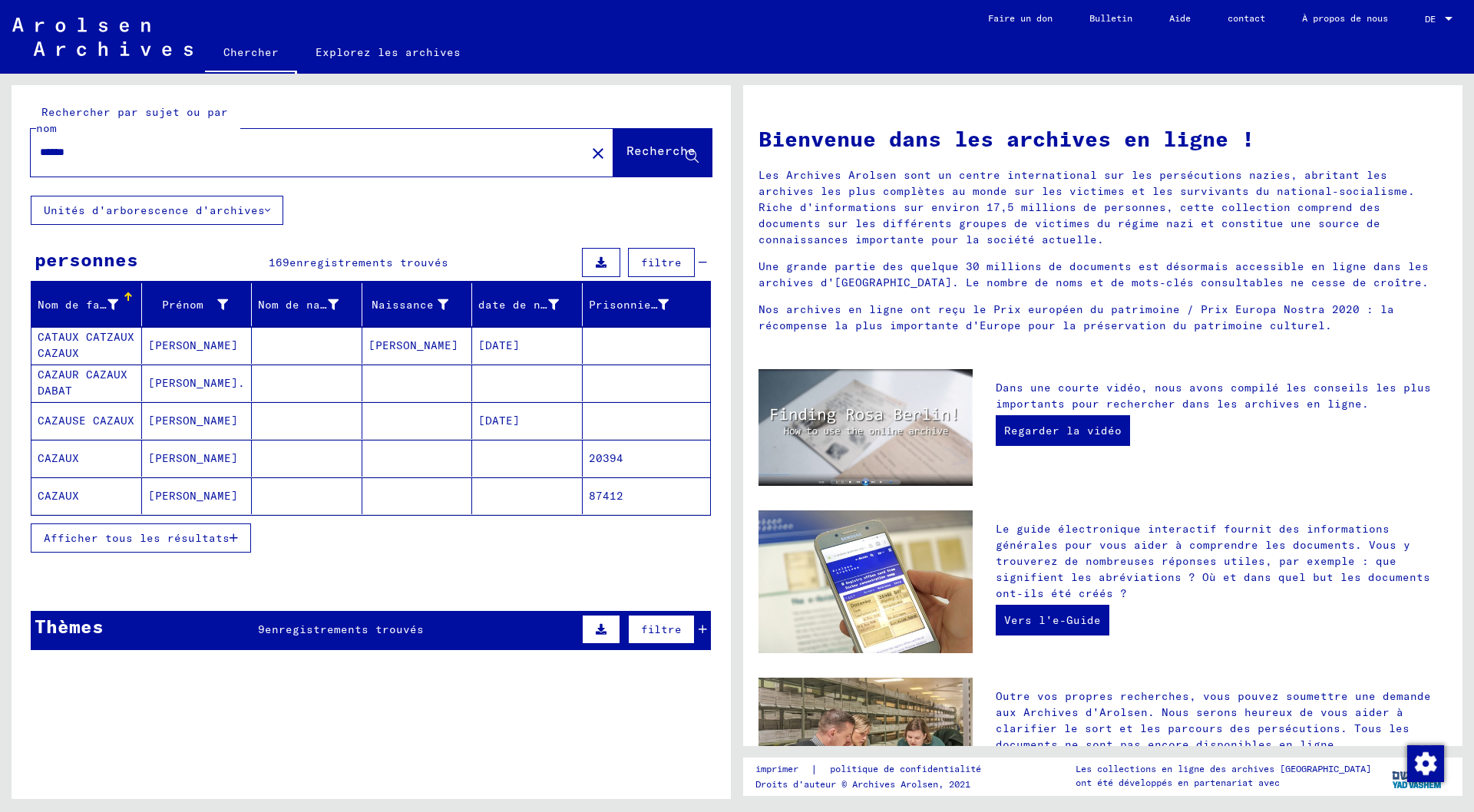
click at [159, 538] on font "Afficher tous les résultats" at bounding box center [136, 538] width 186 height 14
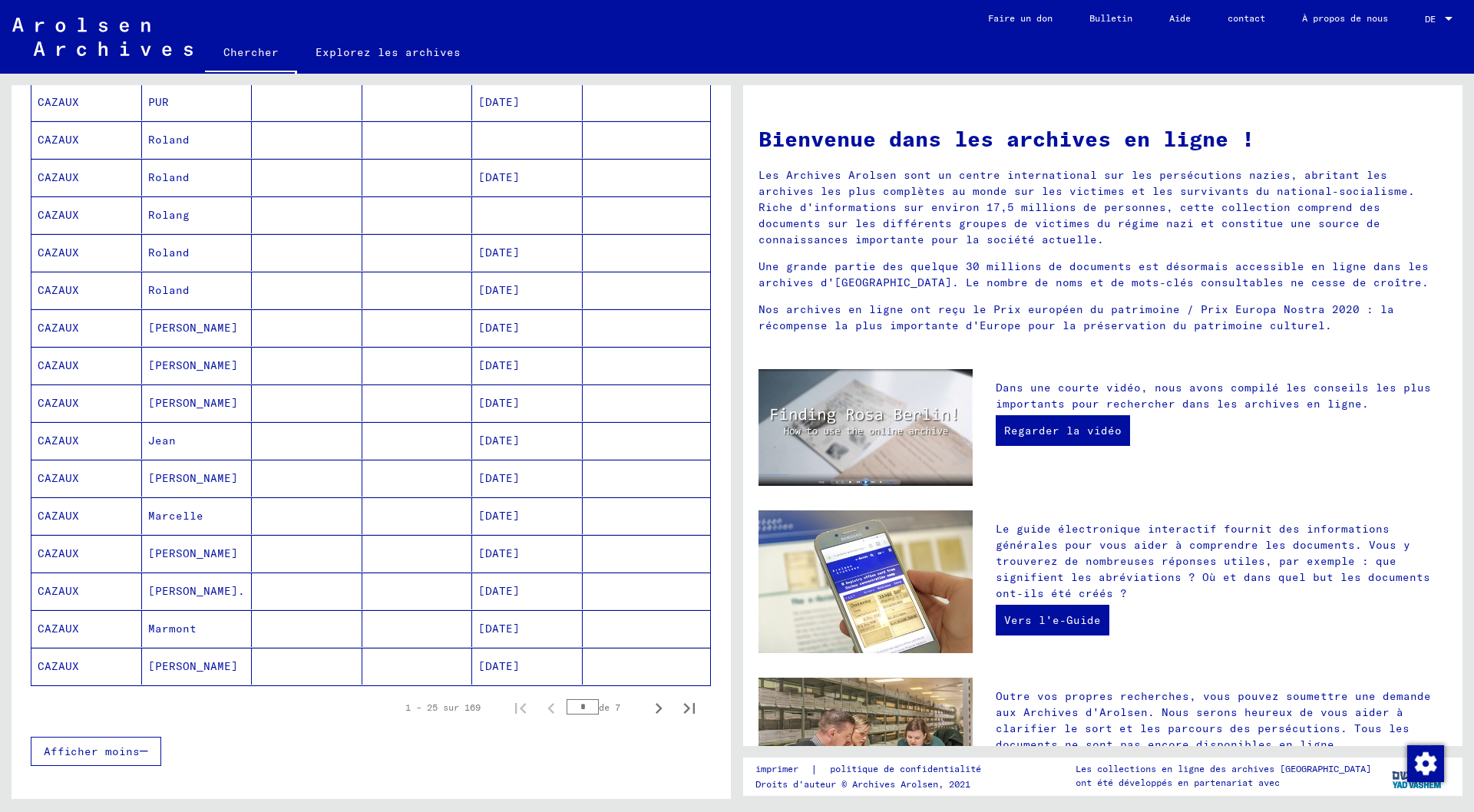
scroll to position [614, 0]
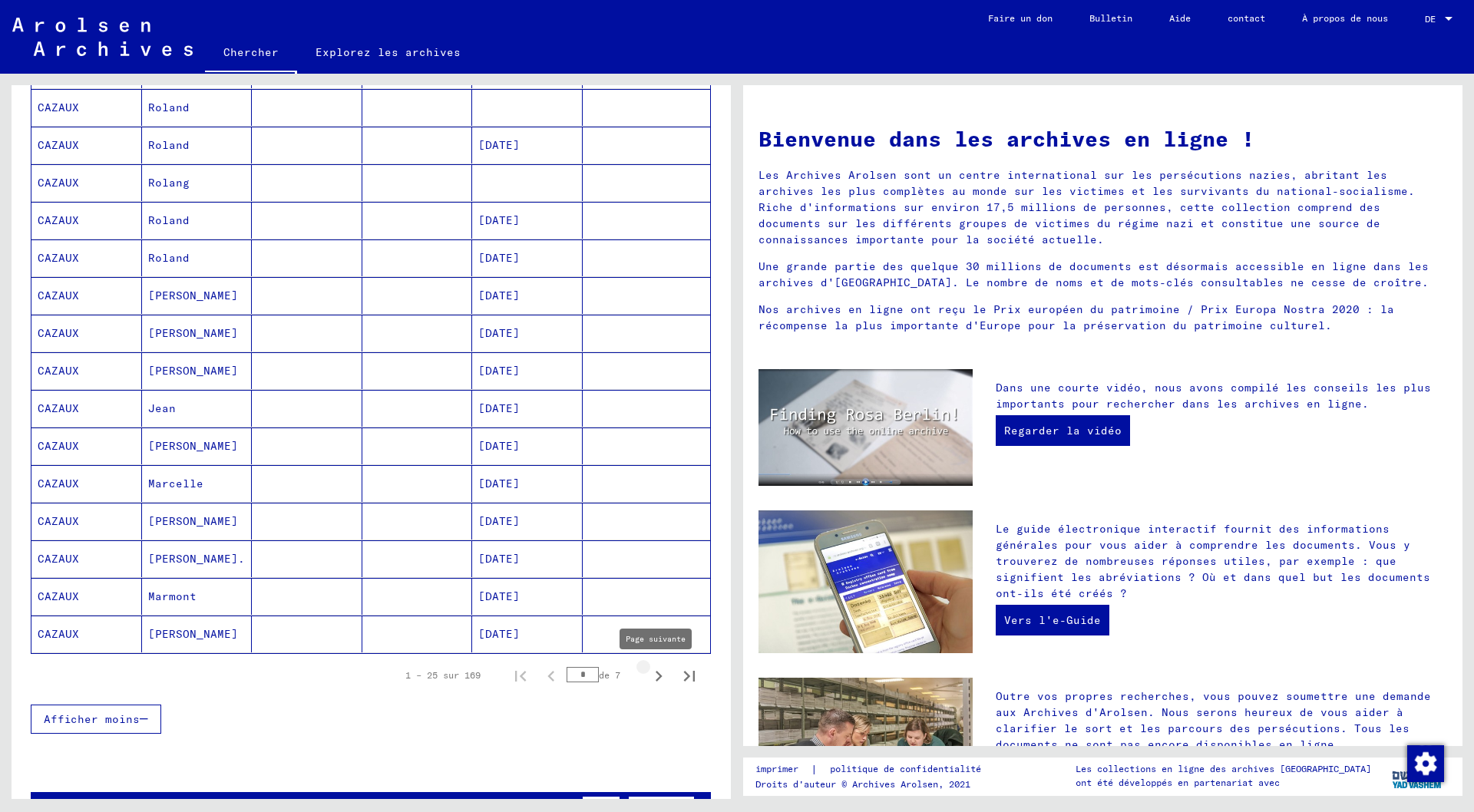
click at [655, 676] on icon "Page suivante" at bounding box center [658, 676] width 7 height 11
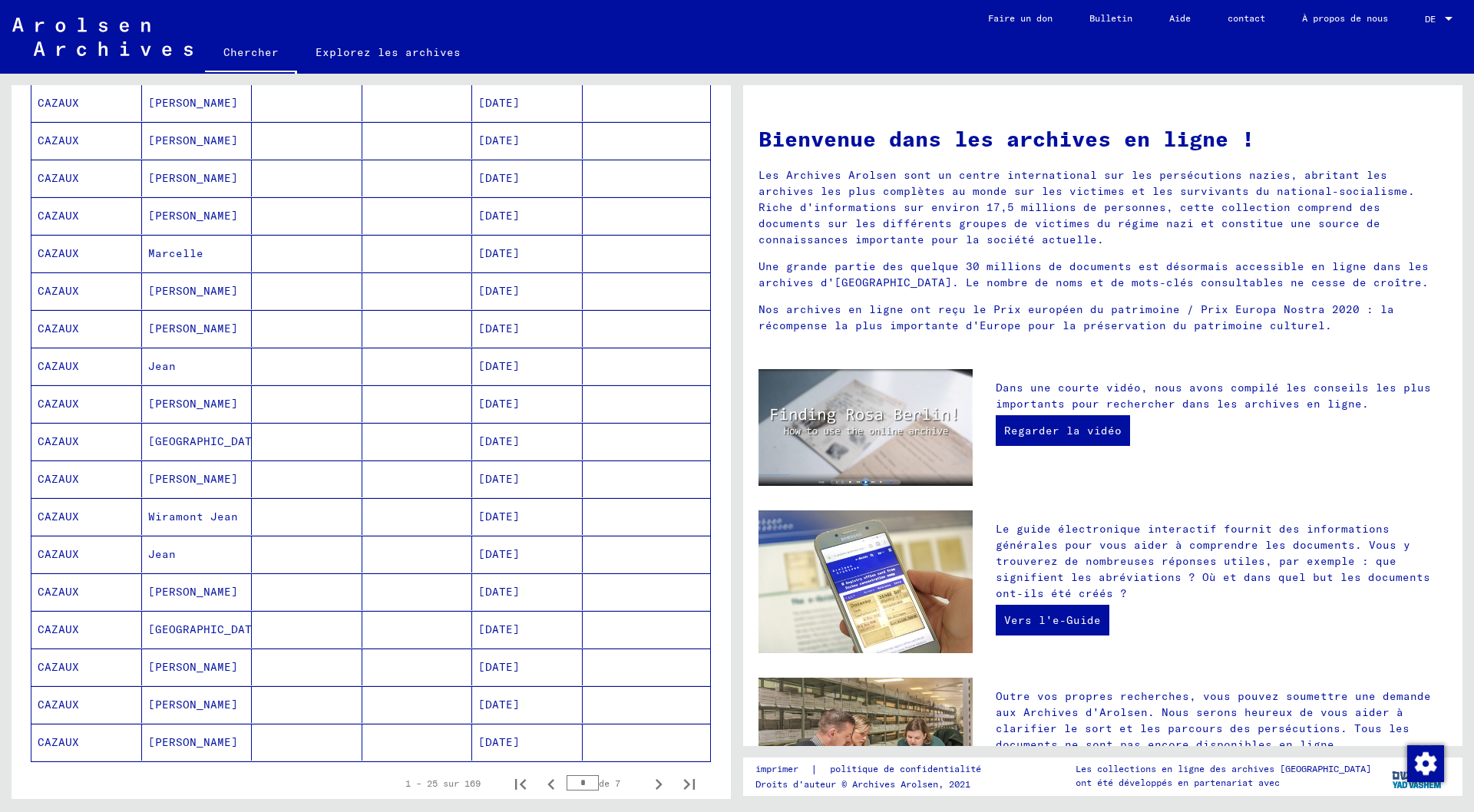
scroll to position [537, 0]
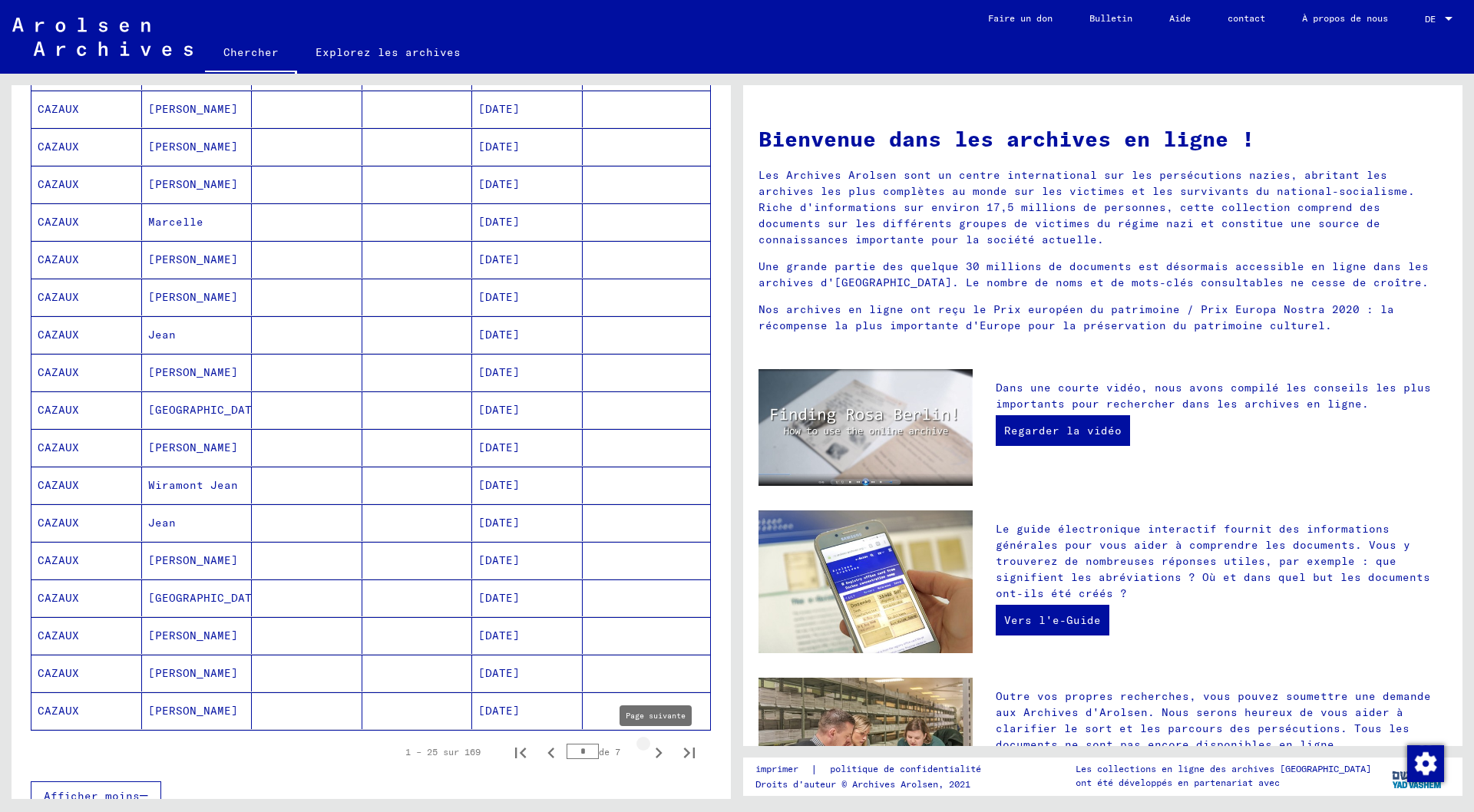
click at [655, 753] on icon "Page suivante" at bounding box center [658, 753] width 7 height 11
click at [510, 261] on font "[DATE]" at bounding box center [498, 259] width 42 height 14
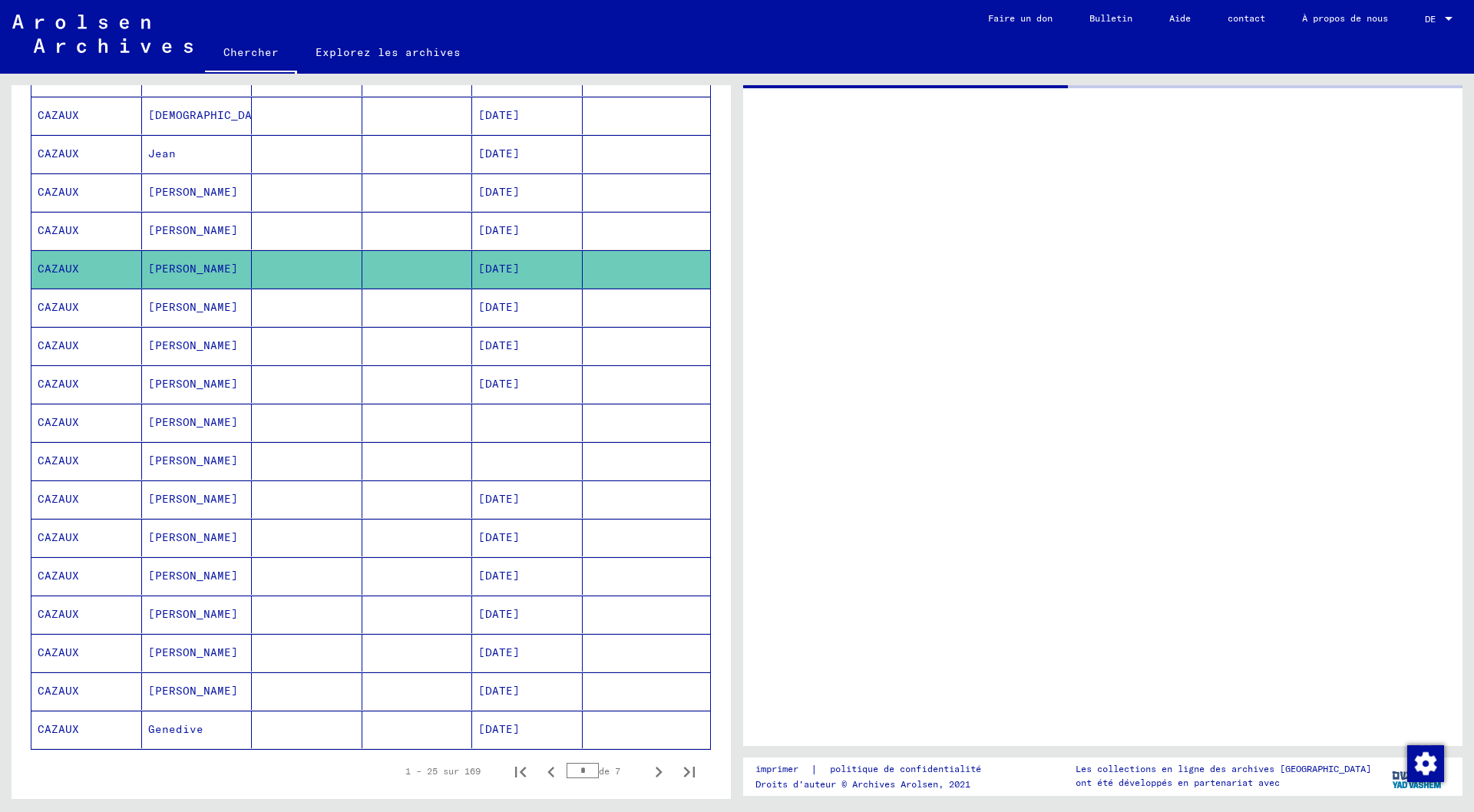
click at [510, 262] on font "[DATE]" at bounding box center [498, 269] width 42 height 14
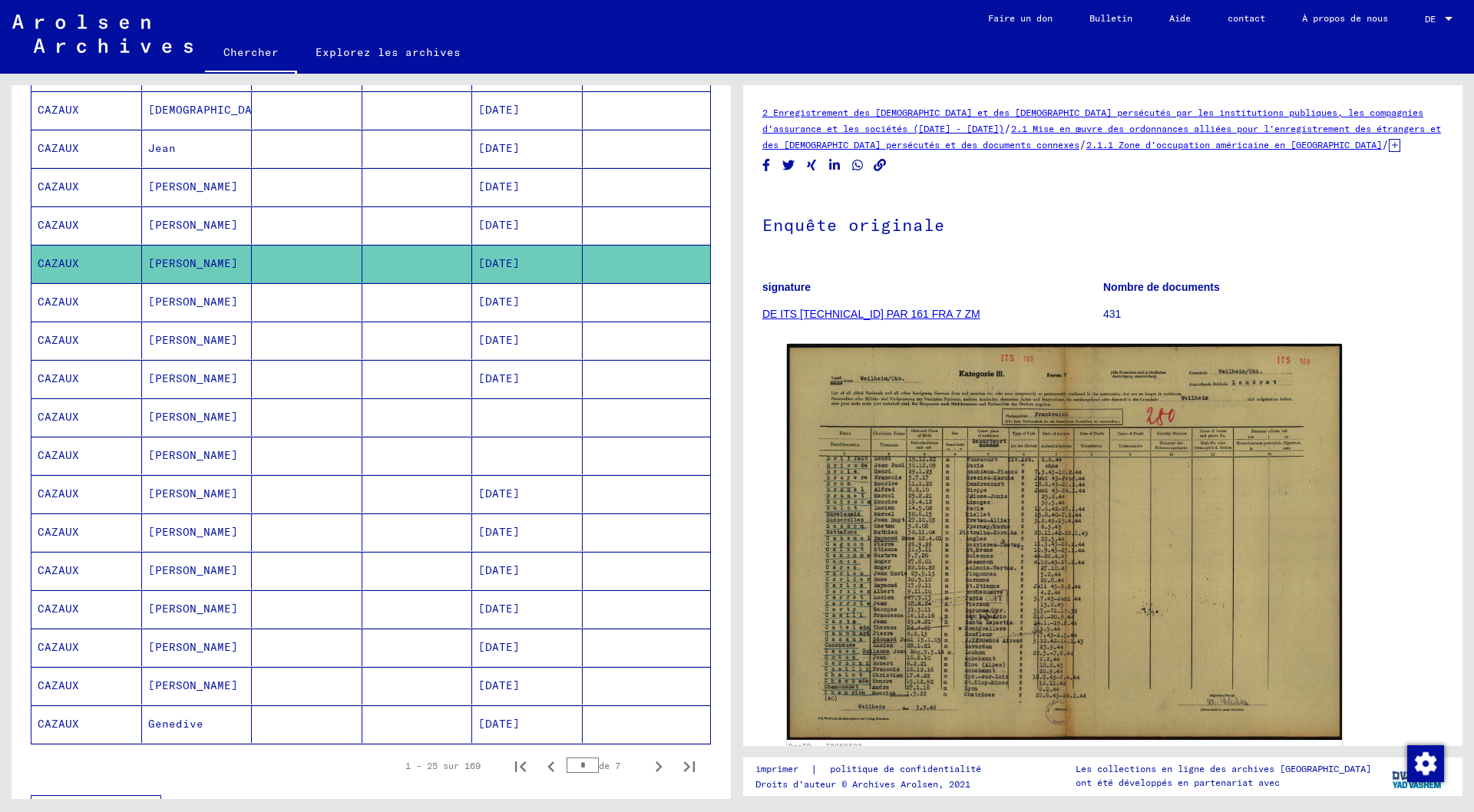
click at [514, 297] on font "[DATE]" at bounding box center [498, 302] width 42 height 14
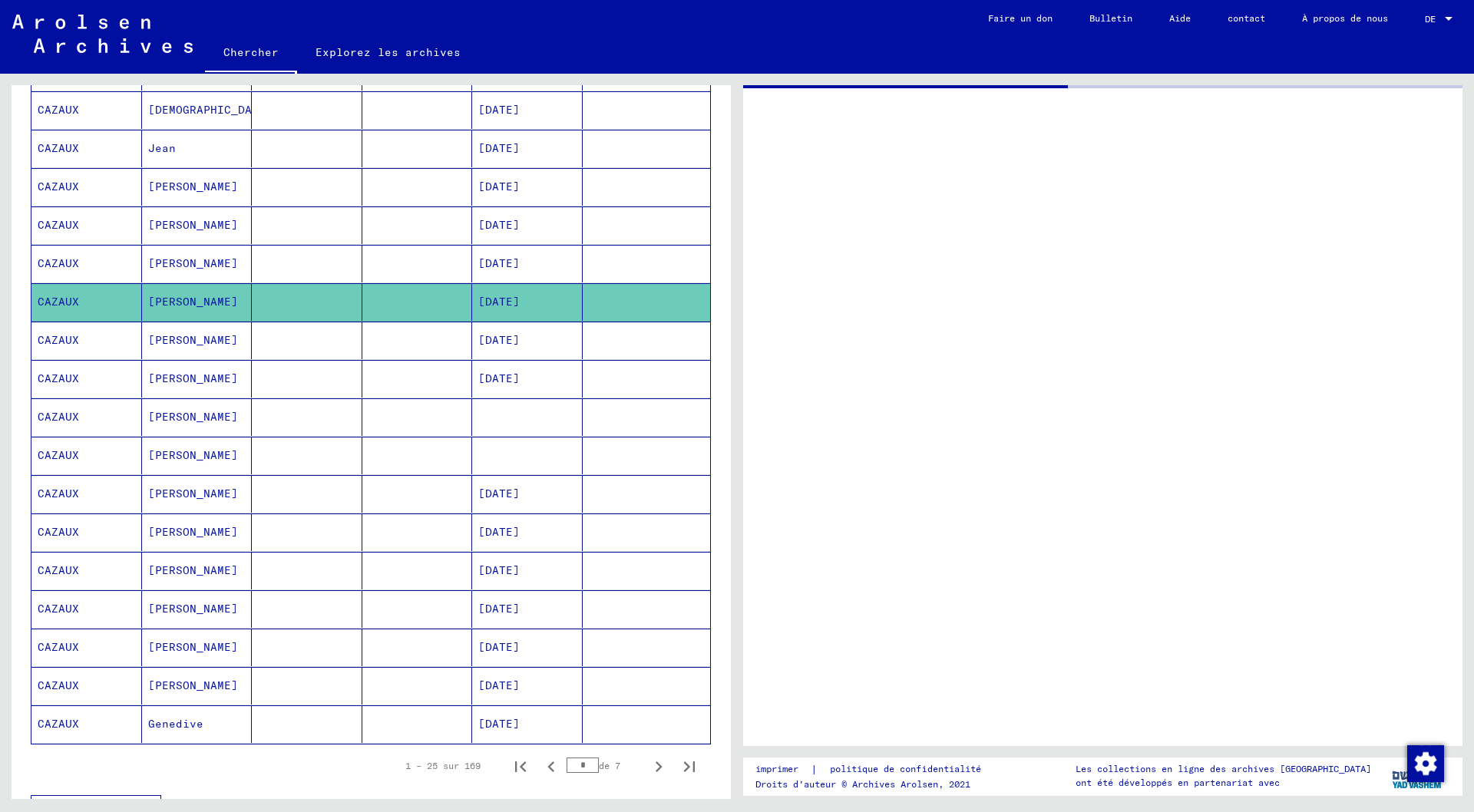
click at [514, 297] on font "[DATE]" at bounding box center [498, 302] width 42 height 14
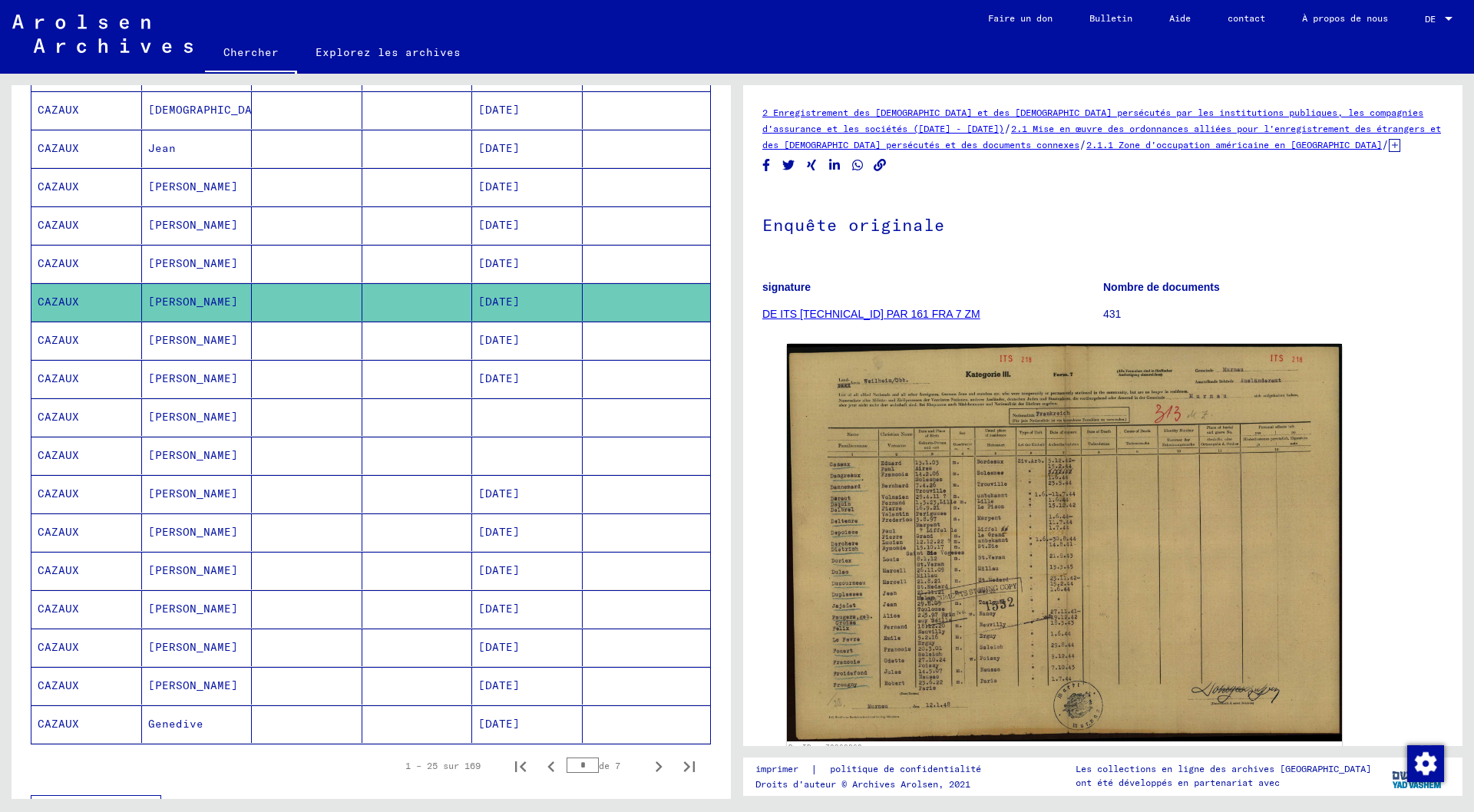
click at [489, 344] on font "[DATE]" at bounding box center [498, 340] width 42 height 14
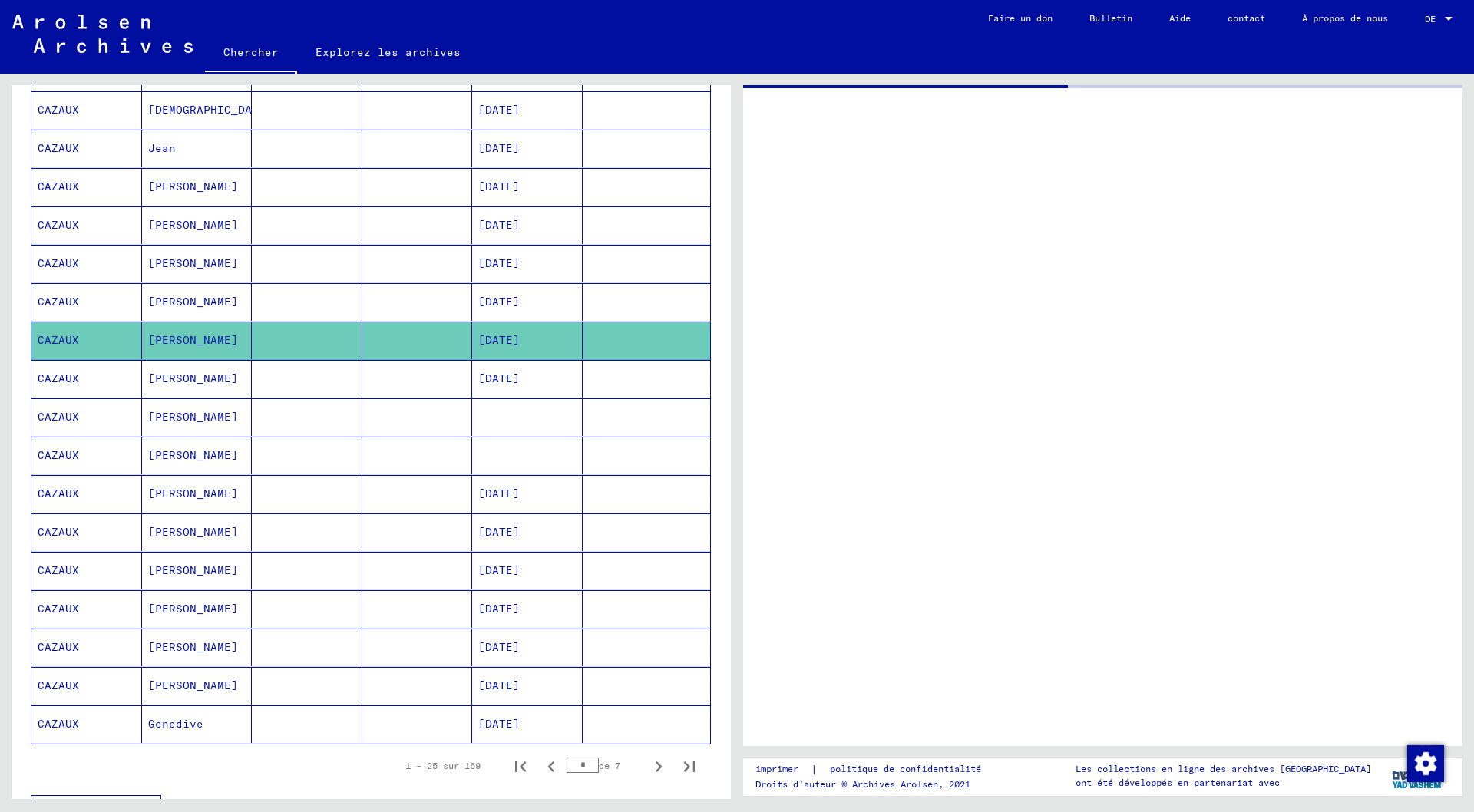
click at [489, 343] on font "[DATE]" at bounding box center [498, 340] width 42 height 14
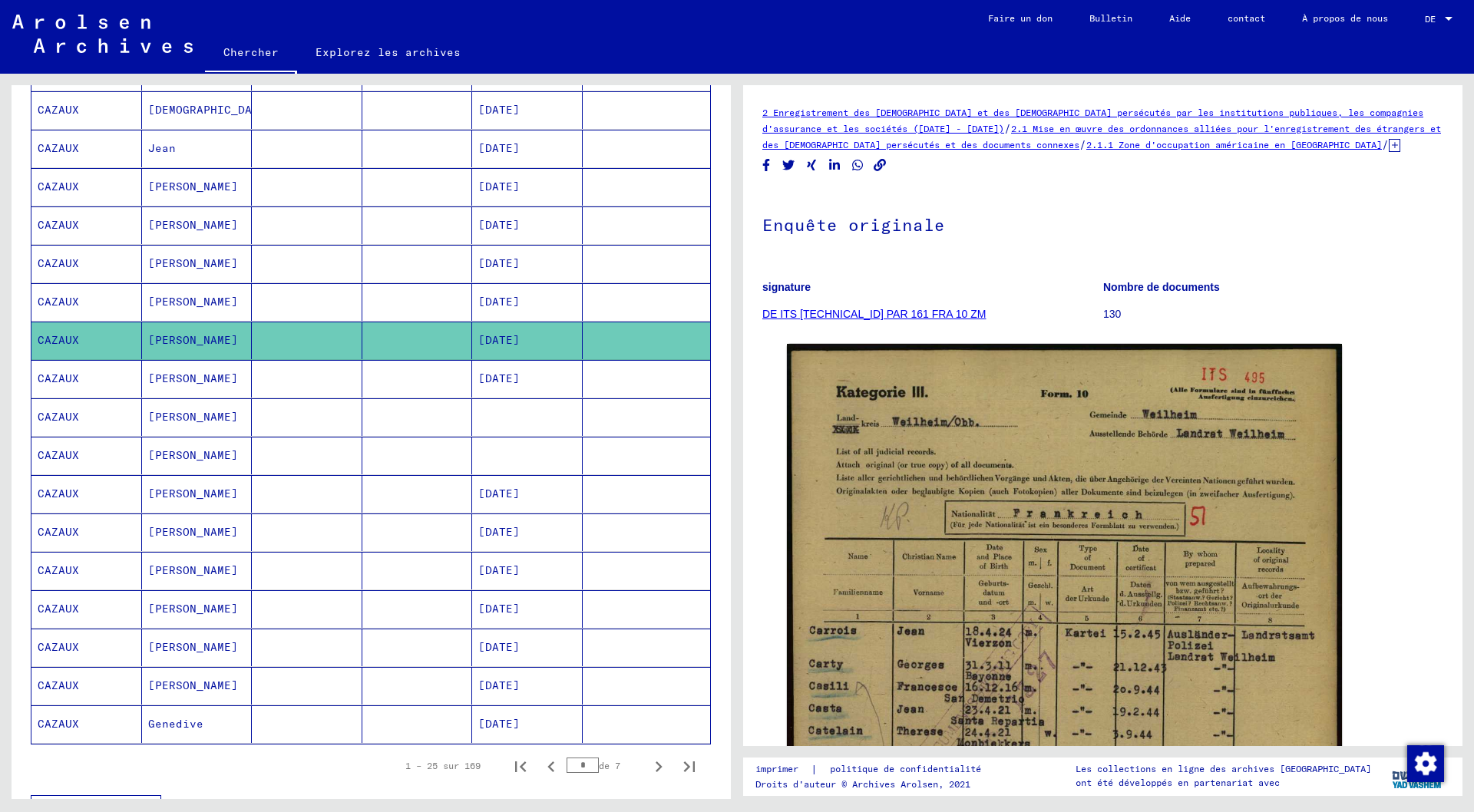
click at [501, 376] on font "[DATE]" at bounding box center [498, 379] width 42 height 14
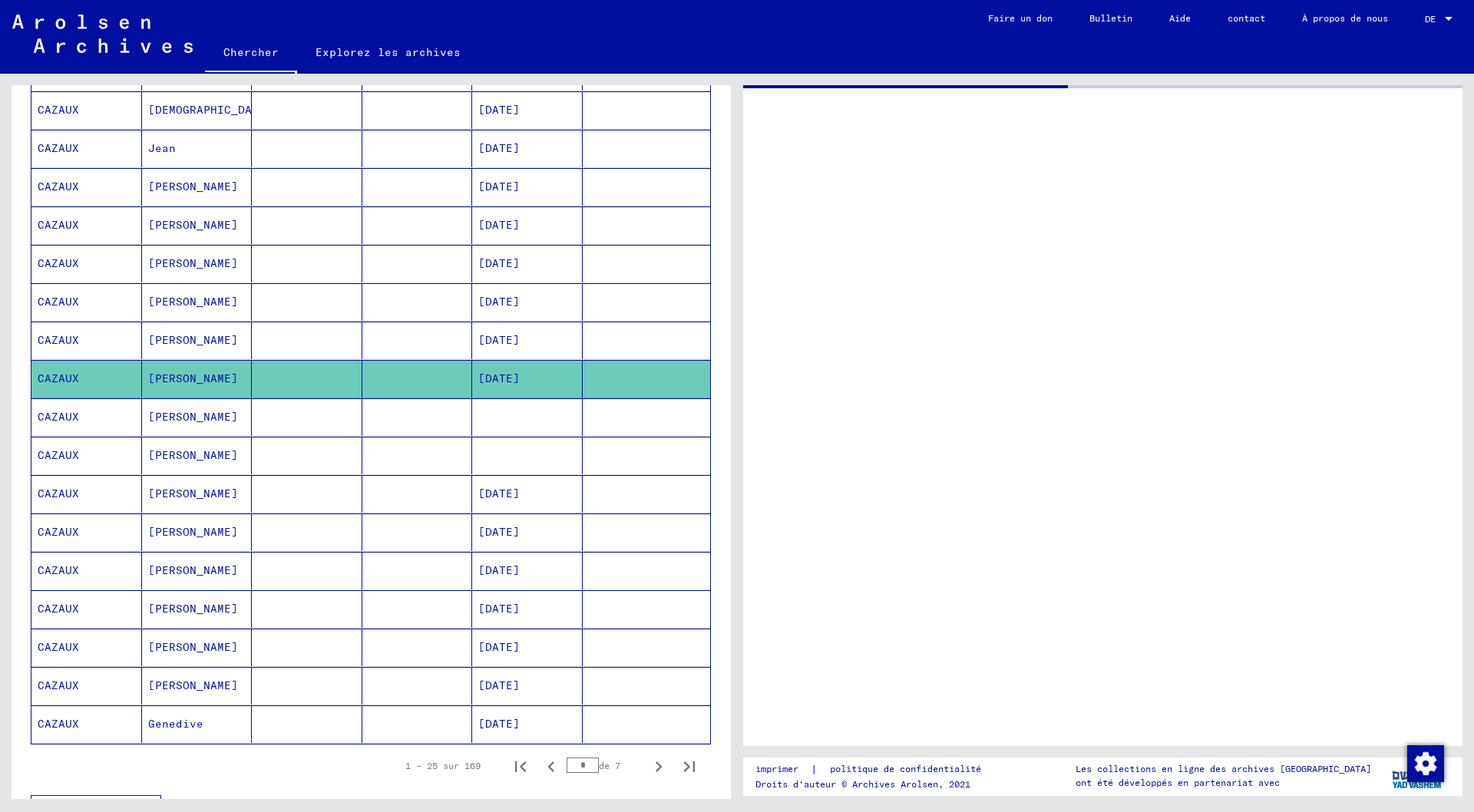
click at [501, 376] on font "[DATE]" at bounding box center [498, 379] width 42 height 14
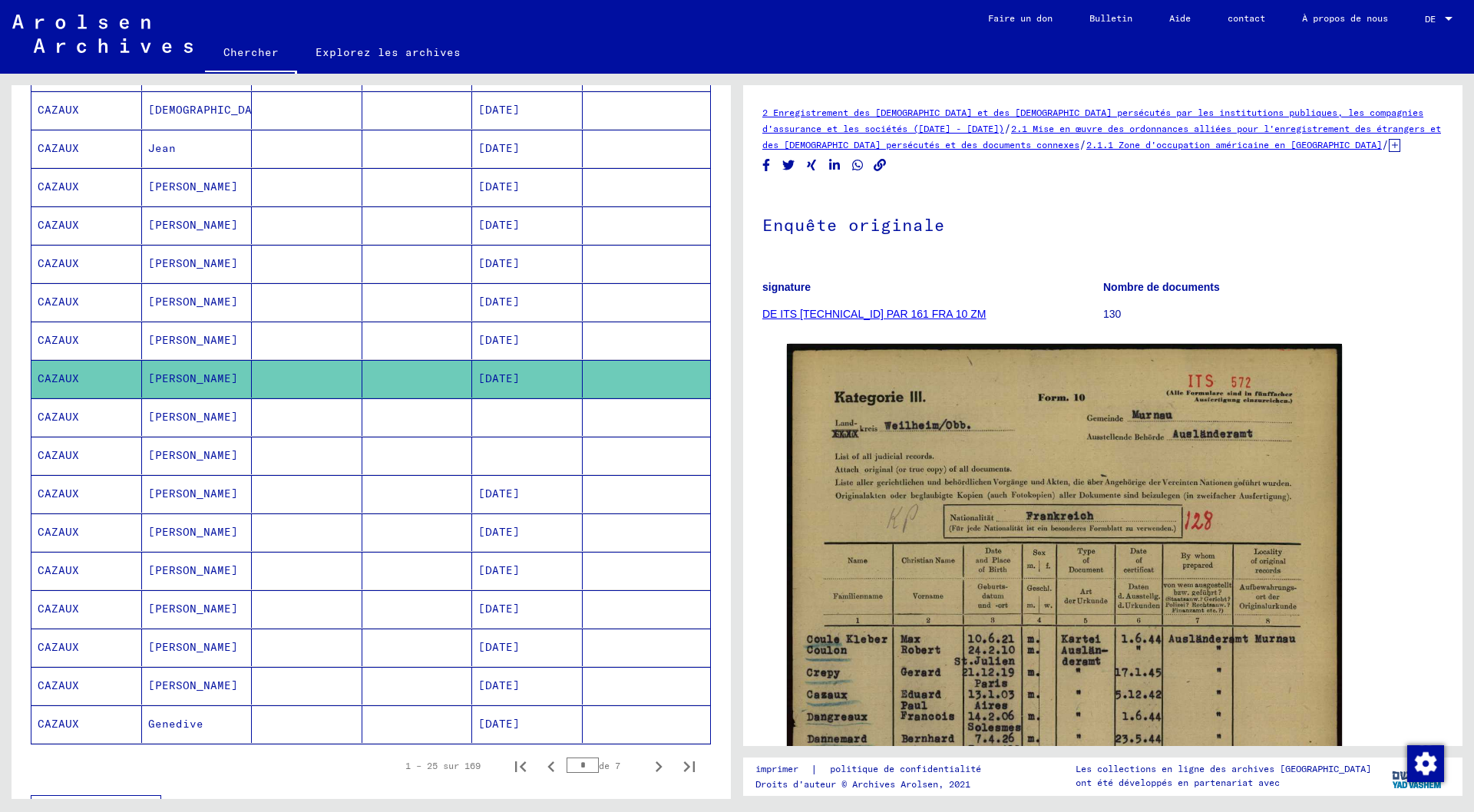
click at [495, 409] on mat-cell at bounding box center [528, 417] width 111 height 38
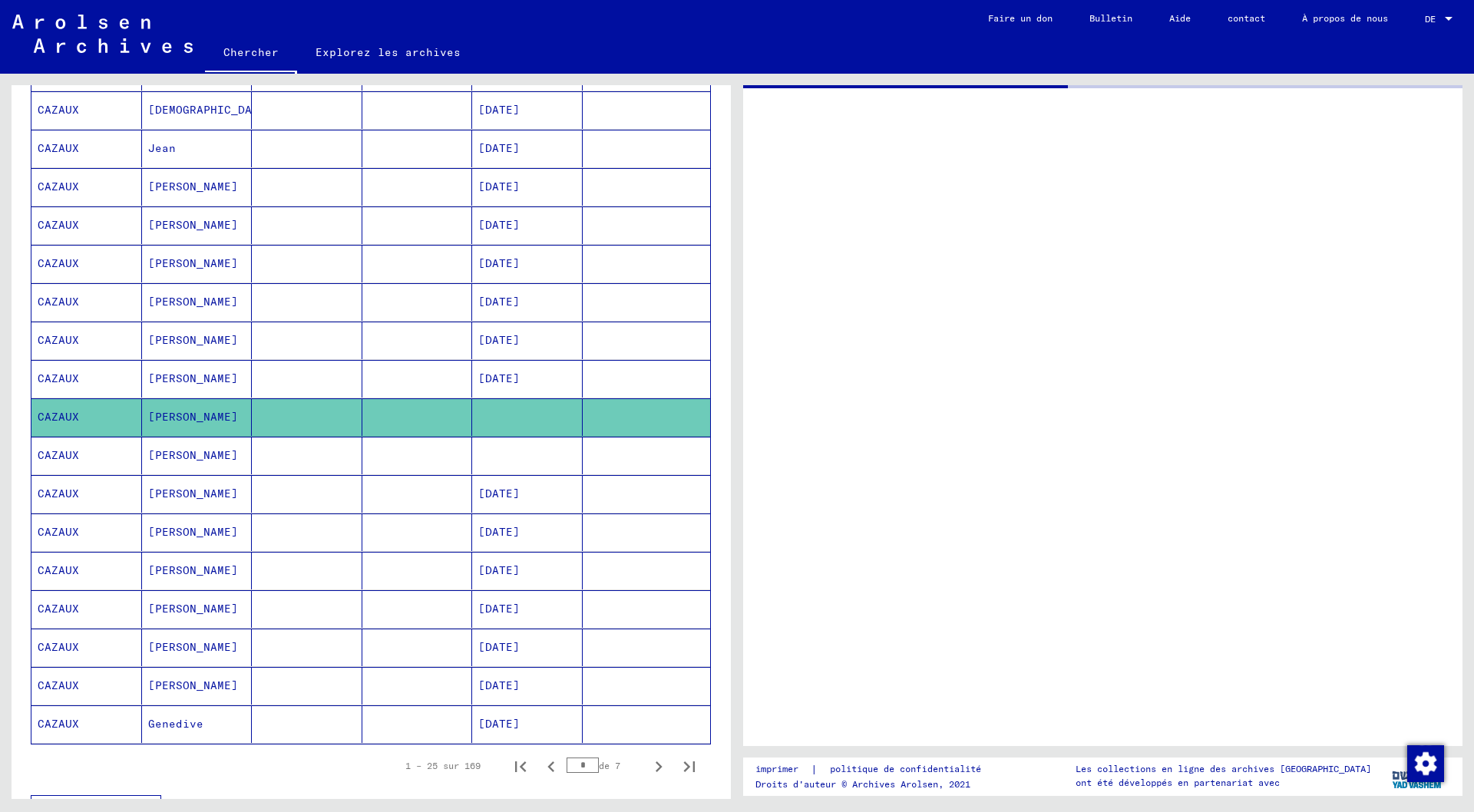
click at [495, 409] on mat-cell at bounding box center [528, 417] width 111 height 38
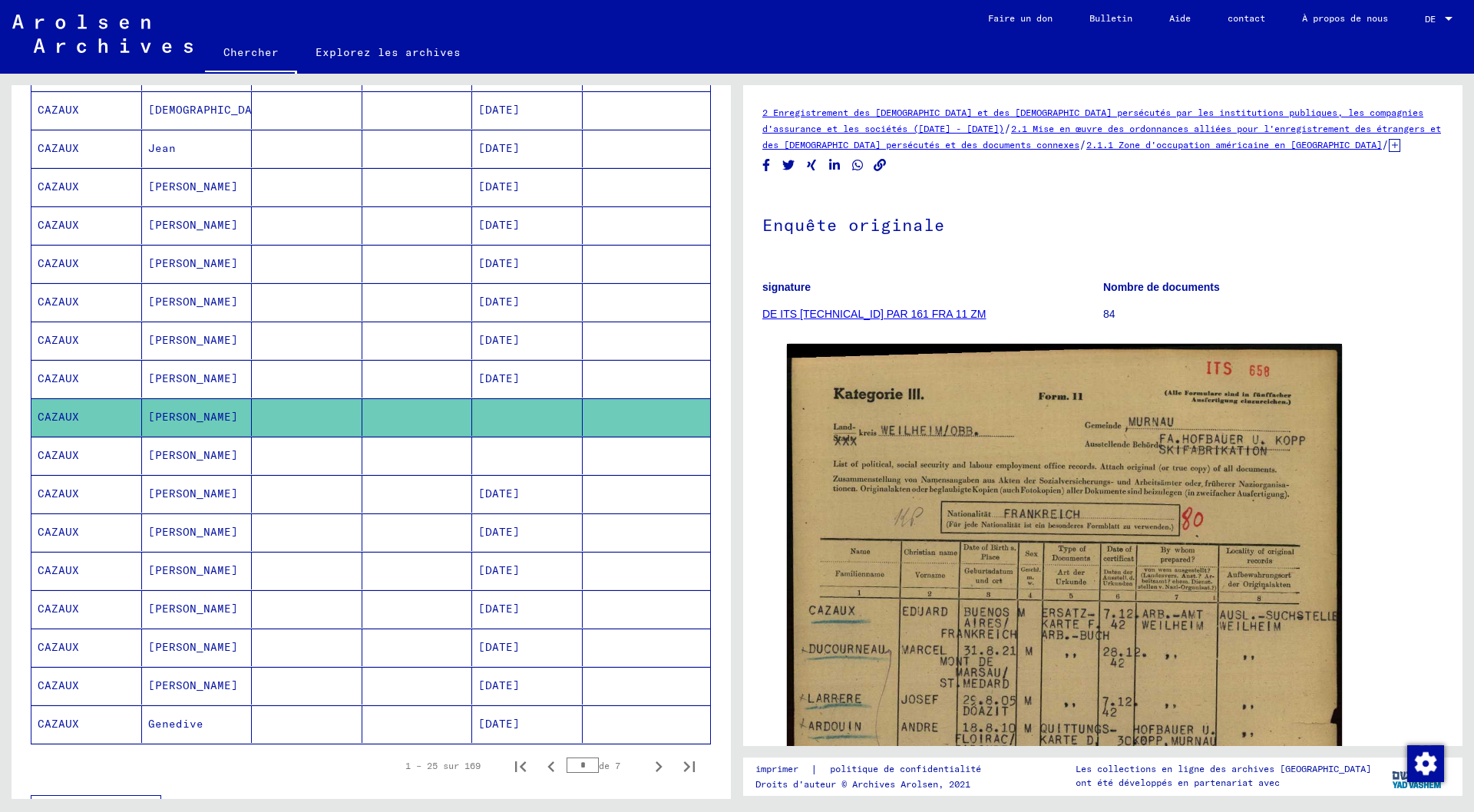
click at [186, 446] on mat-cell "[PERSON_NAME]" at bounding box center [198, 456] width 111 height 38
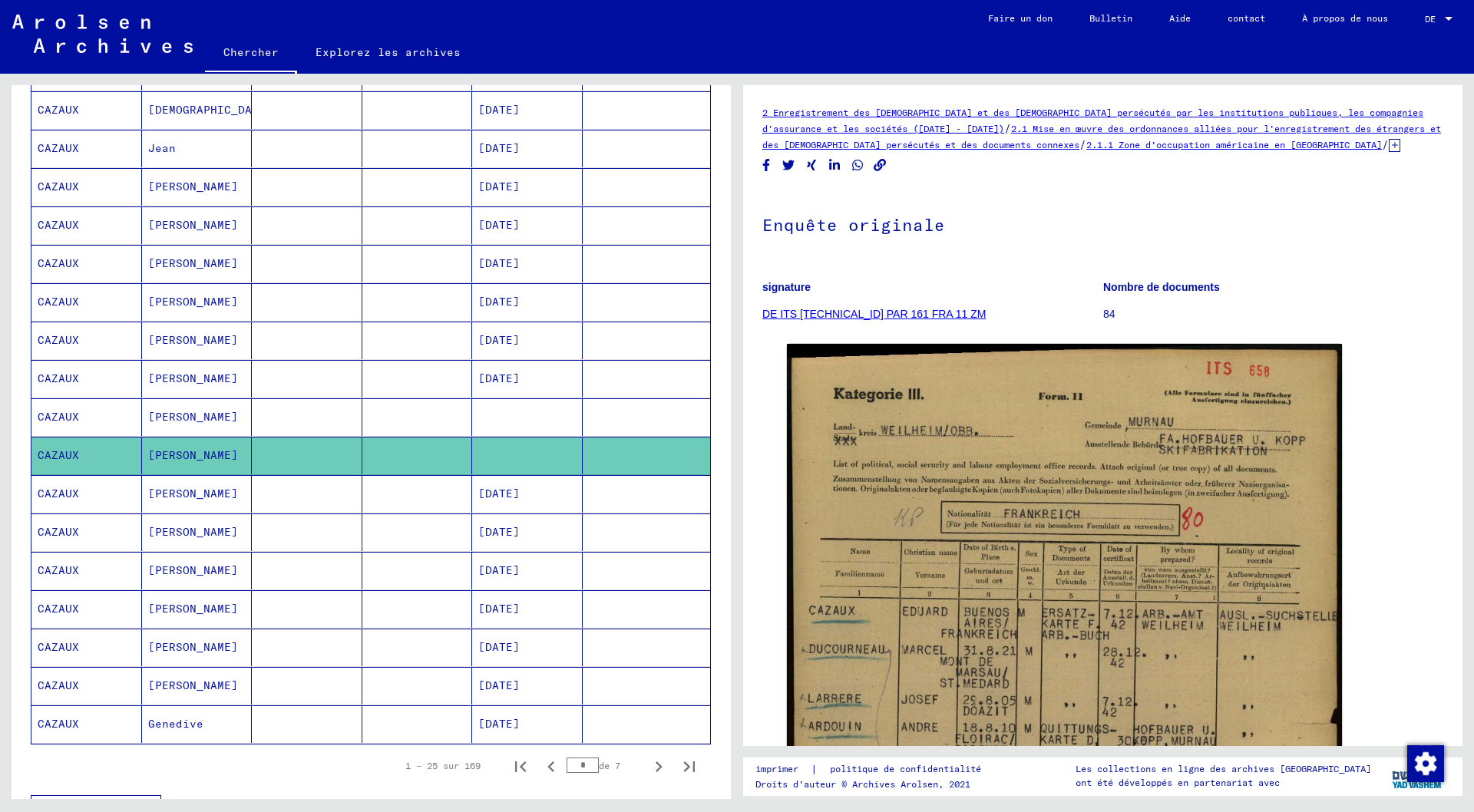
click at [186, 446] on mat-cell "[PERSON_NAME]" at bounding box center [198, 456] width 111 height 38
click at [60, 453] on font "CAZAUX" at bounding box center [58, 456] width 42 height 14
click at [66, 496] on font "CAZAUX" at bounding box center [58, 494] width 42 height 14
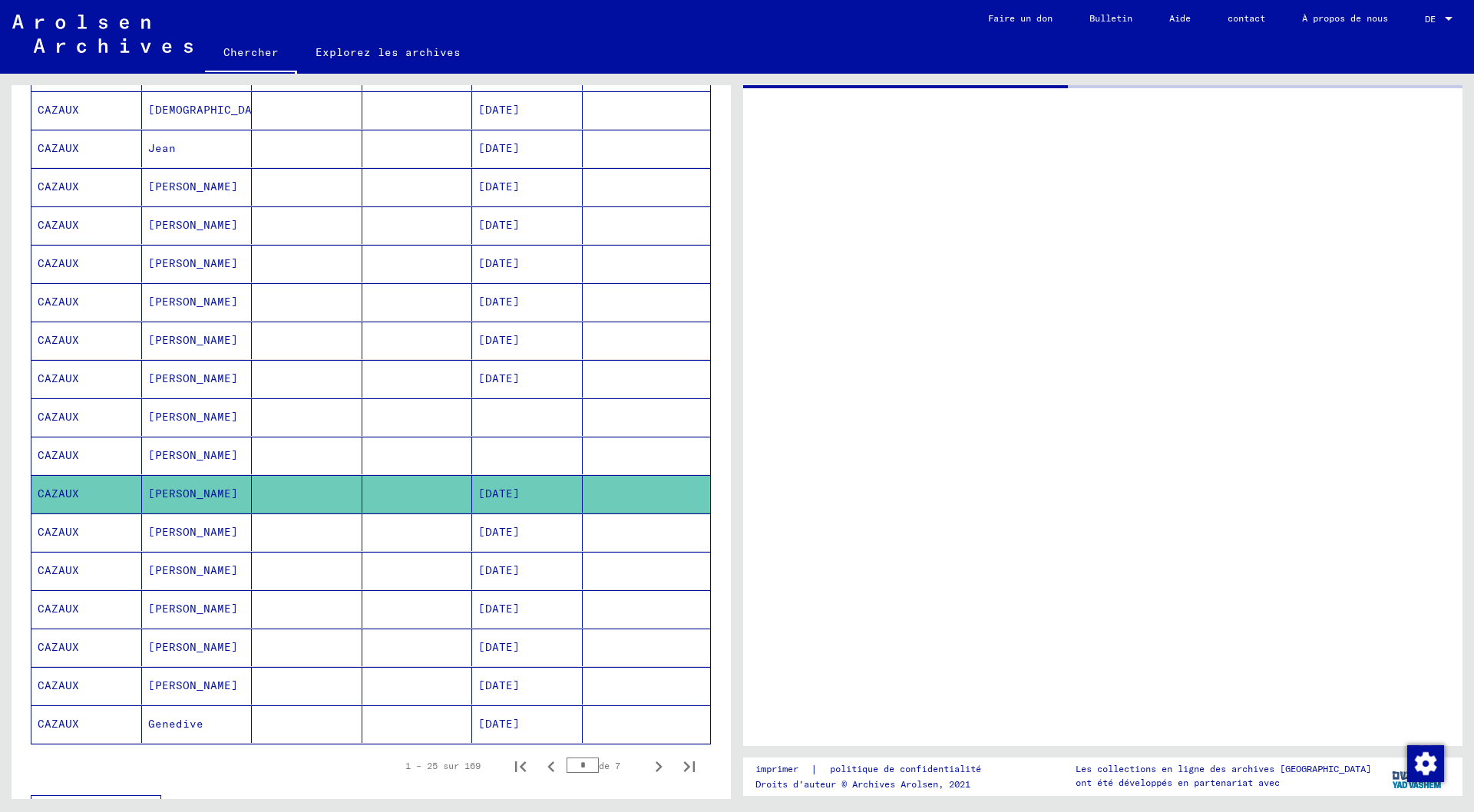
click at [66, 496] on font "CAZAUX" at bounding box center [58, 494] width 42 height 14
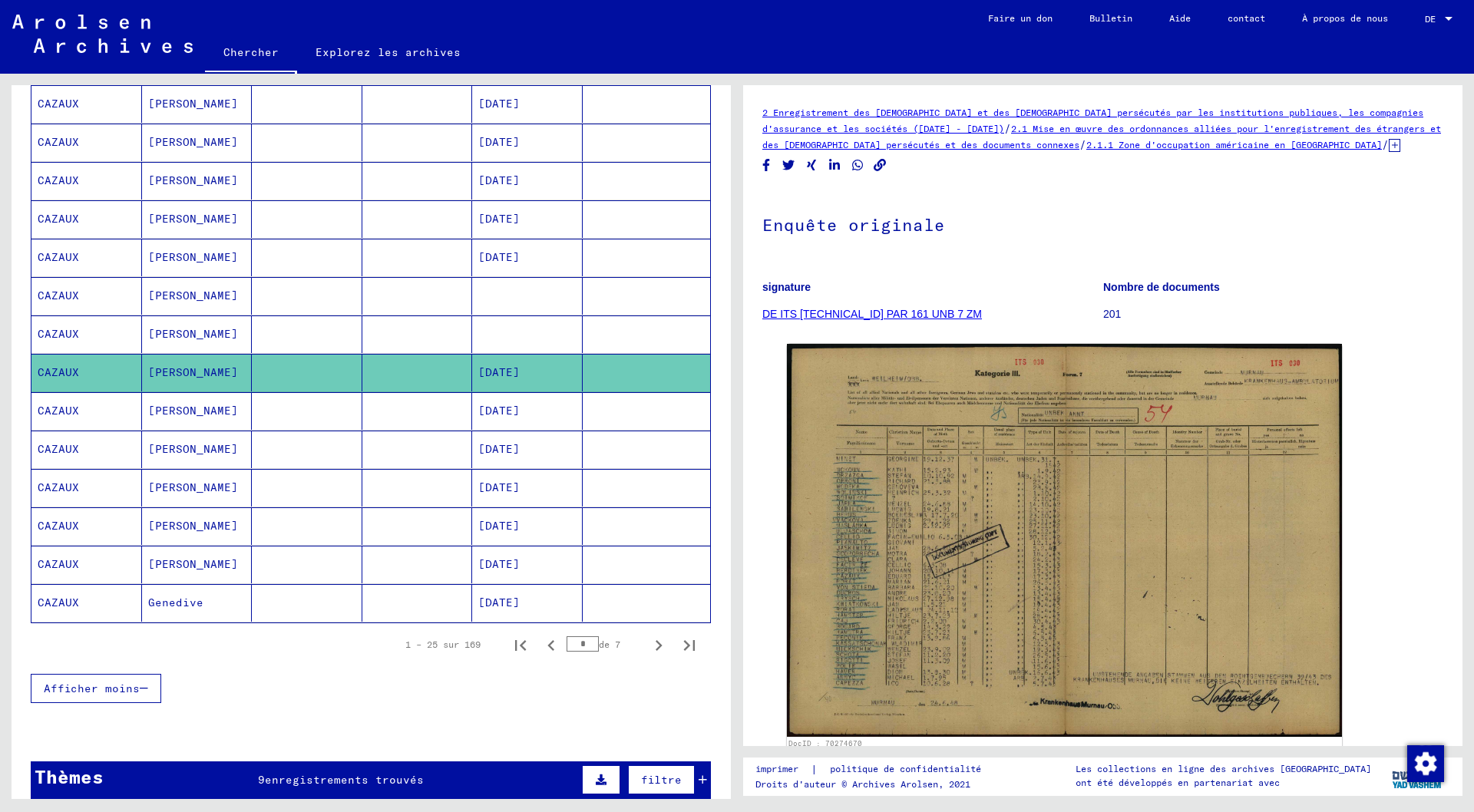
scroll to position [696, 0]
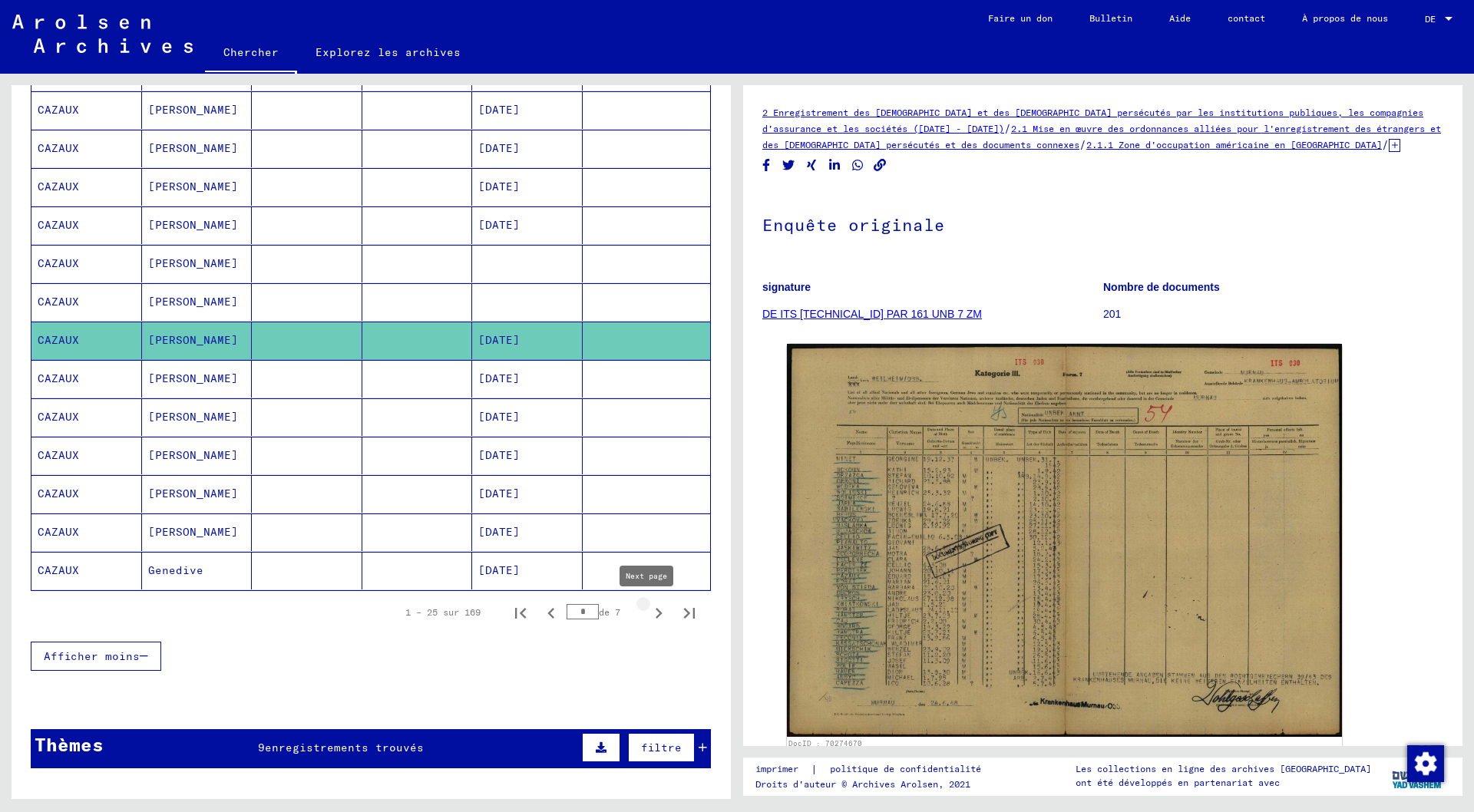
click at [655, 613] on icon "Page suivante" at bounding box center [658, 613] width 7 height 11
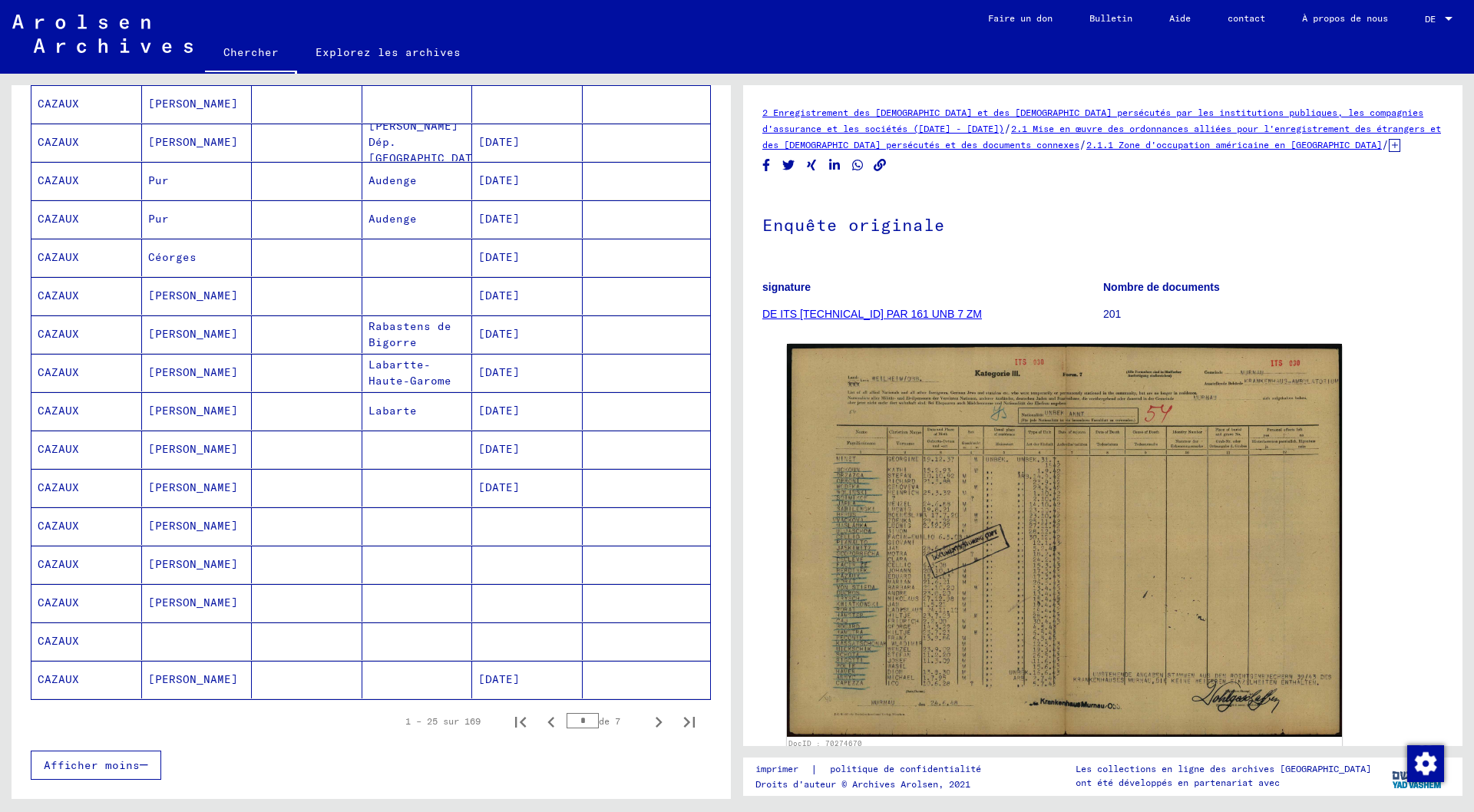
scroll to position [619, 0]
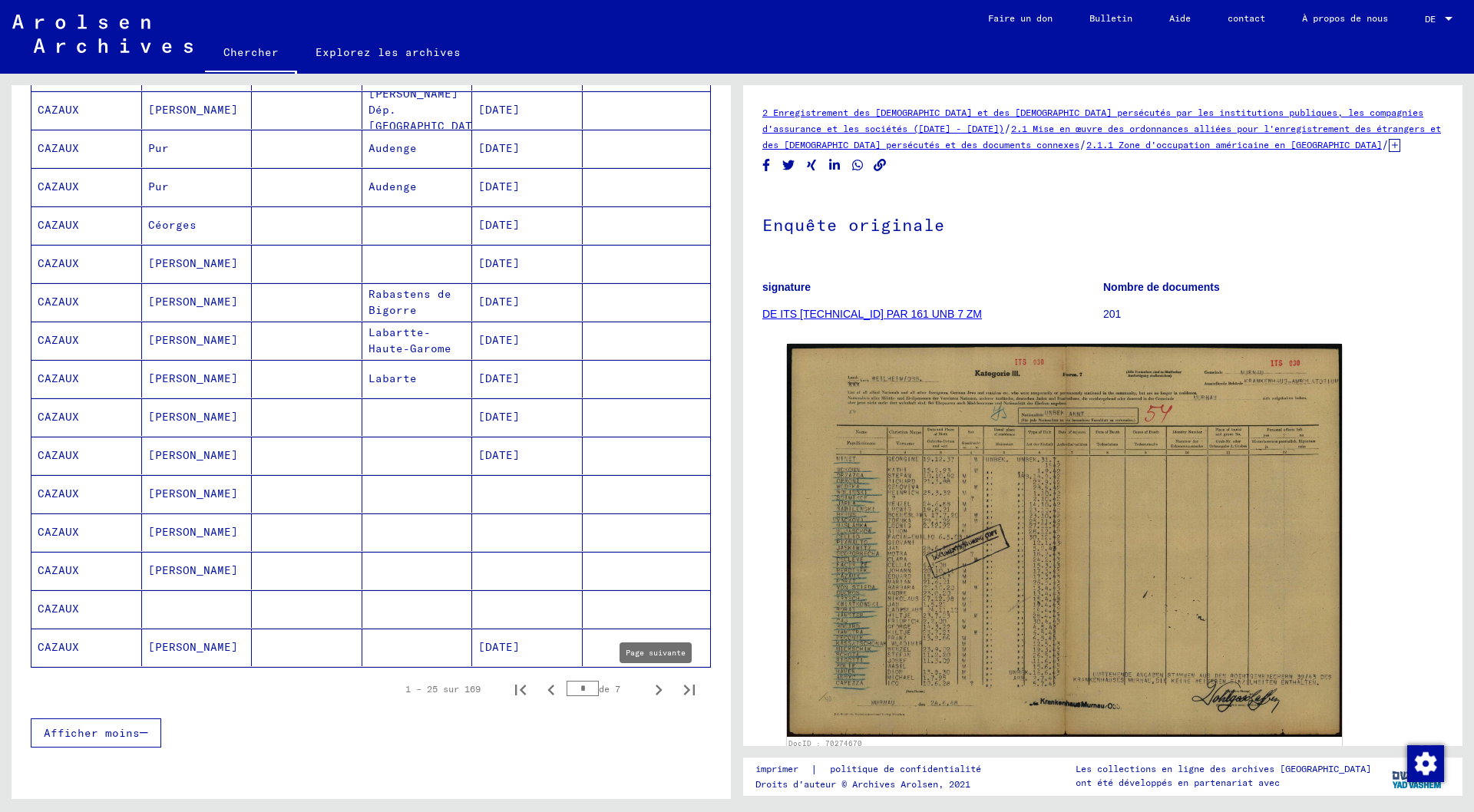
click at [655, 691] on icon "Page suivante" at bounding box center [658, 689] width 7 height 11
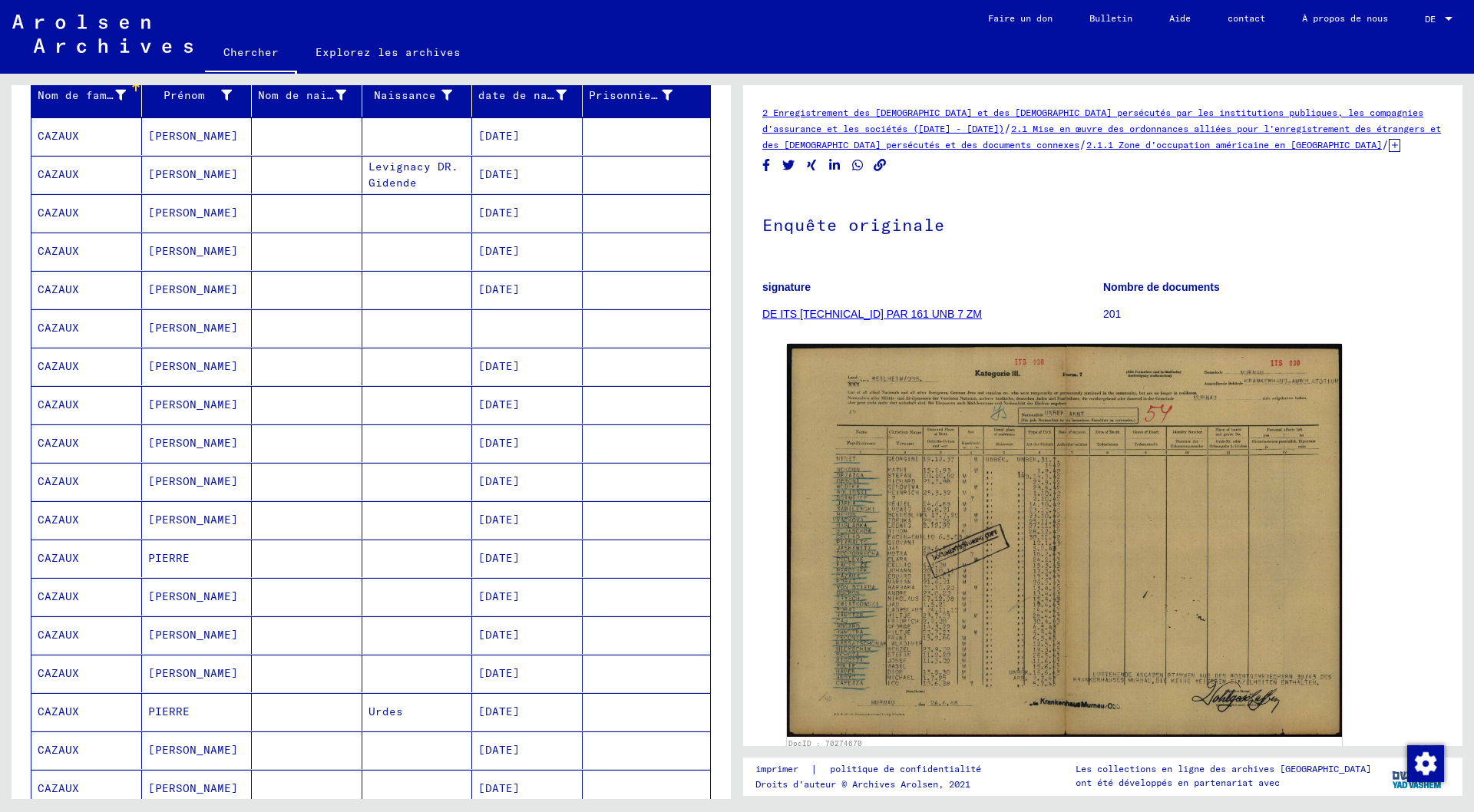
scroll to position [159, 0]
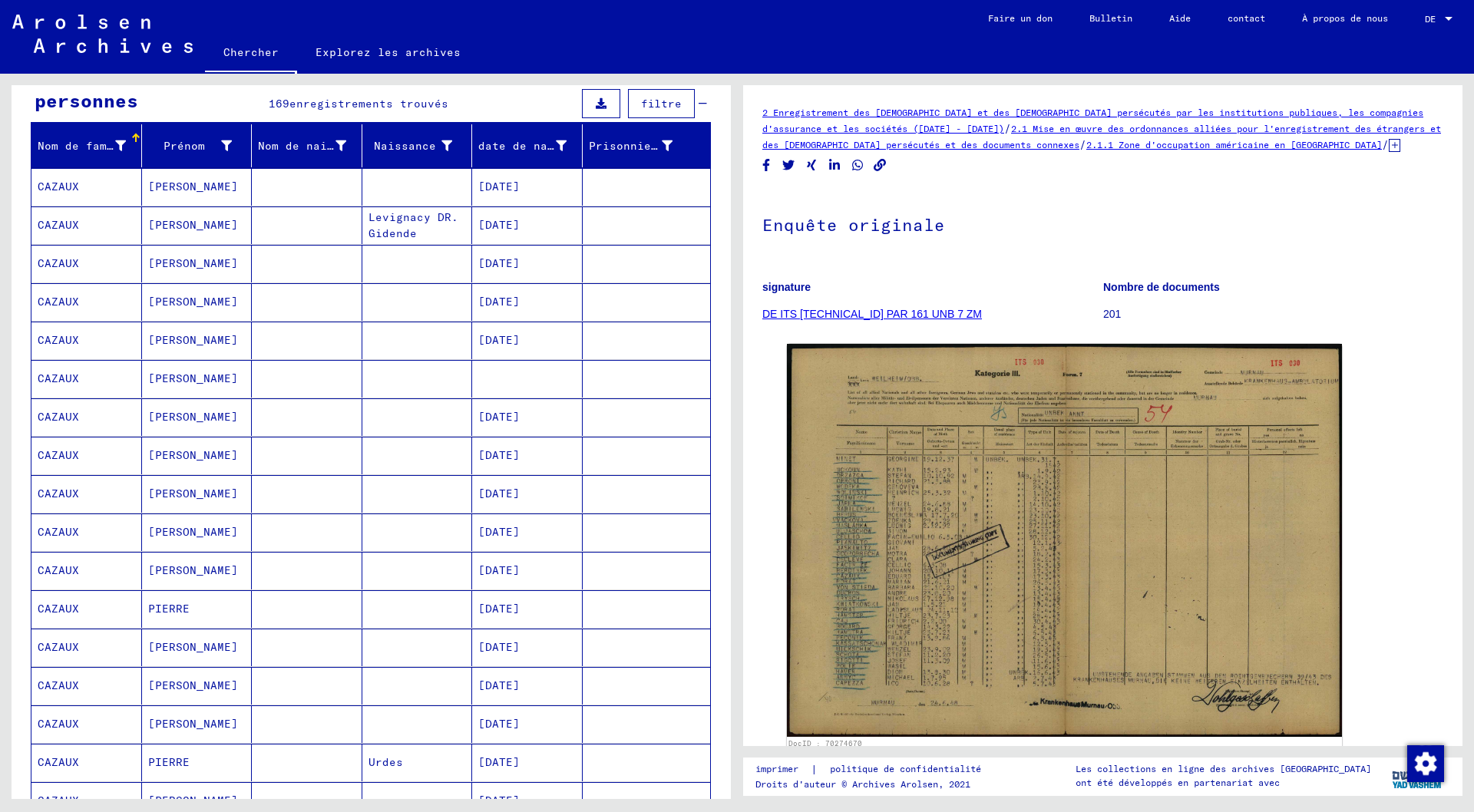
click at [510, 683] on font "[DATE]" at bounding box center [498, 685] width 42 height 14
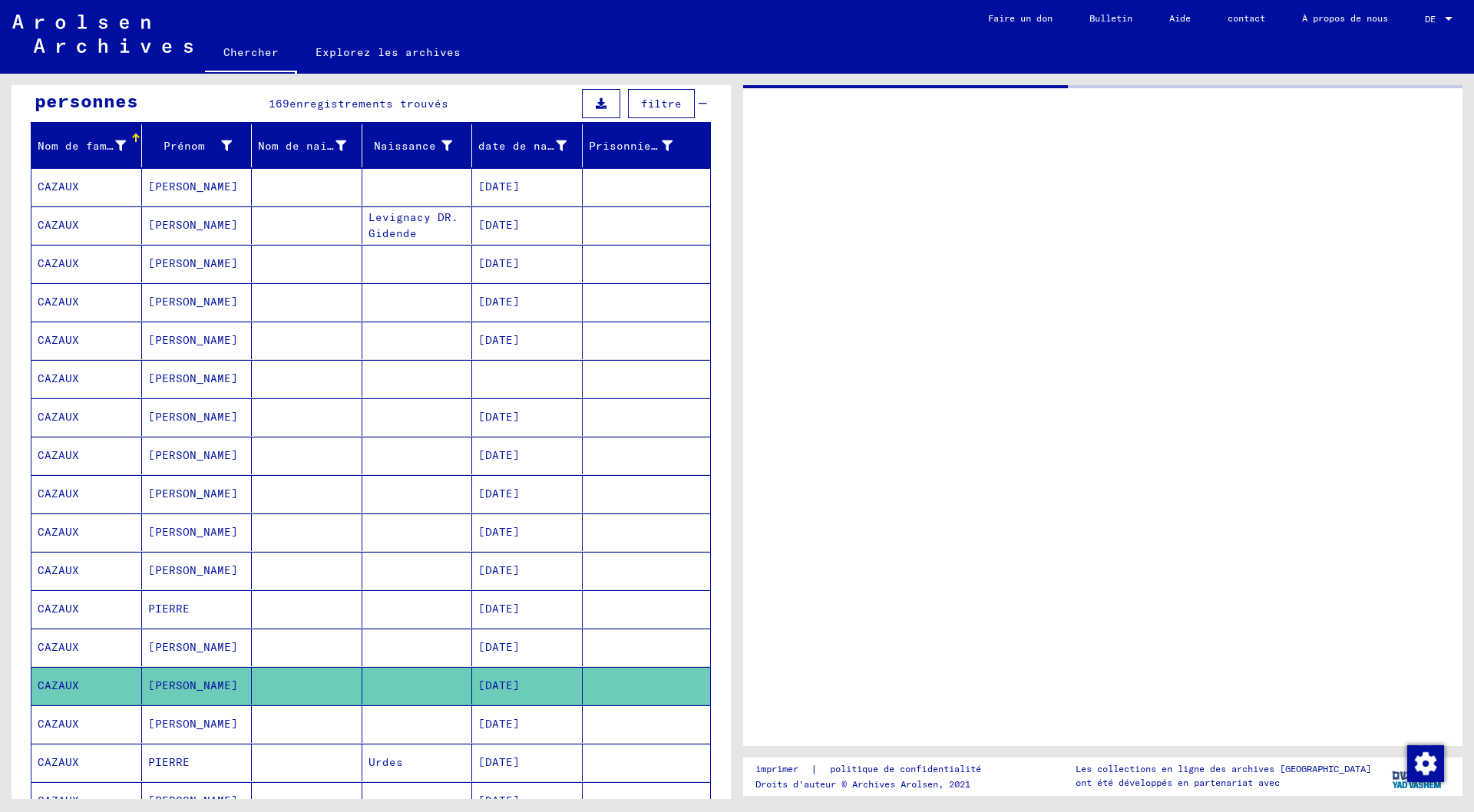
click at [510, 683] on font "[DATE]" at bounding box center [498, 685] width 42 height 14
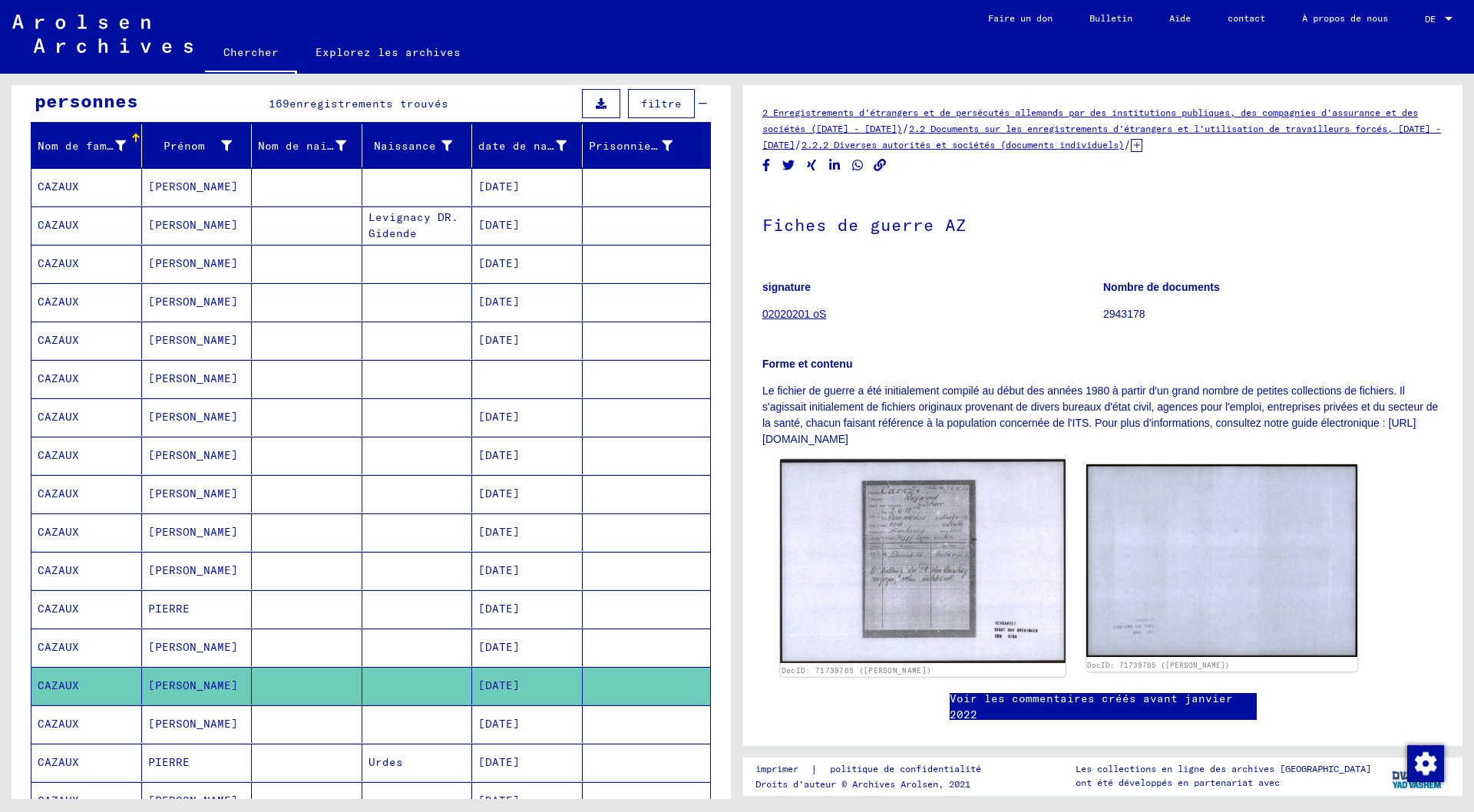
click at [897, 563] on img at bounding box center [922, 562] width 285 height 204
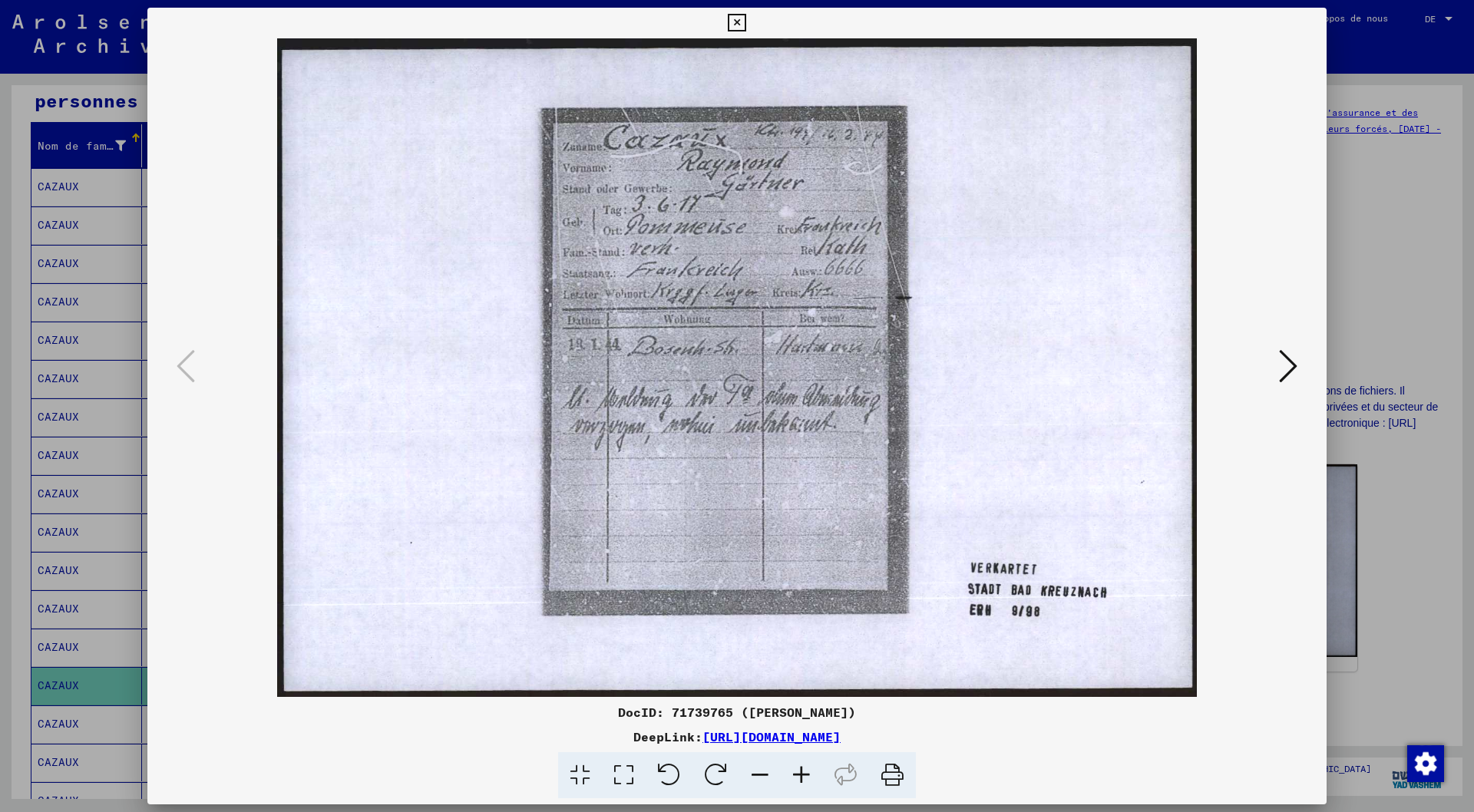
click at [897, 563] on img at bounding box center [737, 367] width 1075 height 659
click at [743, 23] on icon at bounding box center [737, 22] width 18 height 18
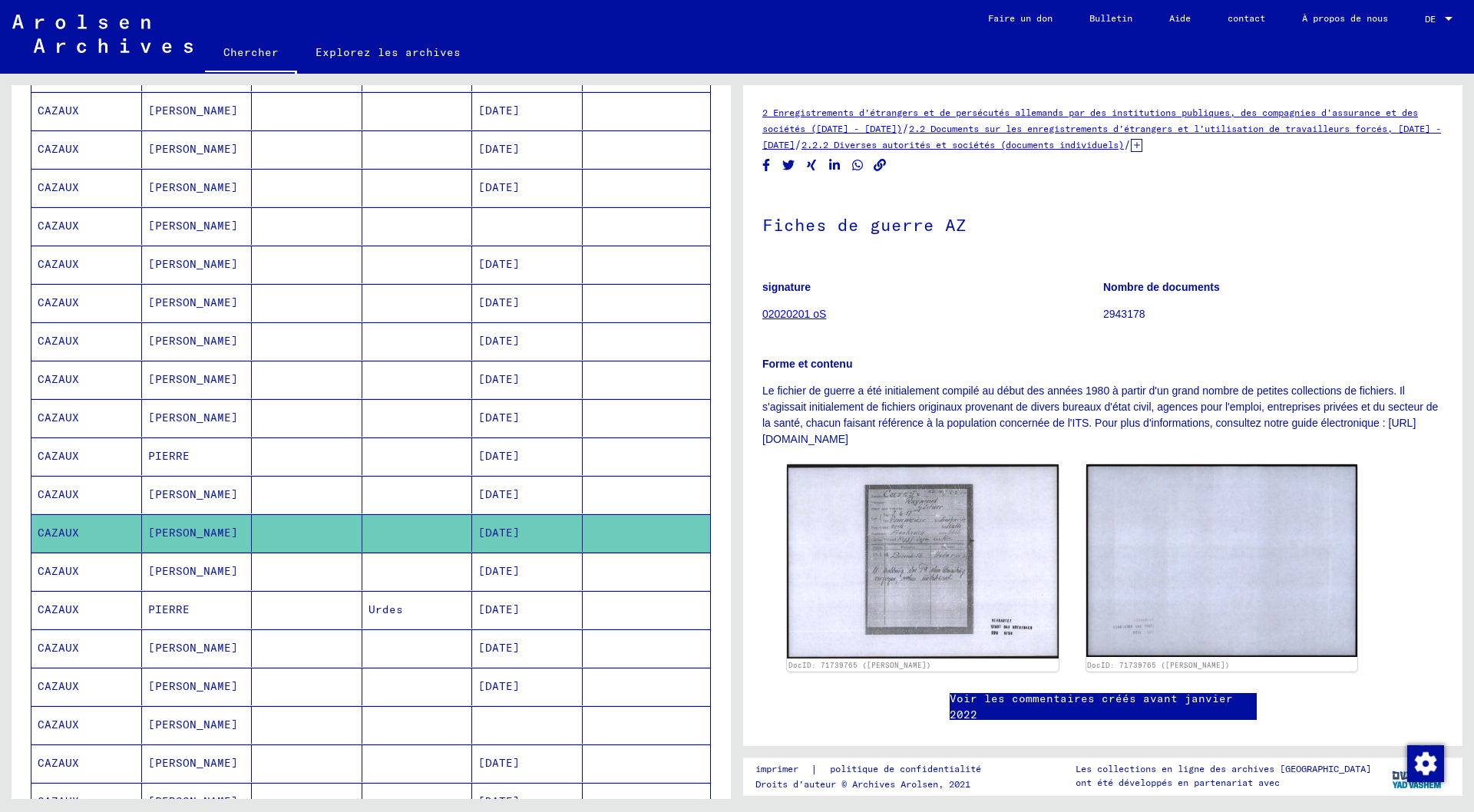
scroll to position [313, 0]
click at [510, 646] on font "[DATE]" at bounding box center [498, 647] width 42 height 14
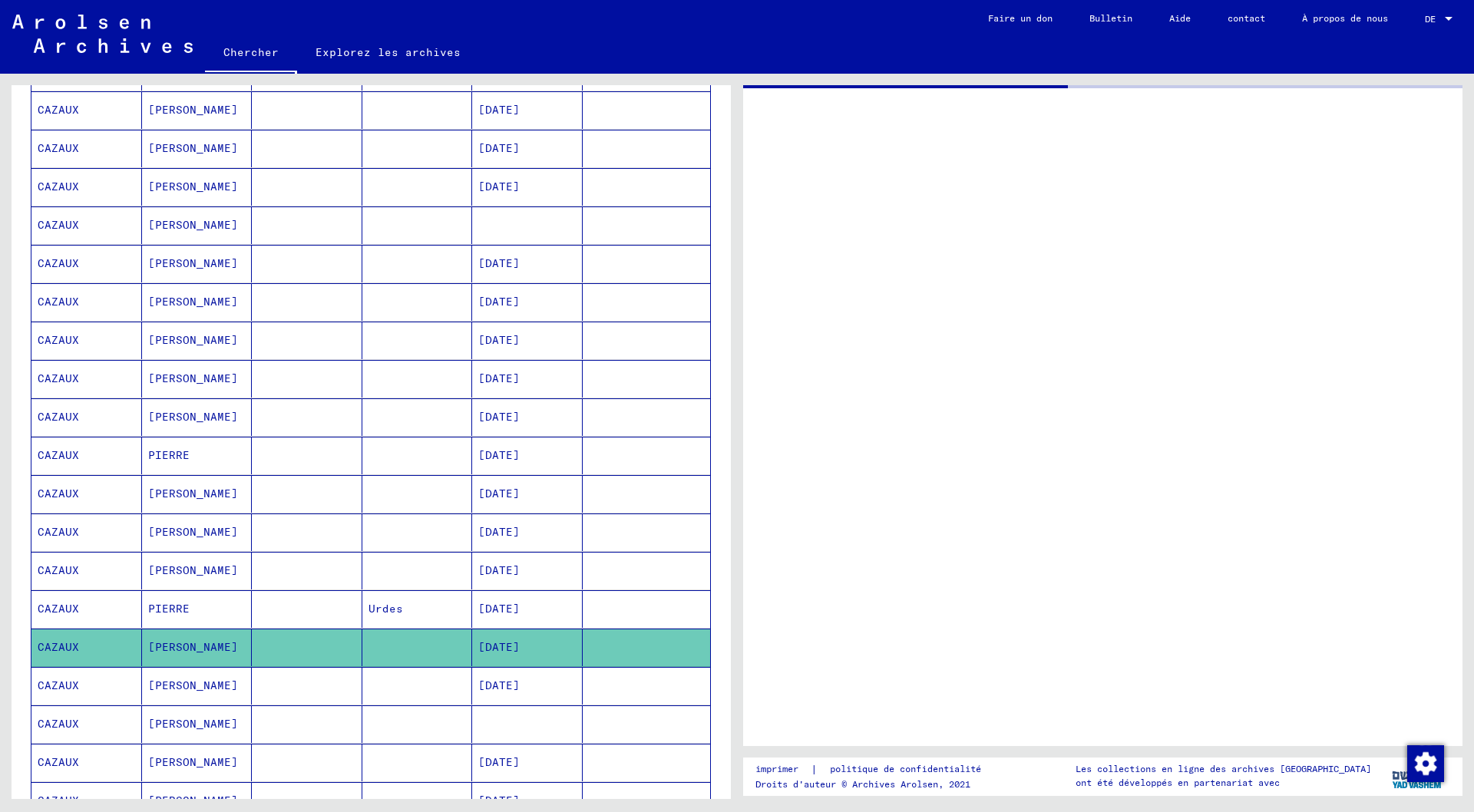
click at [510, 646] on font "[DATE]" at bounding box center [498, 647] width 42 height 14
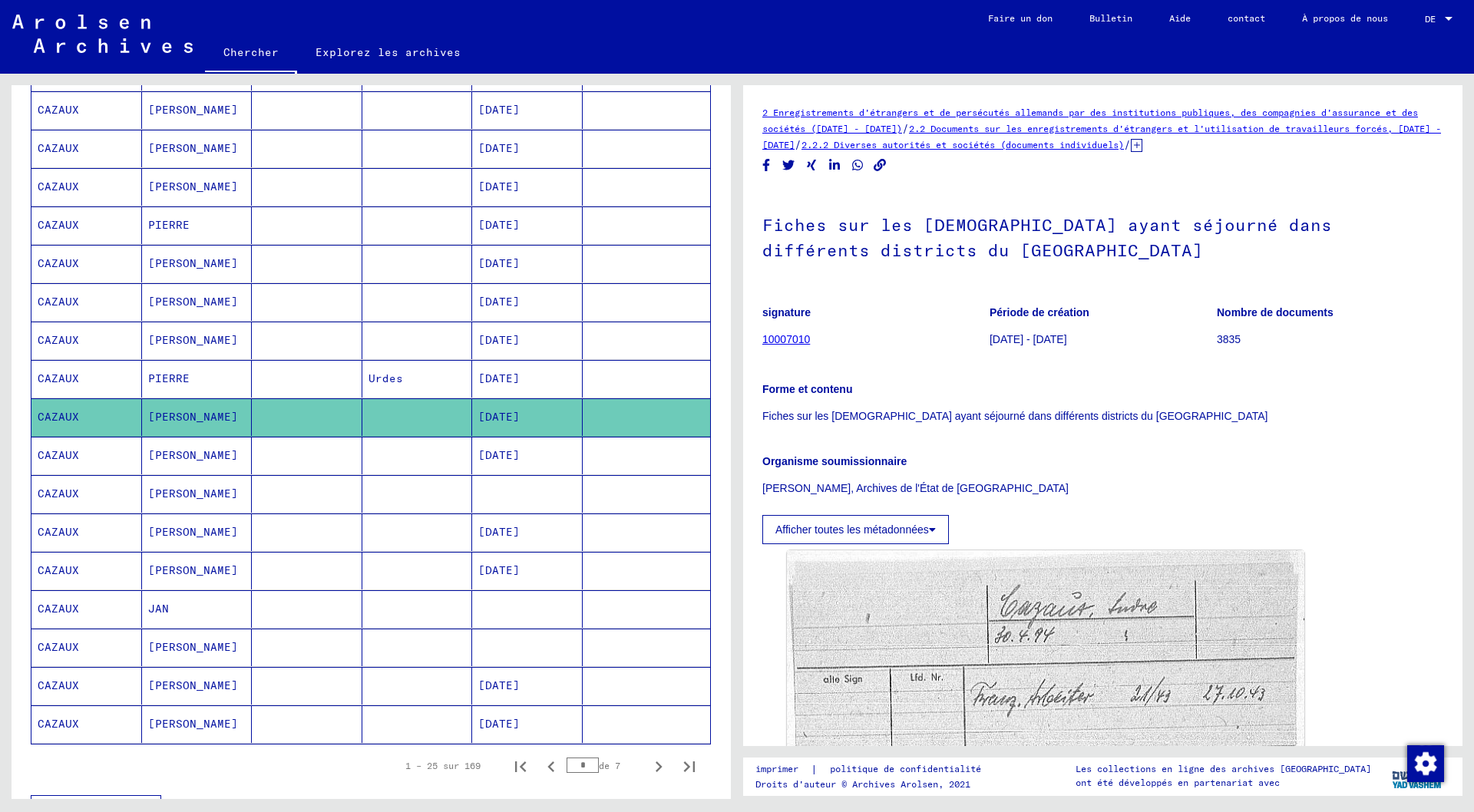
scroll to position [619, 0]
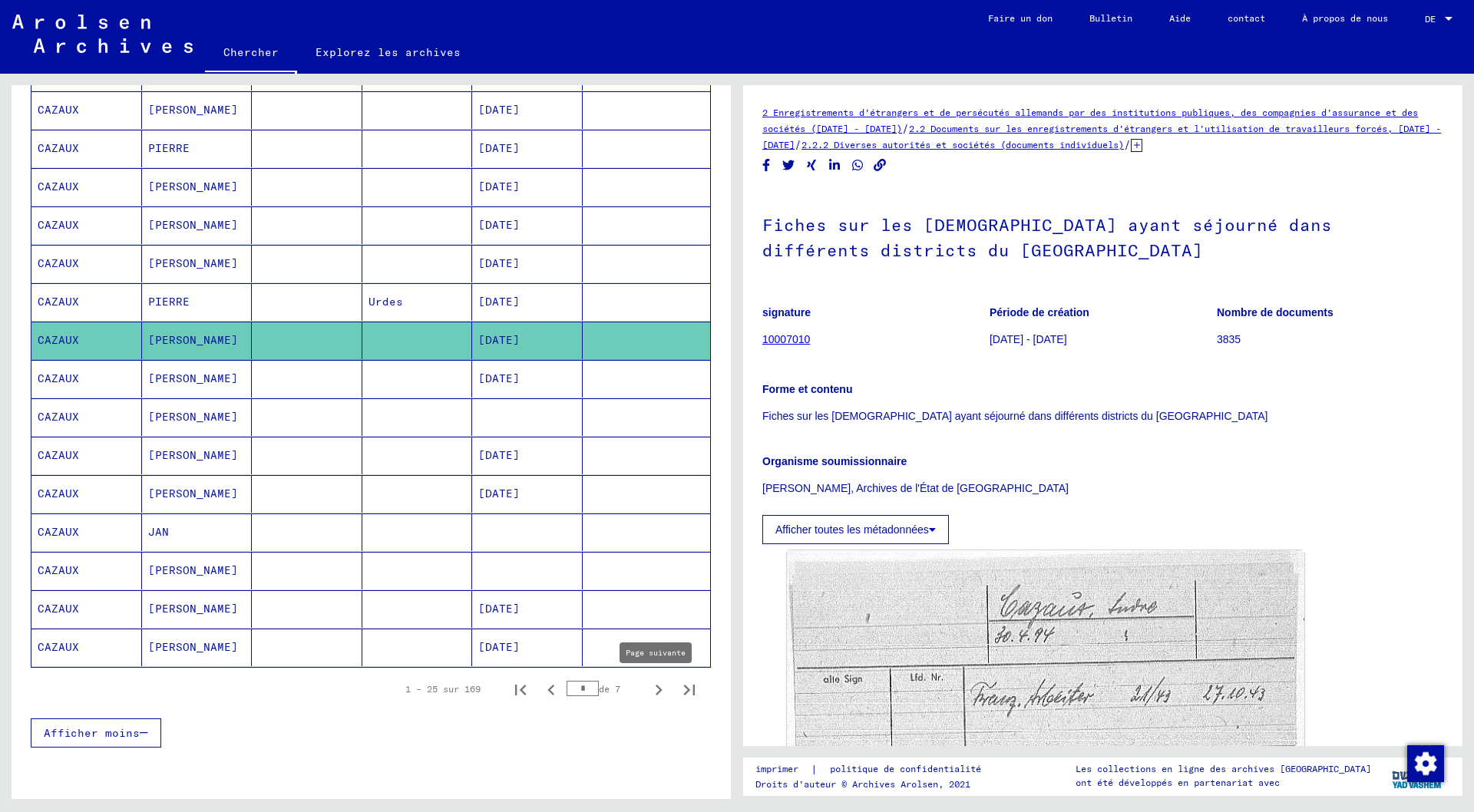
click at [649, 688] on icon "Page suivante" at bounding box center [659, 690] width 21 height 21
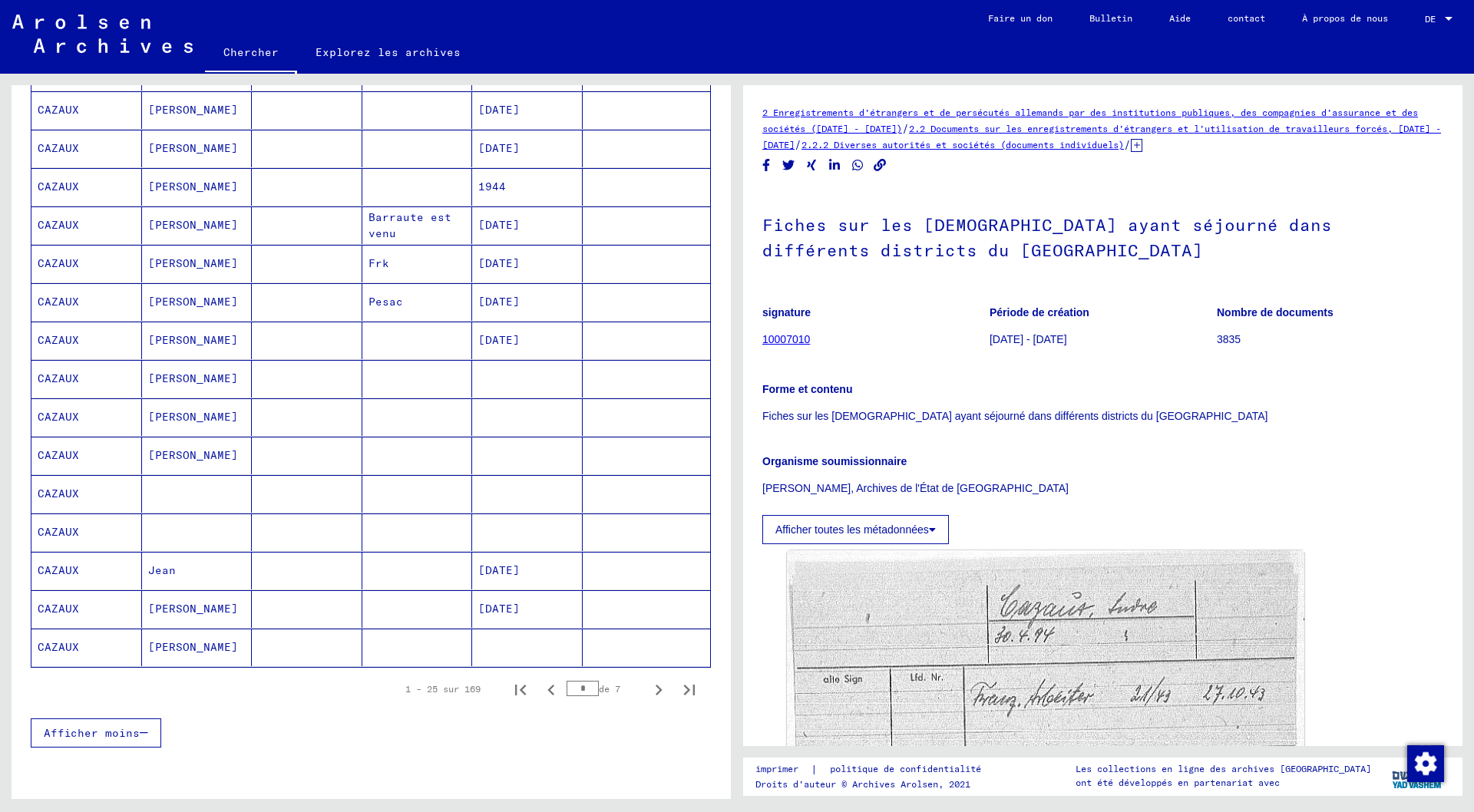
click at [176, 648] on font "[PERSON_NAME]" at bounding box center [193, 647] width 90 height 14
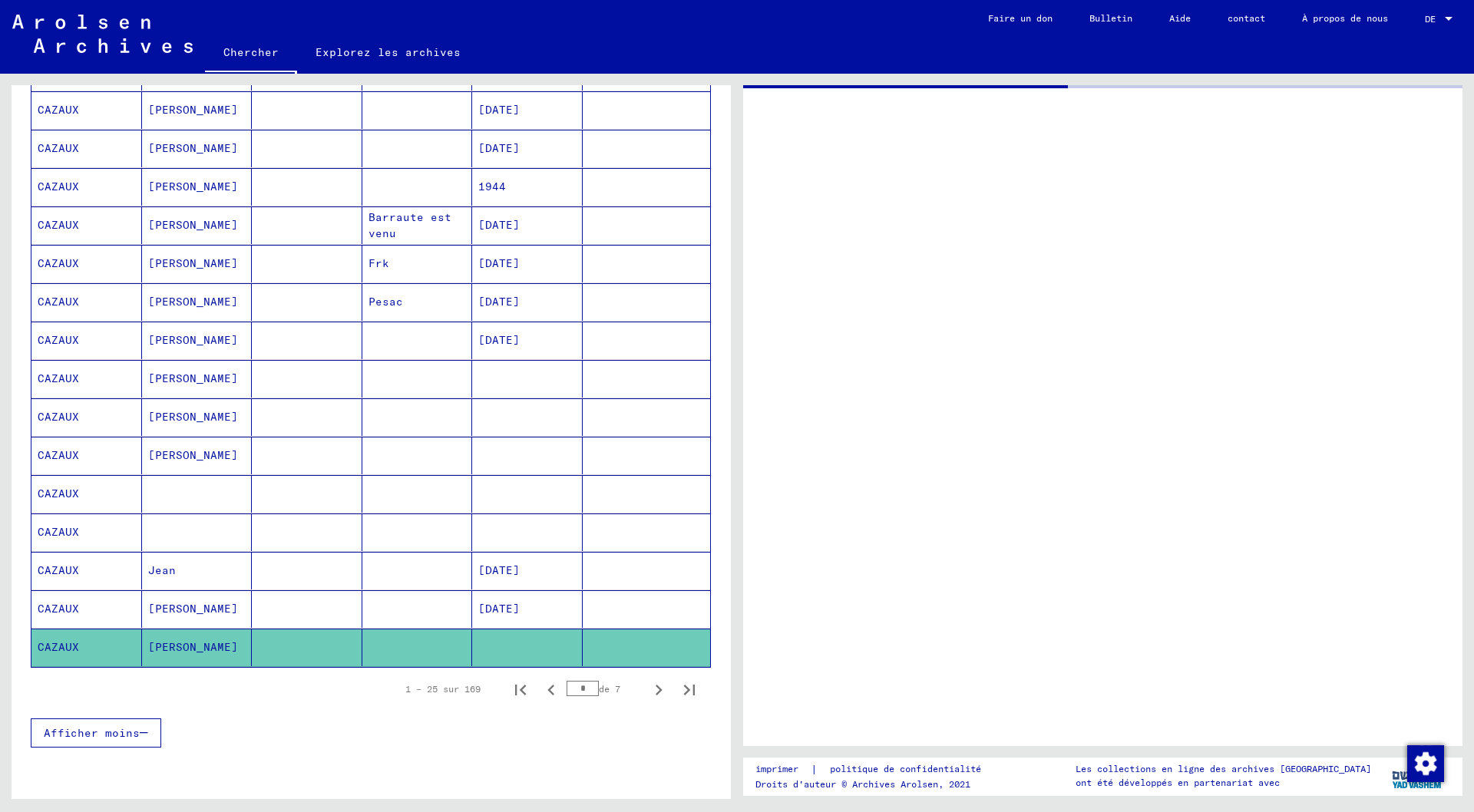
click at [176, 648] on font "[PERSON_NAME]" at bounding box center [193, 647] width 90 height 14
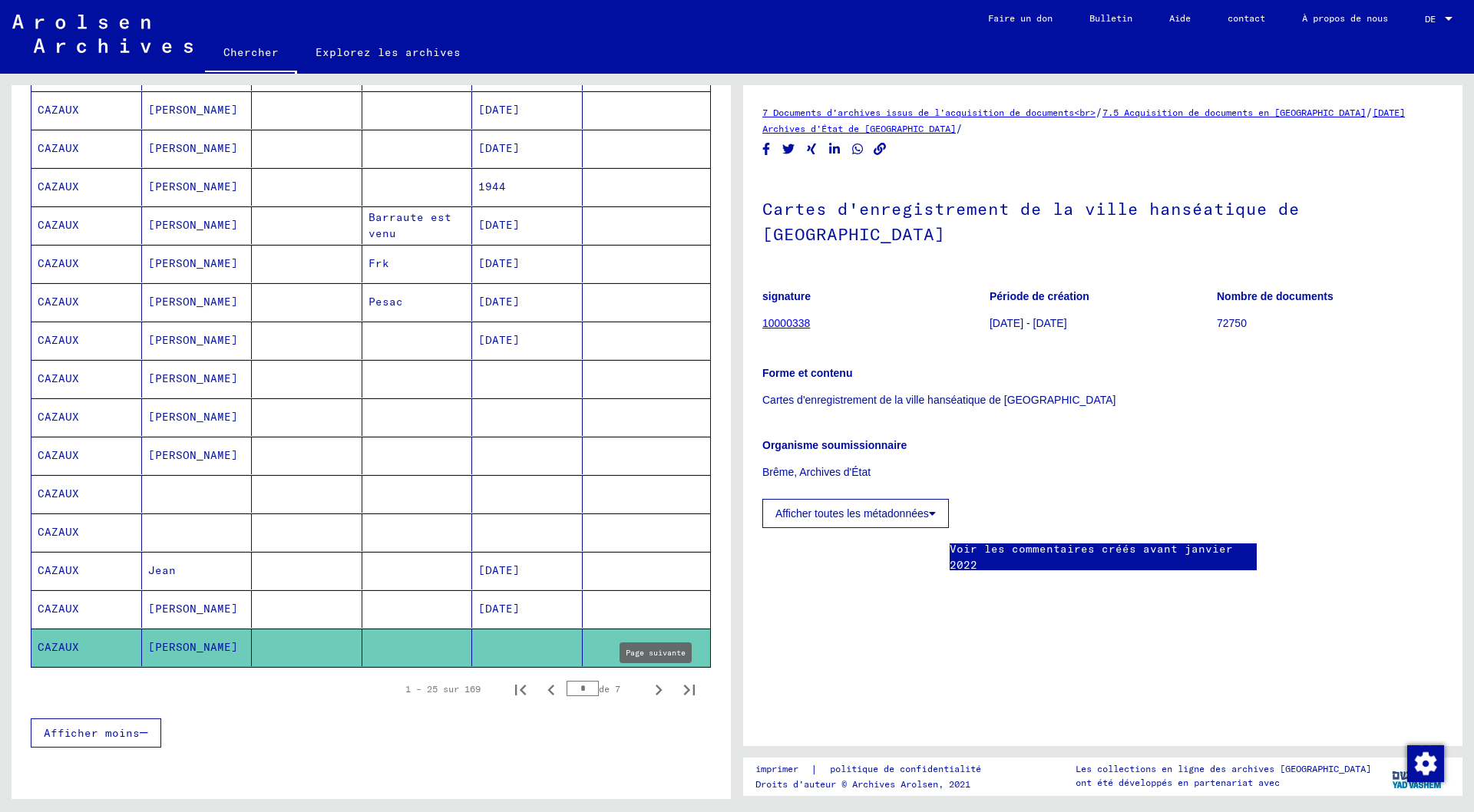
click at [648, 689] on icon "Page suivante" at bounding box center [659, 690] width 21 height 21
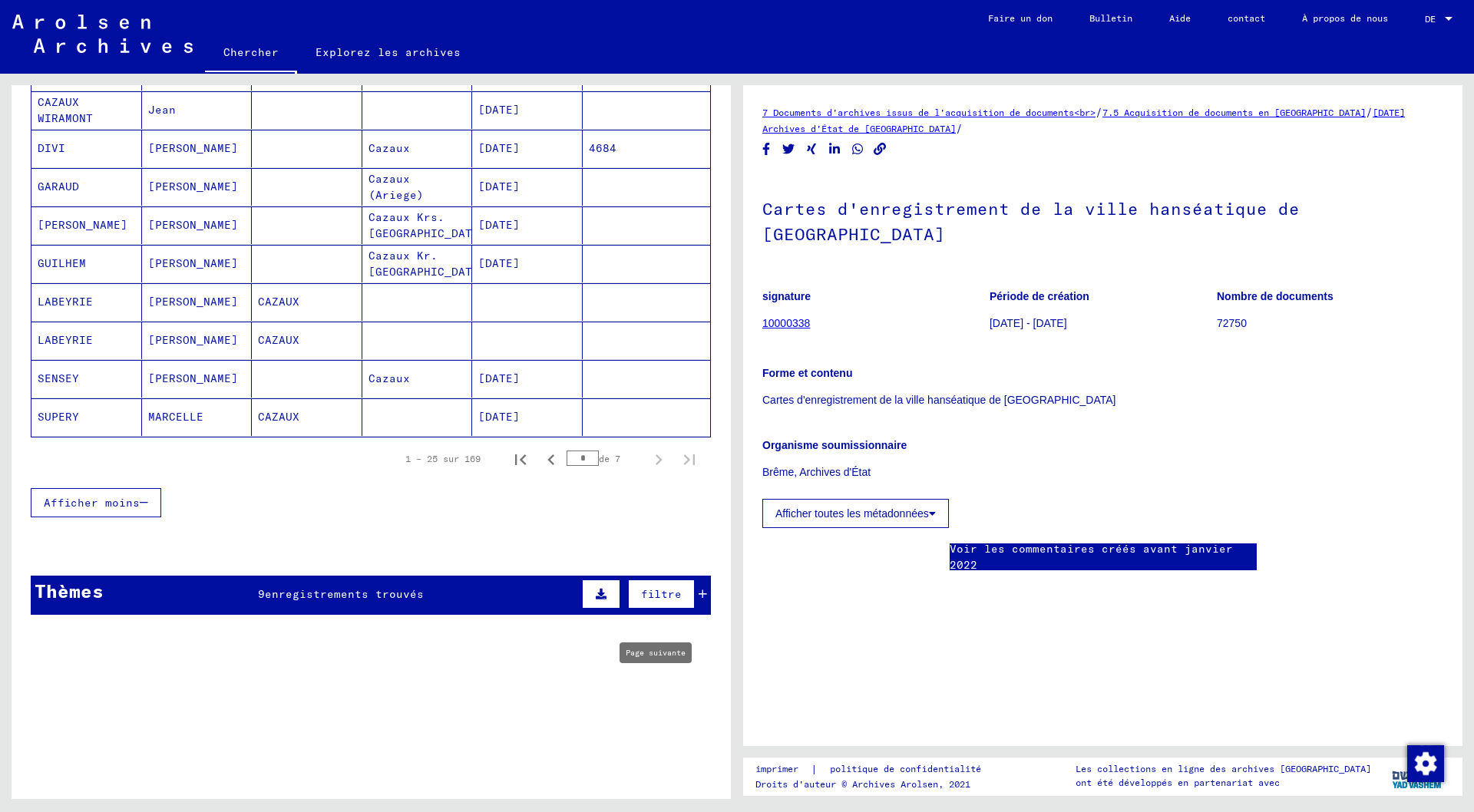
type input "*"
